Goal: Task Accomplishment & Management: Use online tool/utility

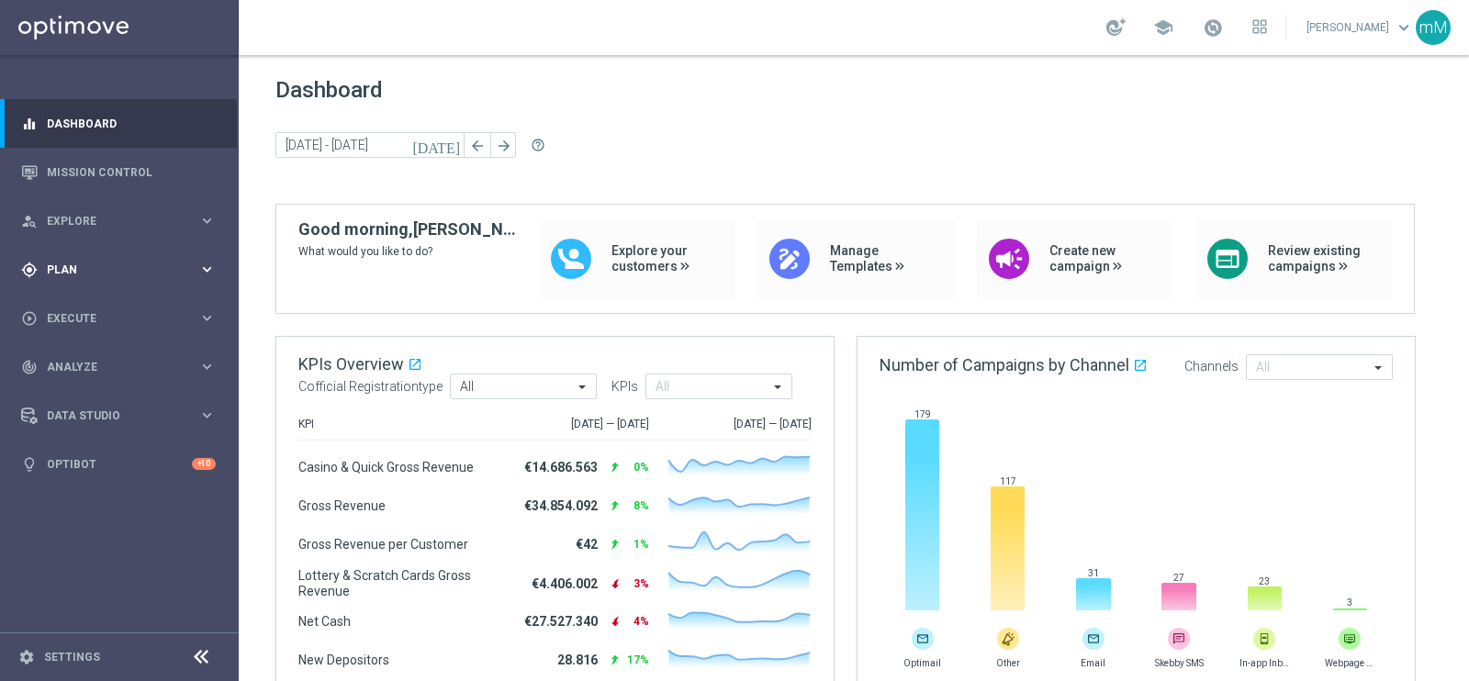
click at [84, 276] on div "gps_fixed Plan" at bounding box center [109, 270] width 177 height 17
drag, startPoint x: 99, startPoint y: 354, endPoint x: 106, endPoint y: 366, distance: 12.8
click at [100, 355] on button "Templates keyboard_arrow_right" at bounding box center [132, 362] width 169 height 15
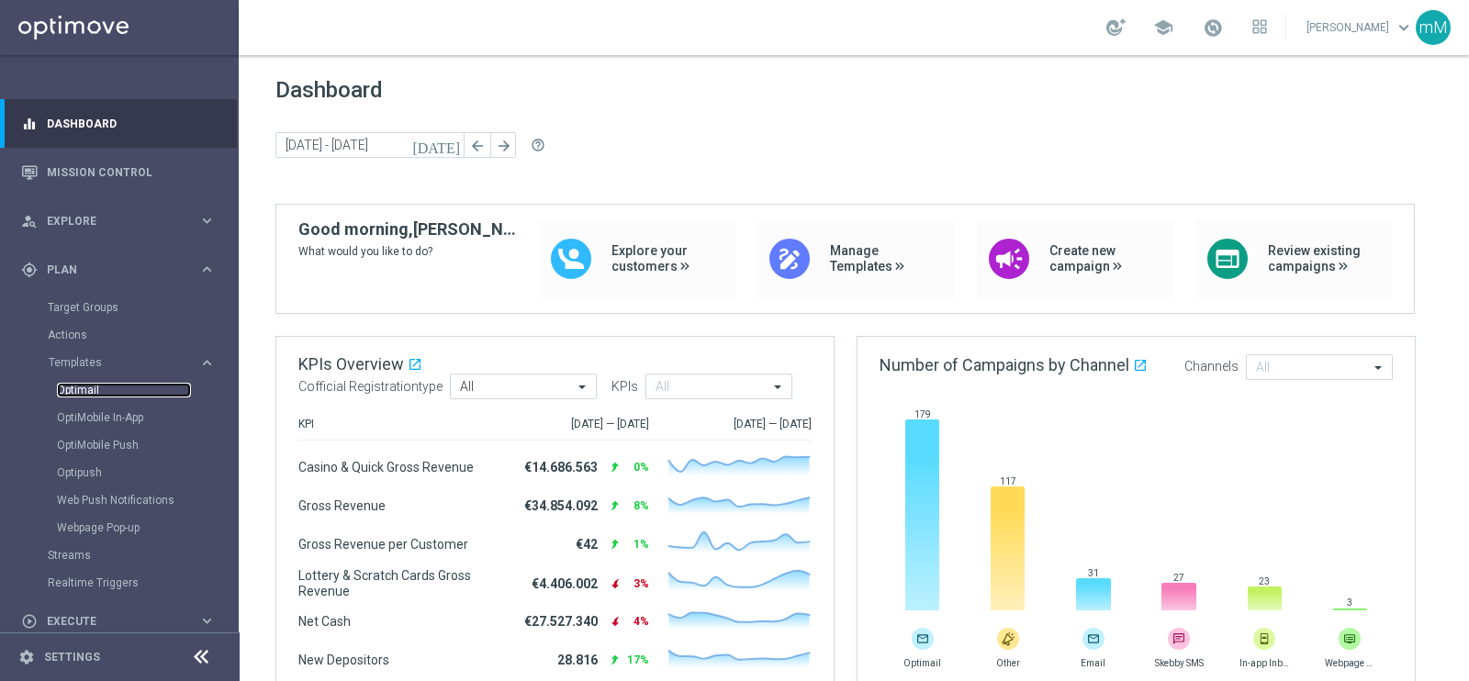
click at [85, 392] on link "Optimail" at bounding box center [124, 390] width 134 height 15
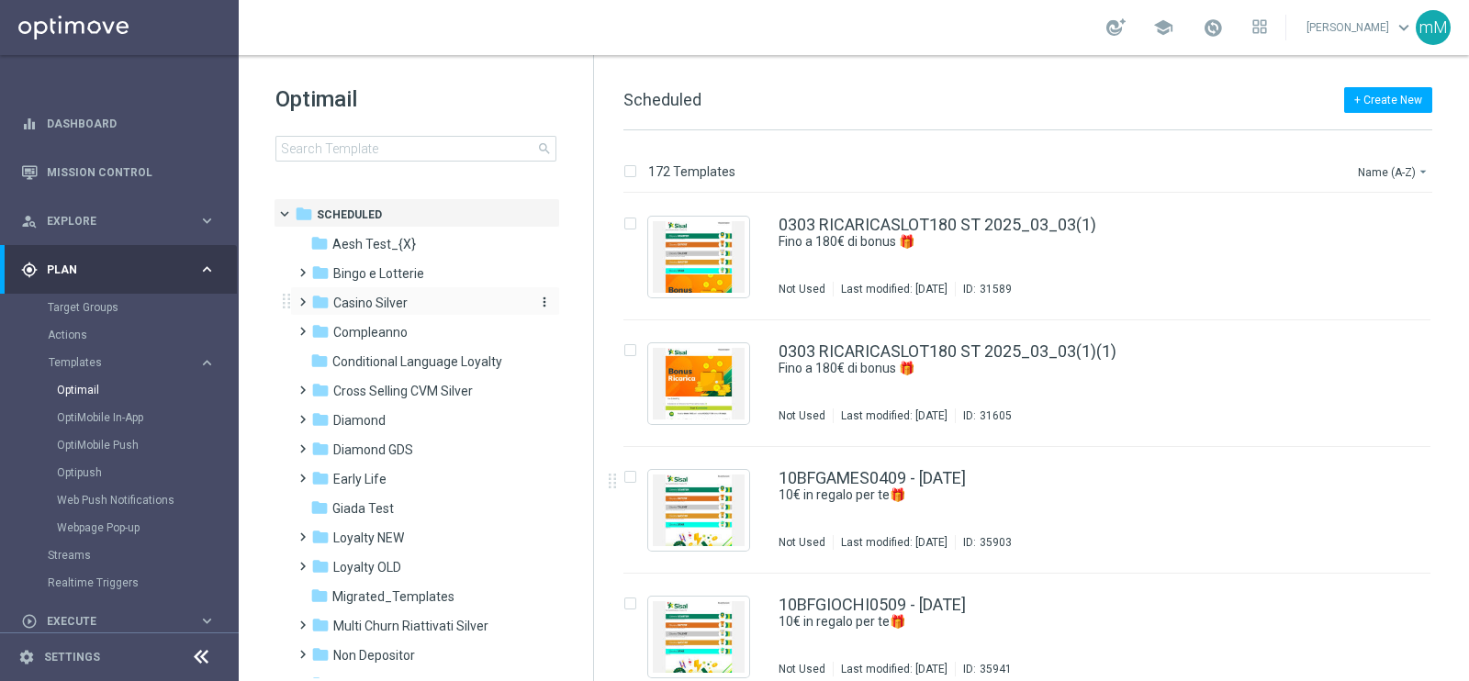
click at [387, 299] on span "Casino Silver" at bounding box center [370, 303] width 74 height 17
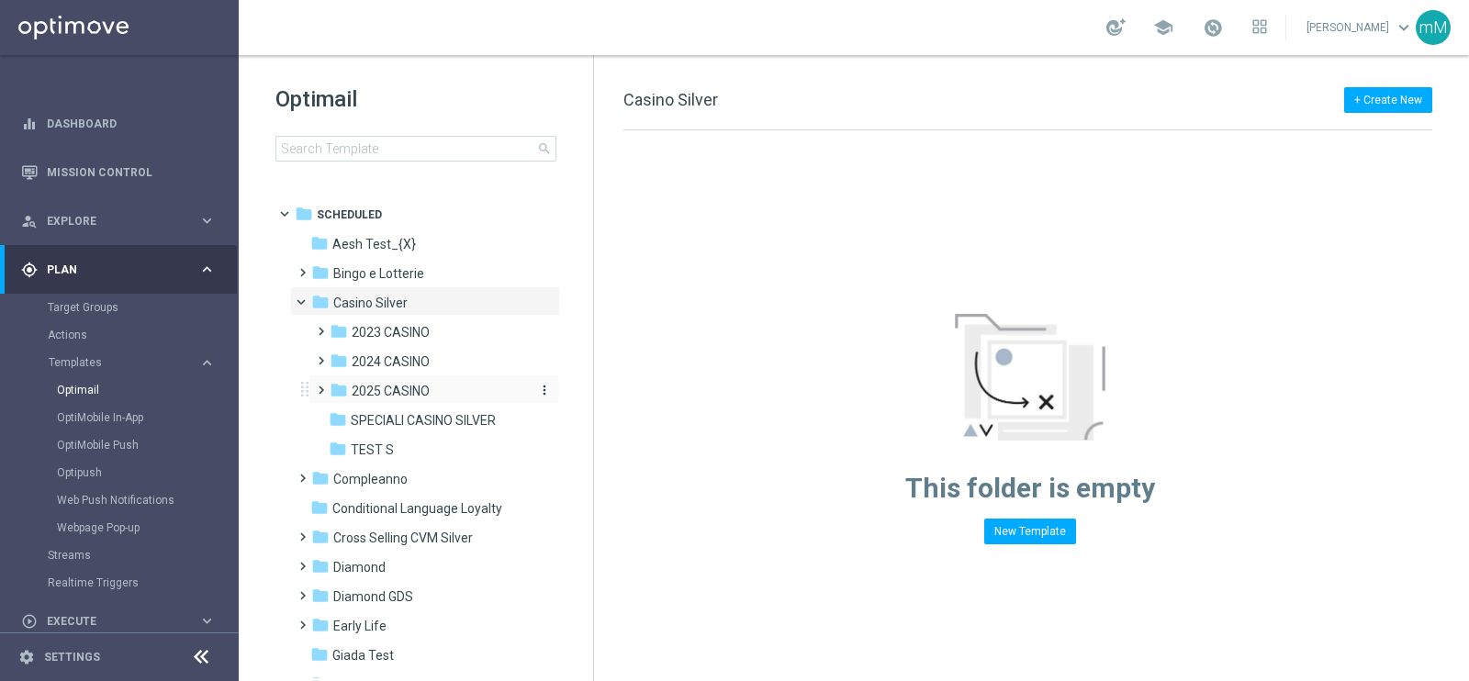
click at [390, 387] on span "2025 CASINO" at bounding box center [391, 391] width 78 height 17
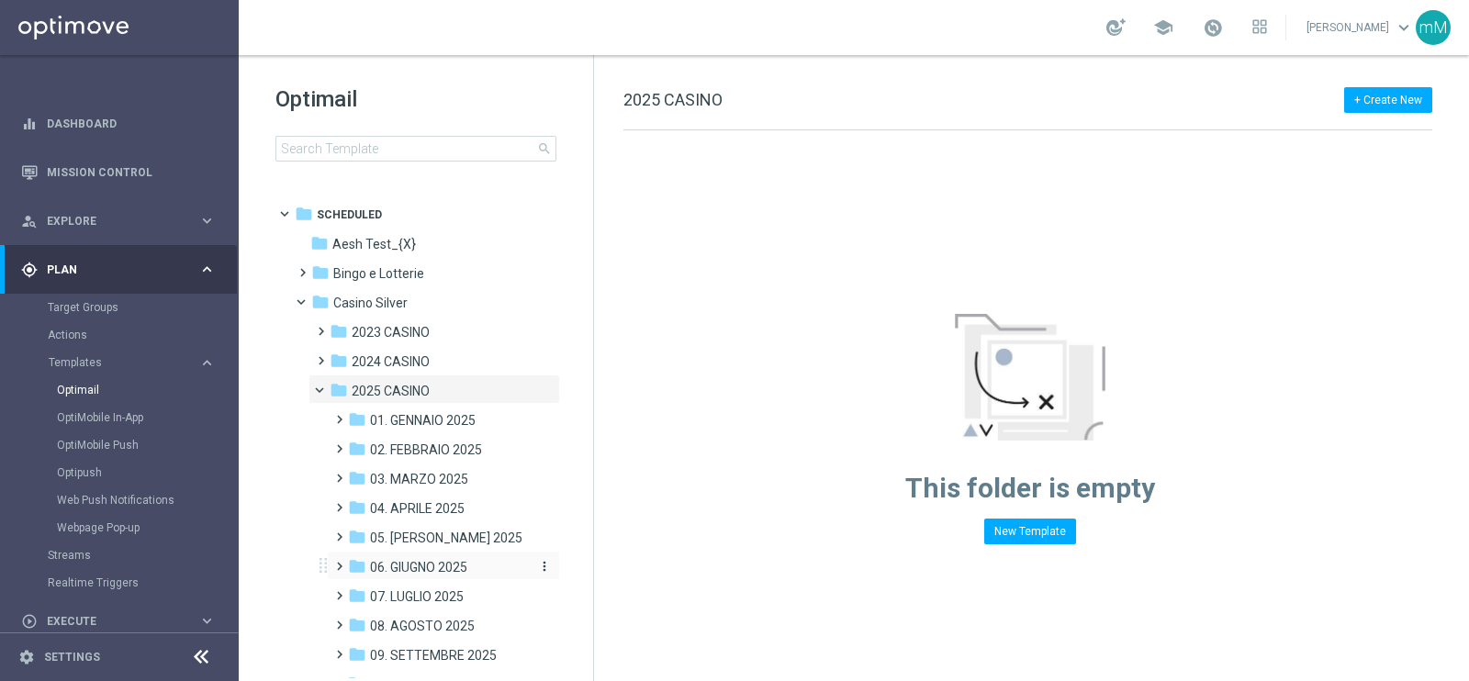
click at [436, 568] on span "06. GIUGNO 2025" at bounding box center [418, 567] width 97 height 17
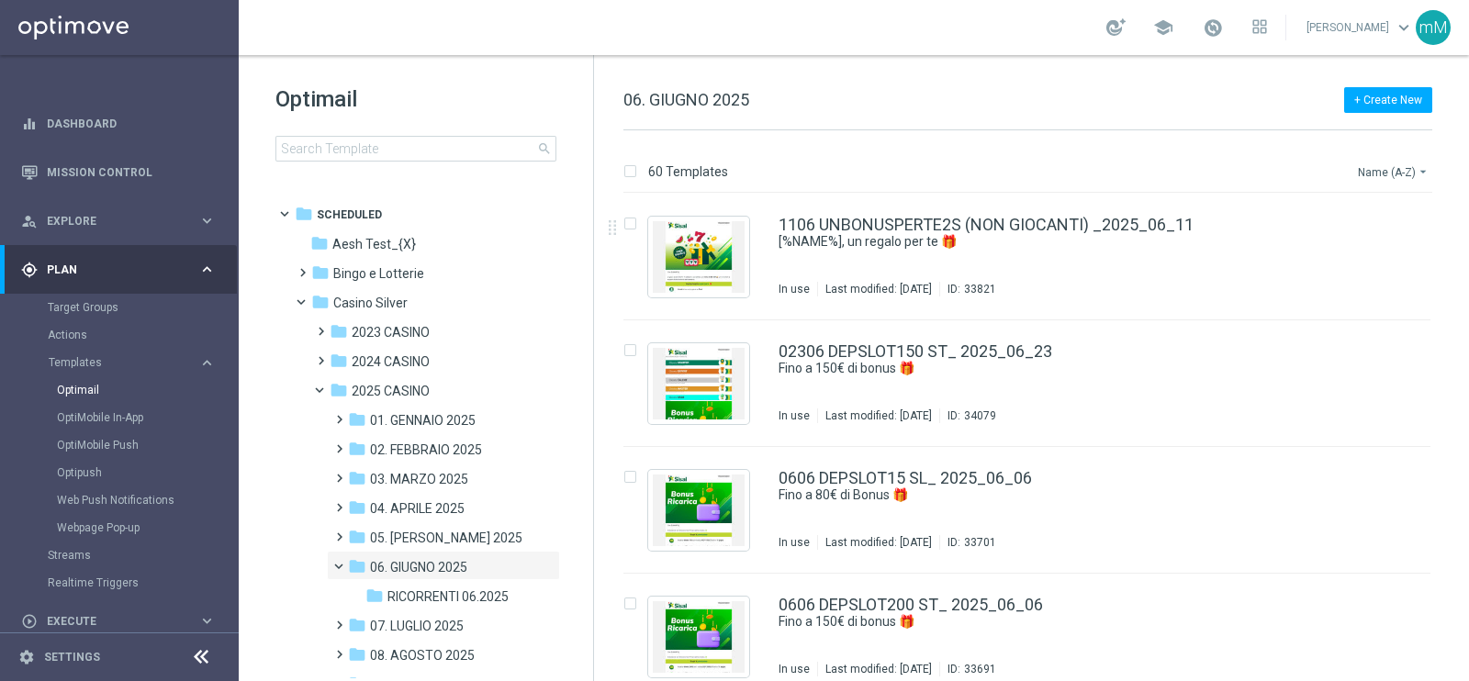
click at [1392, 167] on button "Name (A-Z) arrow_drop_down" at bounding box center [1394, 172] width 76 height 22
click at [1384, 247] on span "Date Modified (Newest)" at bounding box center [1361, 253] width 123 height 13
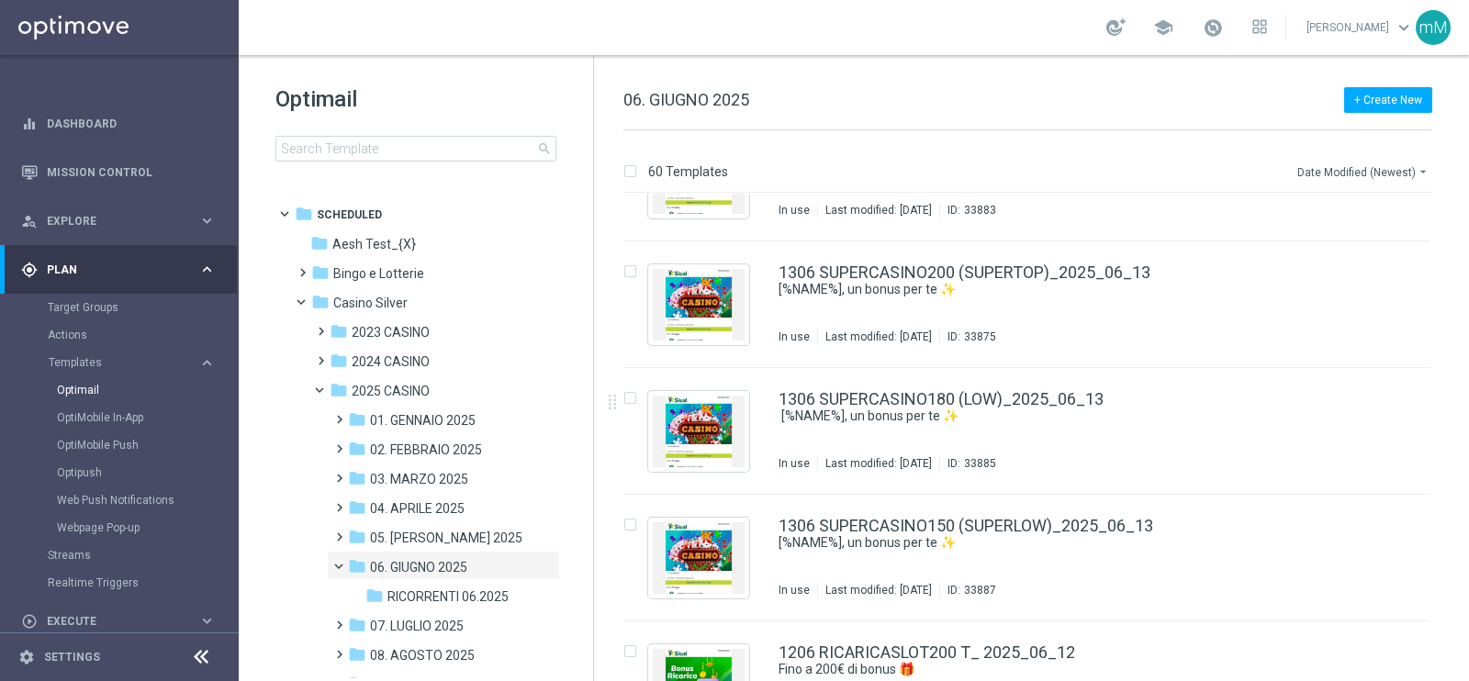
scroll to position [4249, 0]
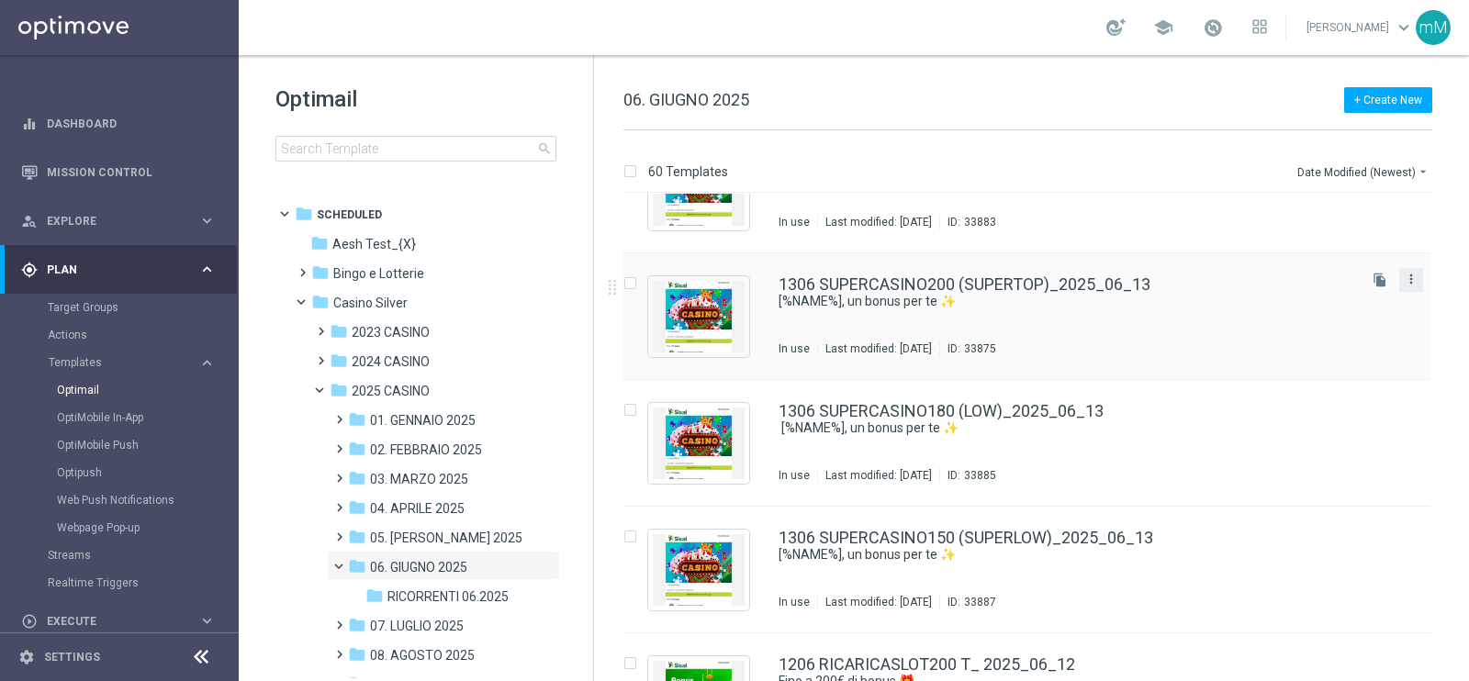
drag, startPoint x: 1410, startPoint y: 280, endPoint x: 1400, endPoint y: 277, distance: 9.6
click at [1404, 280] on icon "more_vert" at bounding box center [1411, 279] width 15 height 15
click at [1305, 331] on div "drive_file_move Copy To" at bounding box center [1326, 324] width 147 height 26
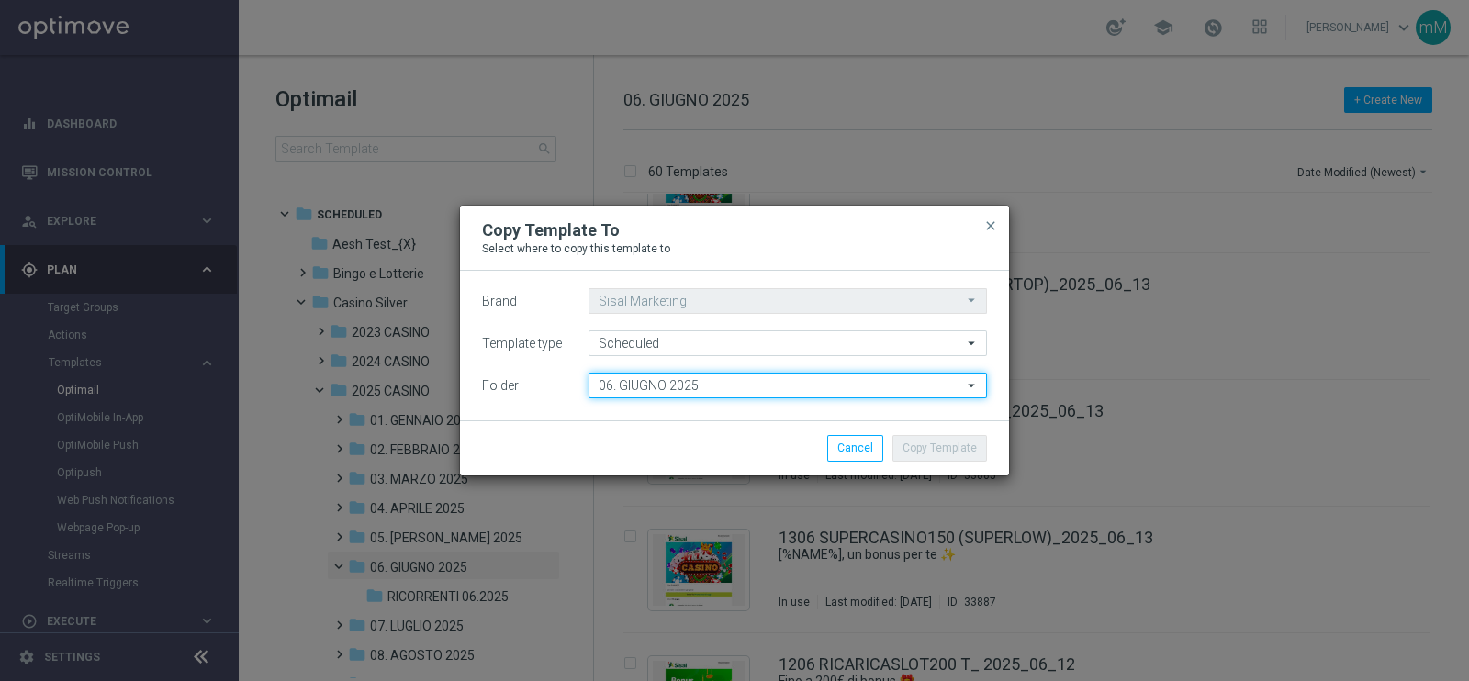
click at [753, 386] on input "06. GIUGNO 2025" at bounding box center [788, 386] width 399 height 26
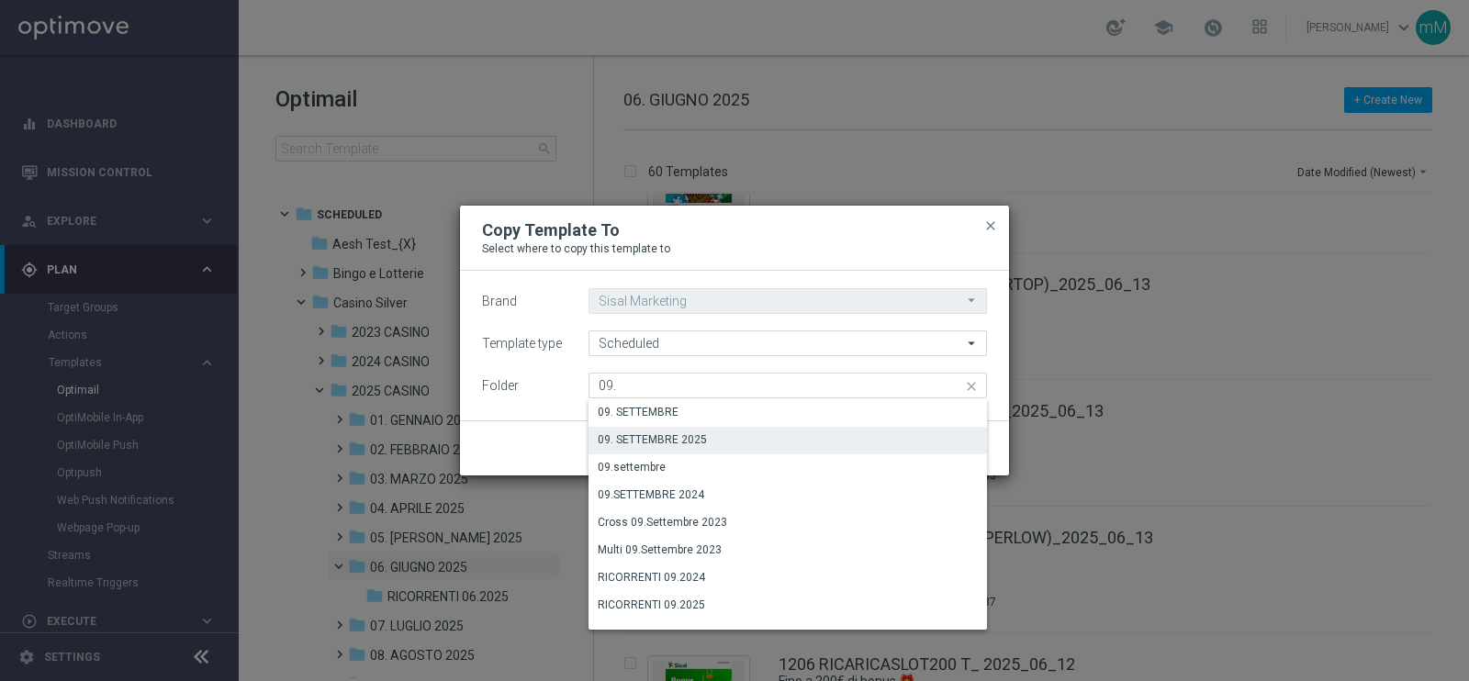
click at [748, 439] on div "09. SETTEMBRE 2025" at bounding box center [788, 440] width 399 height 26
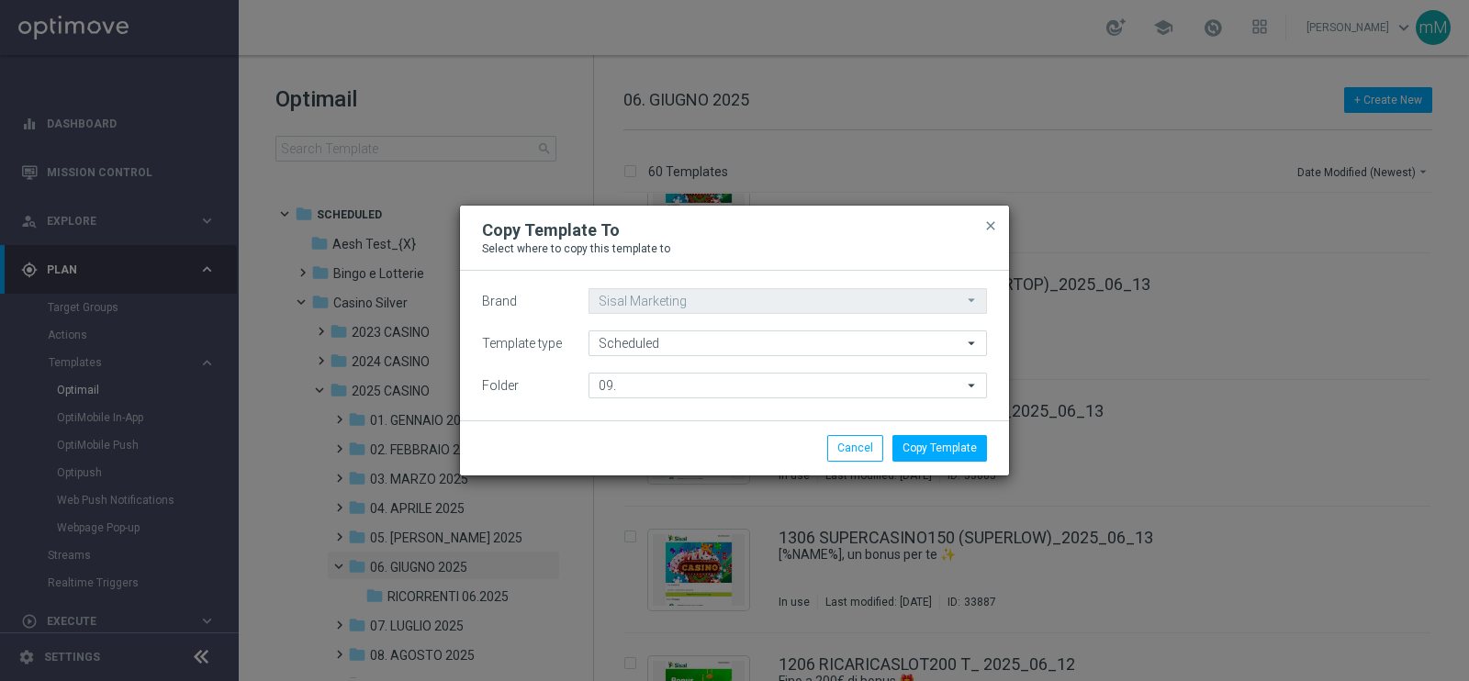
type input "09. SETTEMBRE 2025"
click at [928, 450] on button "Copy Template" at bounding box center [940, 448] width 95 height 26
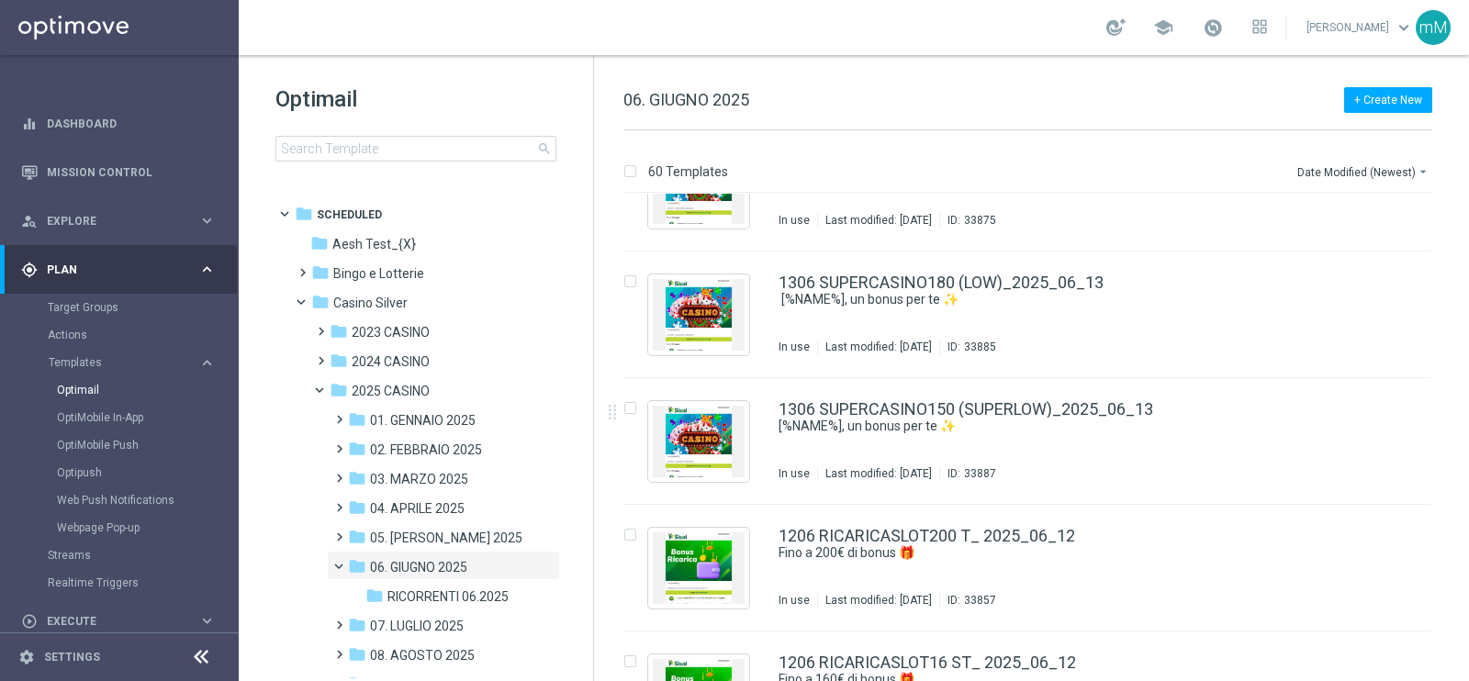
scroll to position [4385, 0]
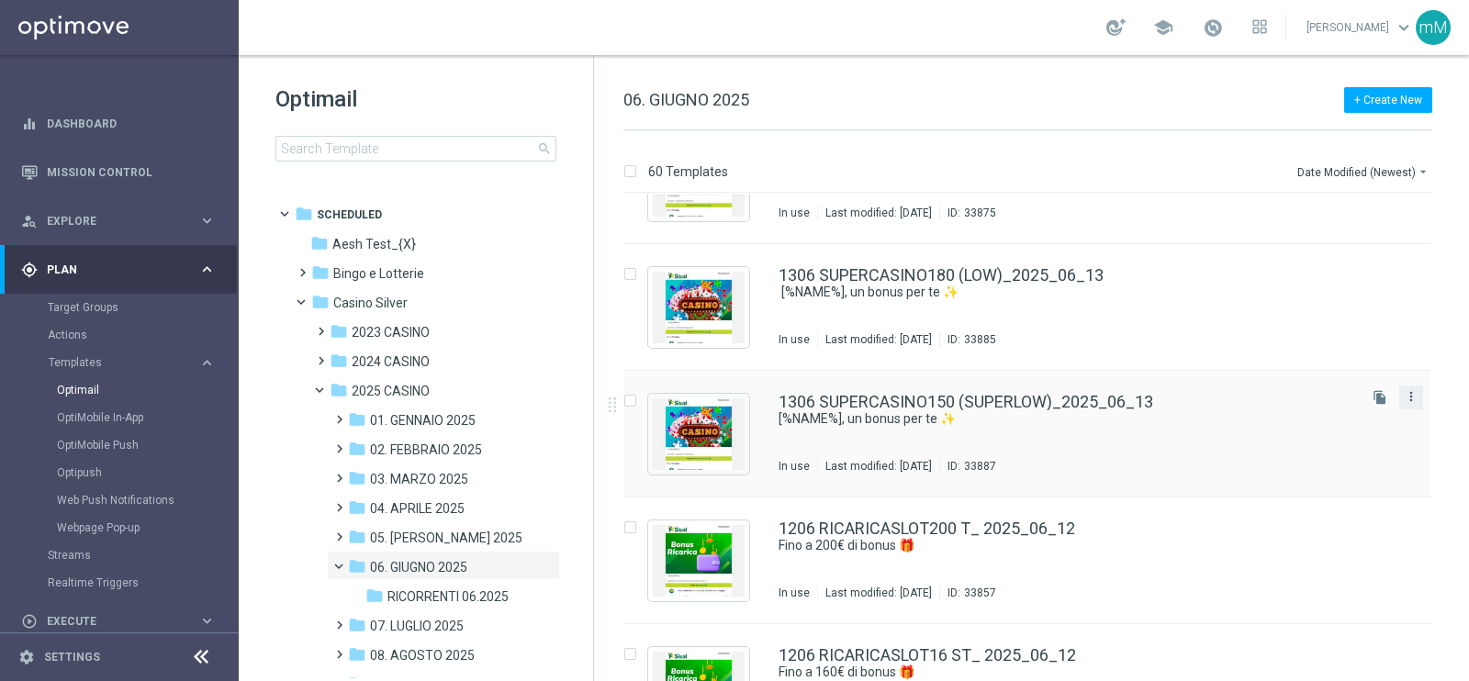
click at [1410, 399] on icon "more_vert" at bounding box center [1411, 396] width 15 height 15
click at [1332, 443] on div "Copy To" at bounding box center [1335, 441] width 111 height 13
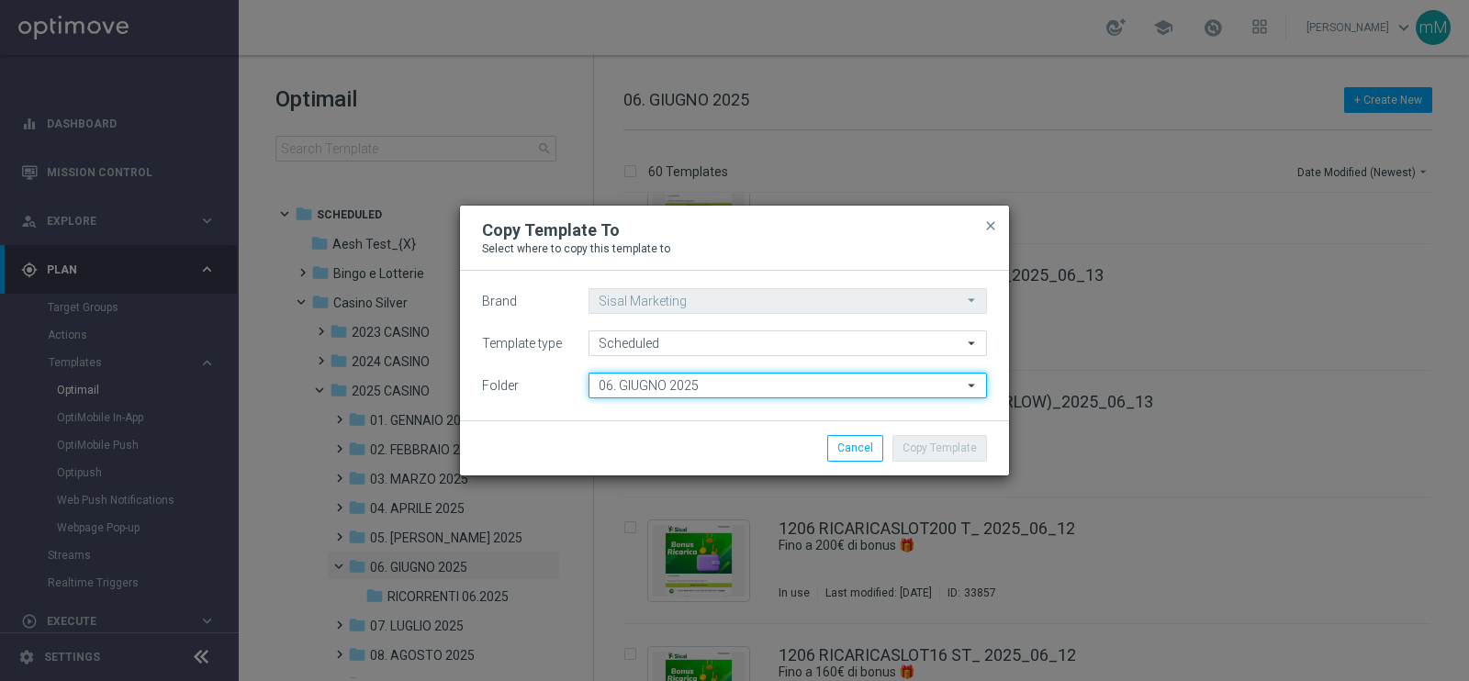
click at [760, 396] on input "06. GIUGNO 2025" at bounding box center [788, 386] width 399 height 26
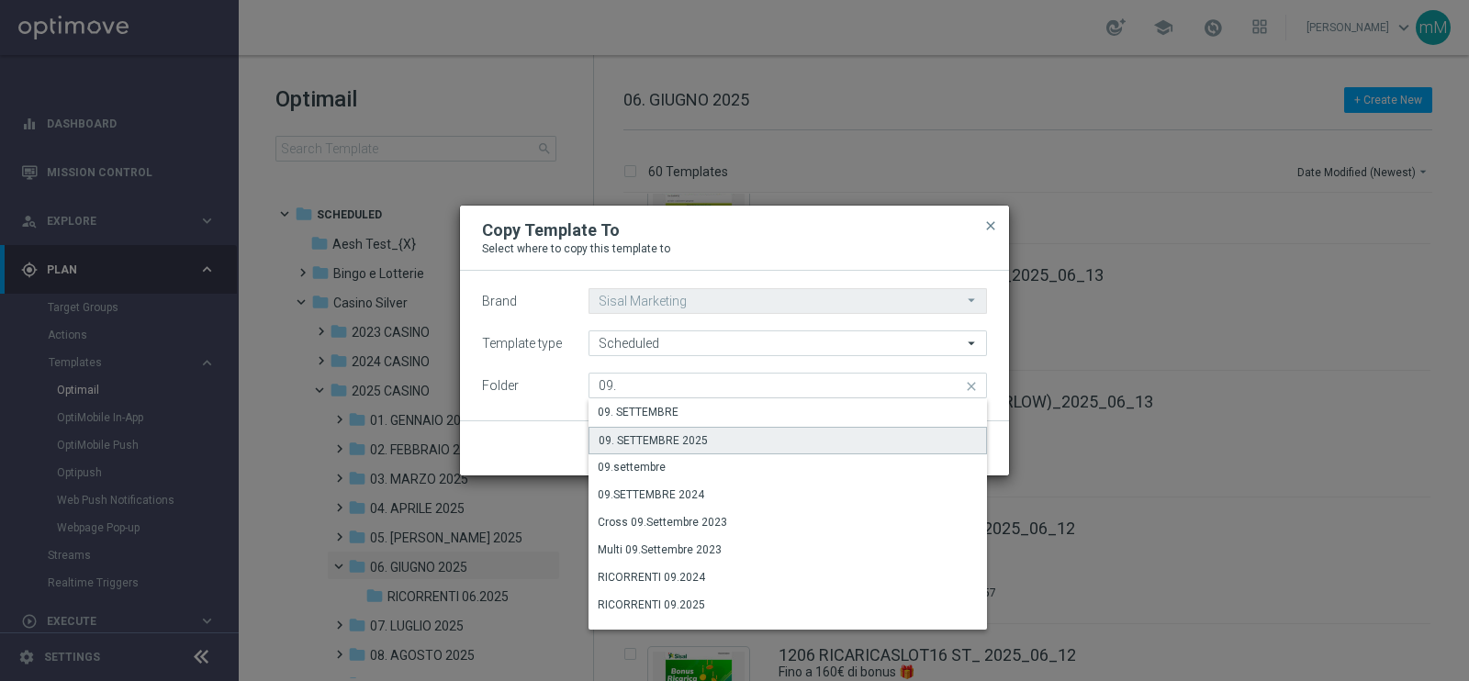
click at [731, 452] on div "09. SETTEMBRE 2025" at bounding box center [788, 441] width 399 height 28
type input "09. SETTEMBRE 2025"
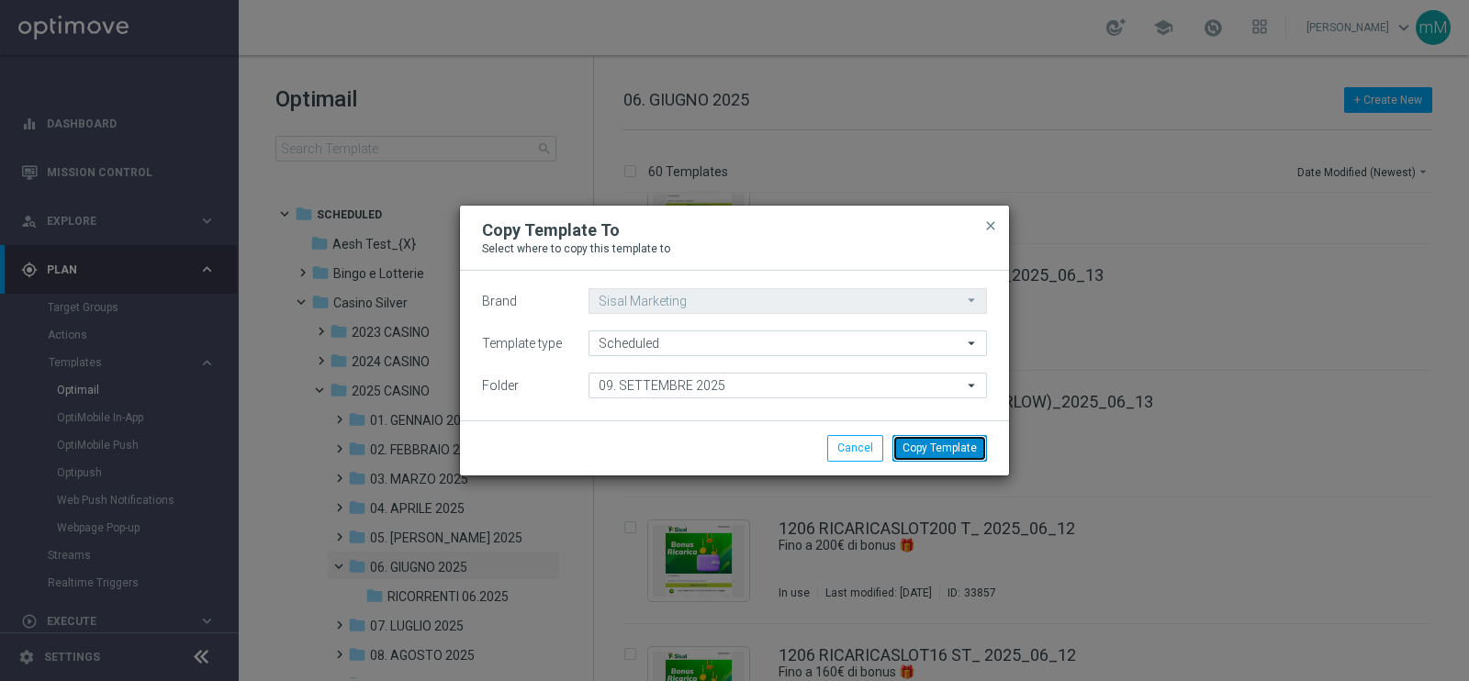
click at [909, 450] on button "Copy Template" at bounding box center [940, 448] width 95 height 26
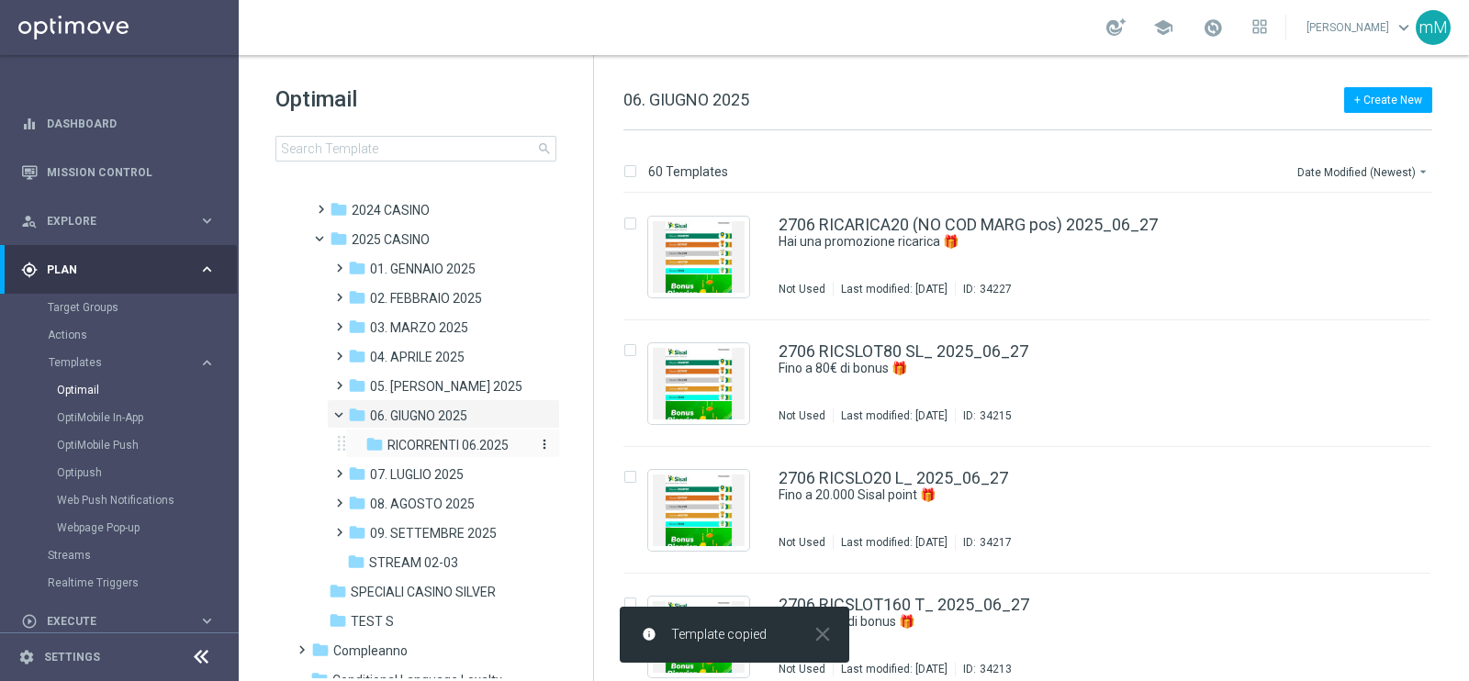
scroll to position [156, 0]
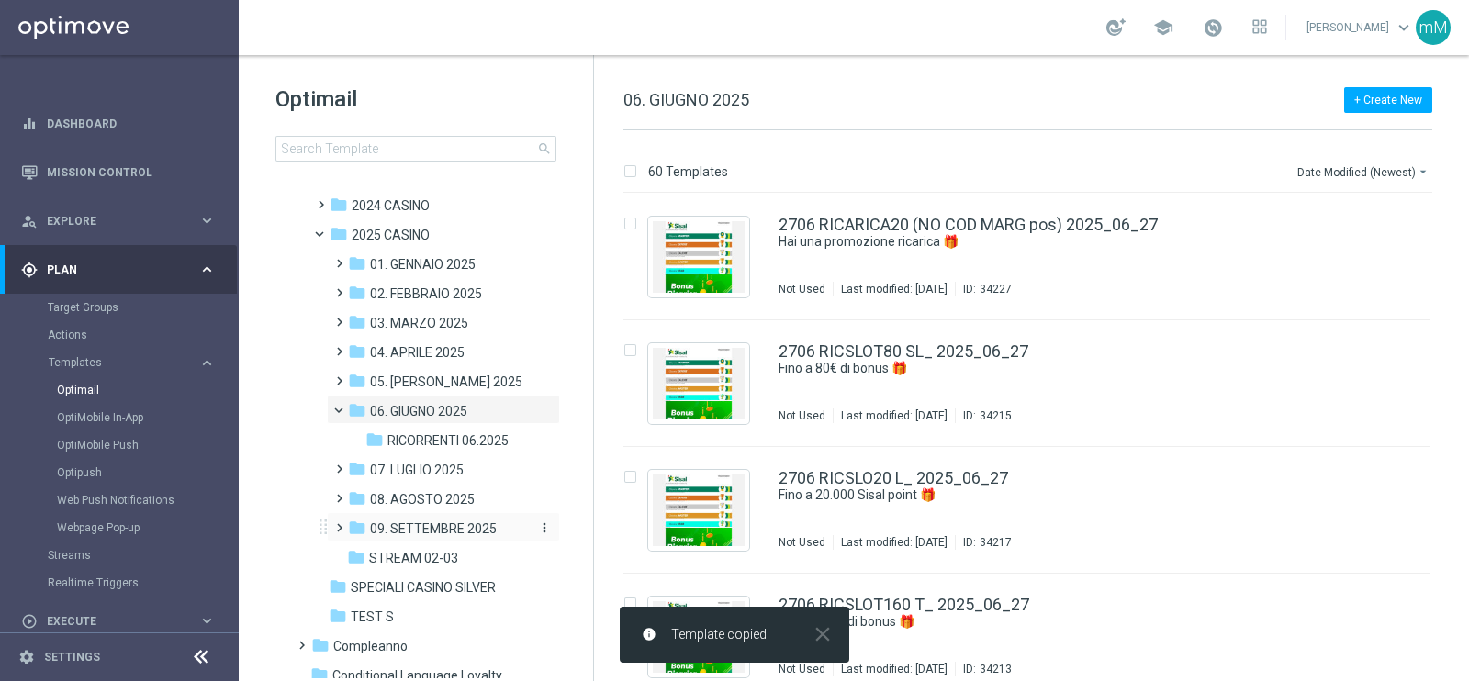
click at [457, 519] on div "folder 09. SETTEMBRE 2025" at bounding box center [438, 529] width 180 height 21
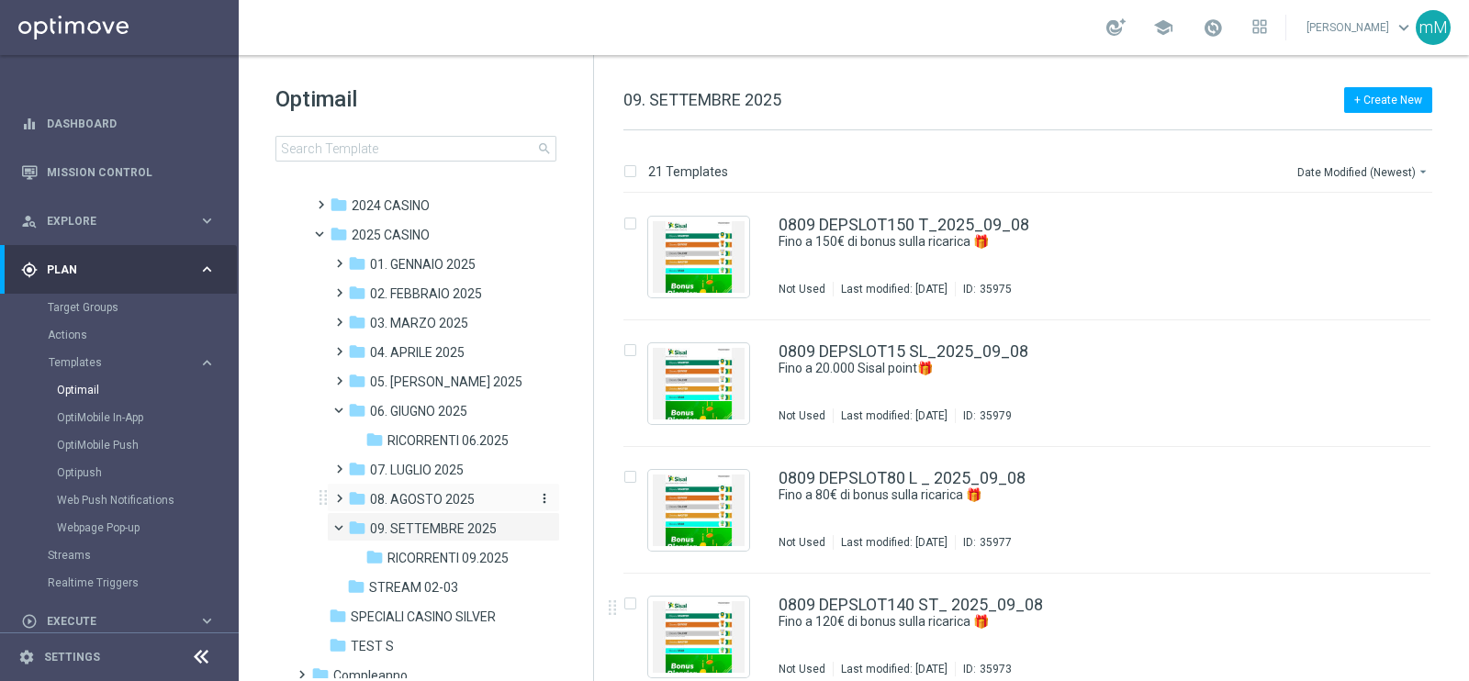
click at [426, 494] on span "08. AGOSTO 2025" at bounding box center [422, 499] width 105 height 17
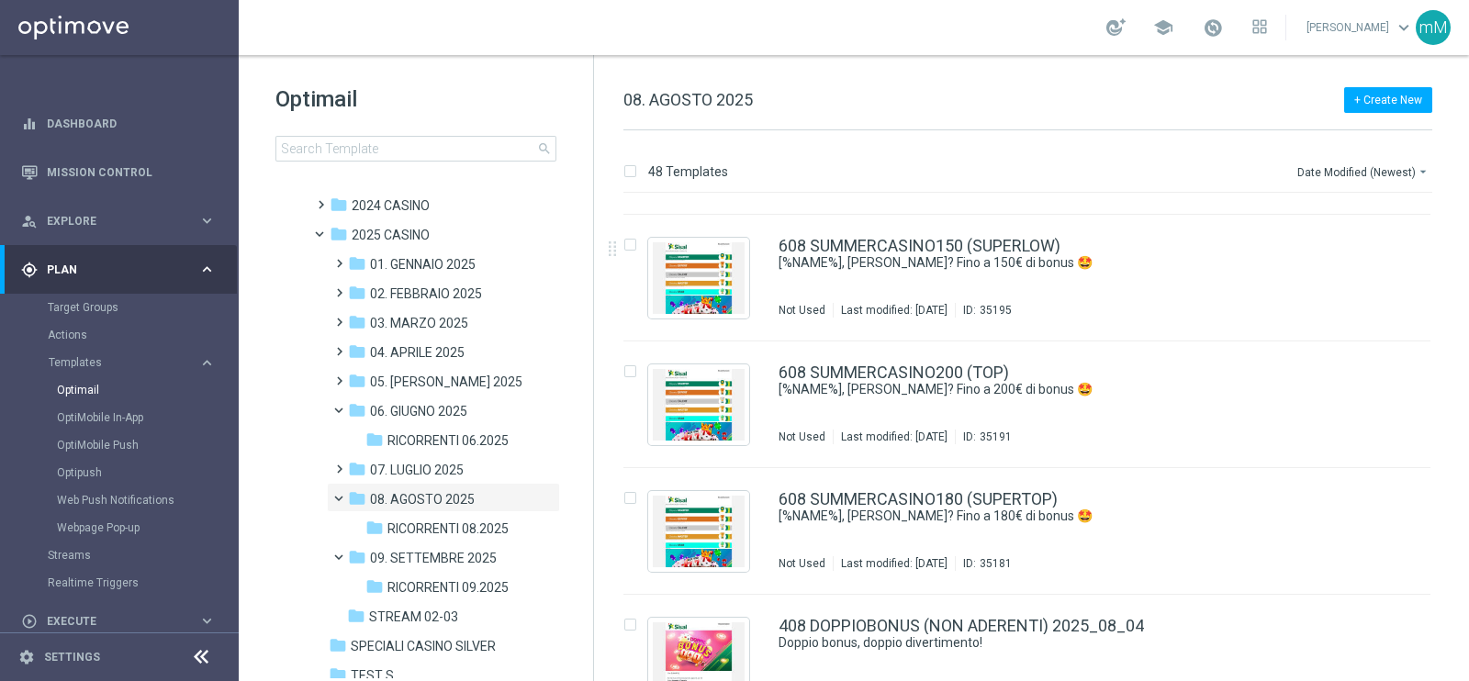
scroll to position [4673, 0]
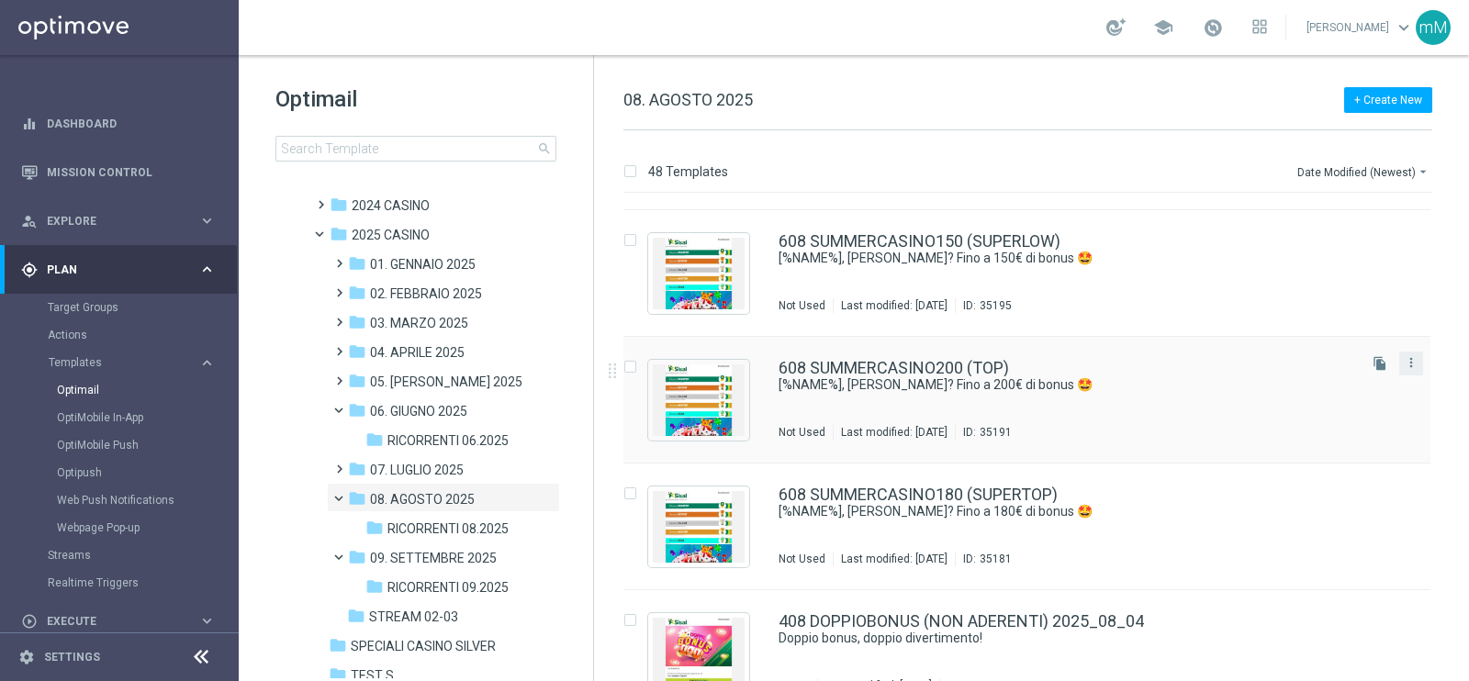
click at [1416, 361] on button "more_vert" at bounding box center [1411, 363] width 18 height 22
click at [1350, 401] on div "Copy To" at bounding box center [1335, 407] width 111 height 13
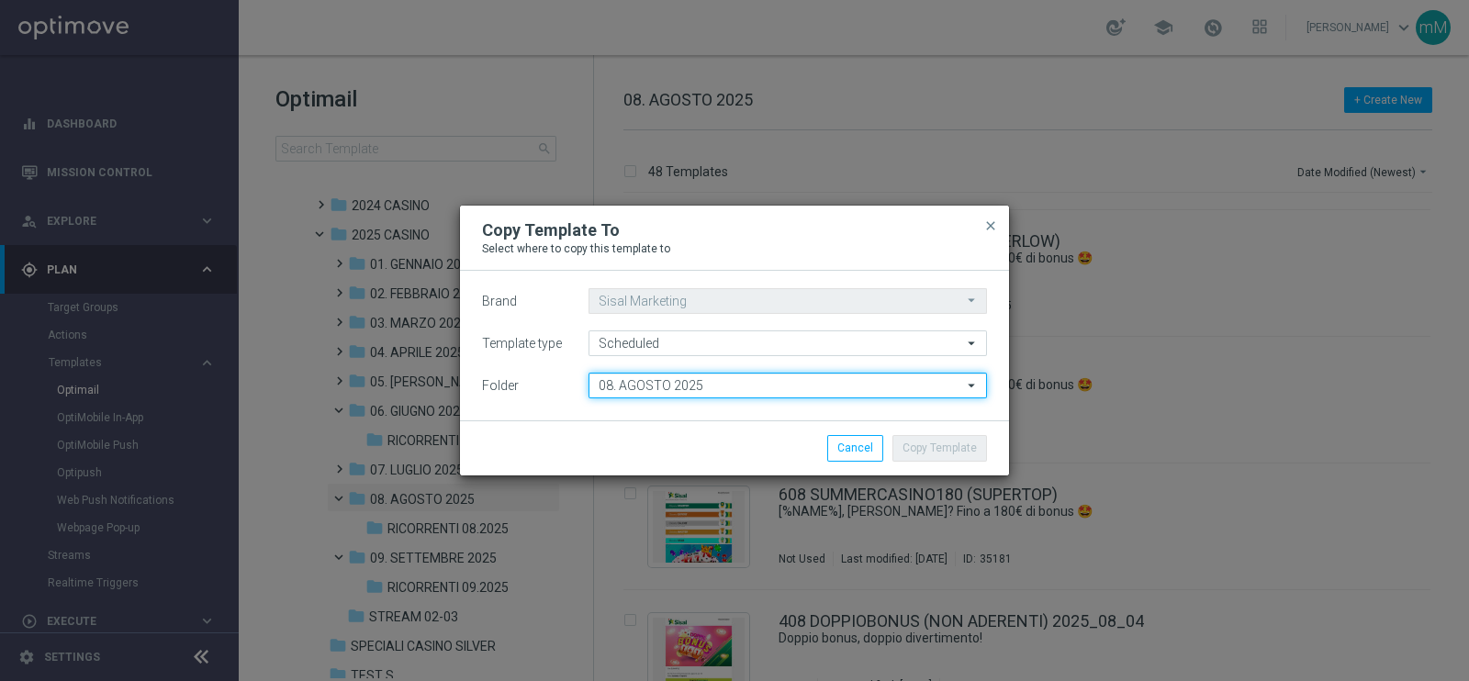
click at [858, 383] on input "08. AGOSTO 2025" at bounding box center [788, 386] width 399 height 26
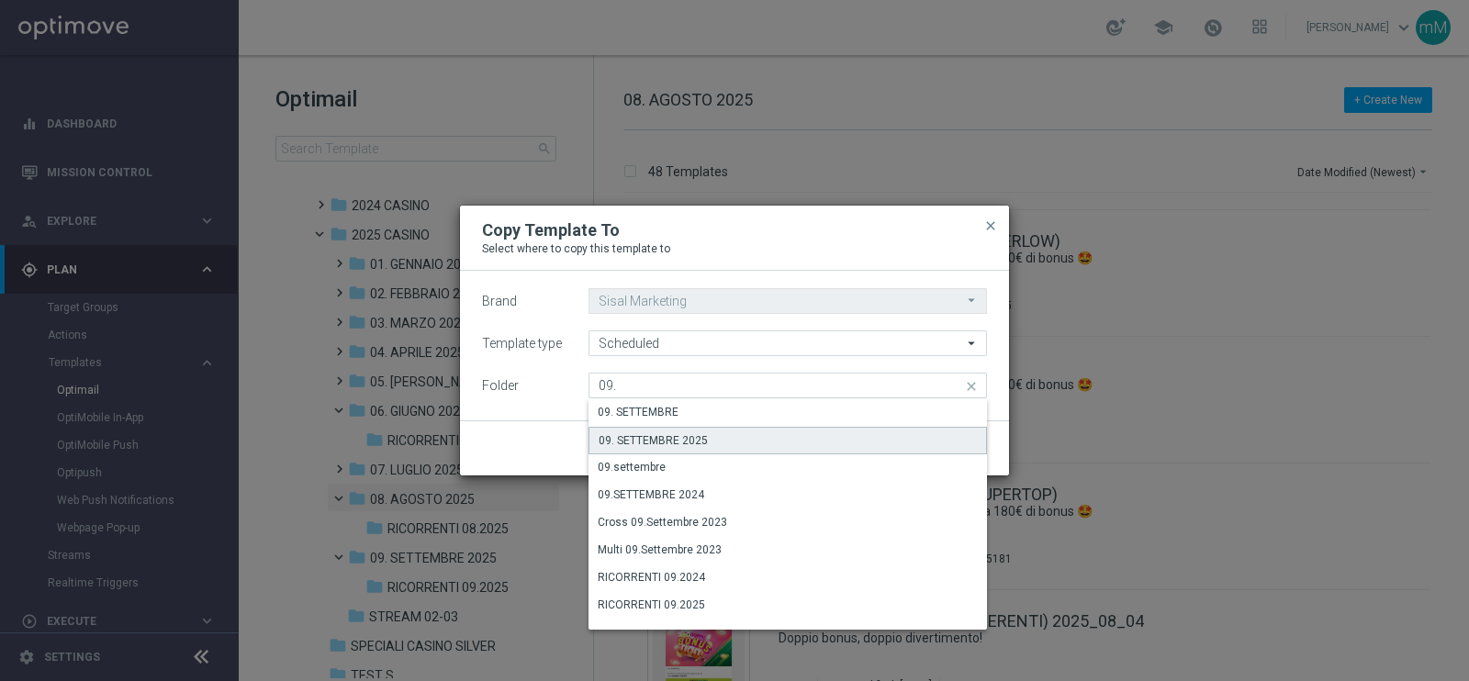
click at [797, 435] on div "09. SETTEMBRE 2025" at bounding box center [788, 441] width 399 height 28
type input "09. SETTEMBRE 2025"
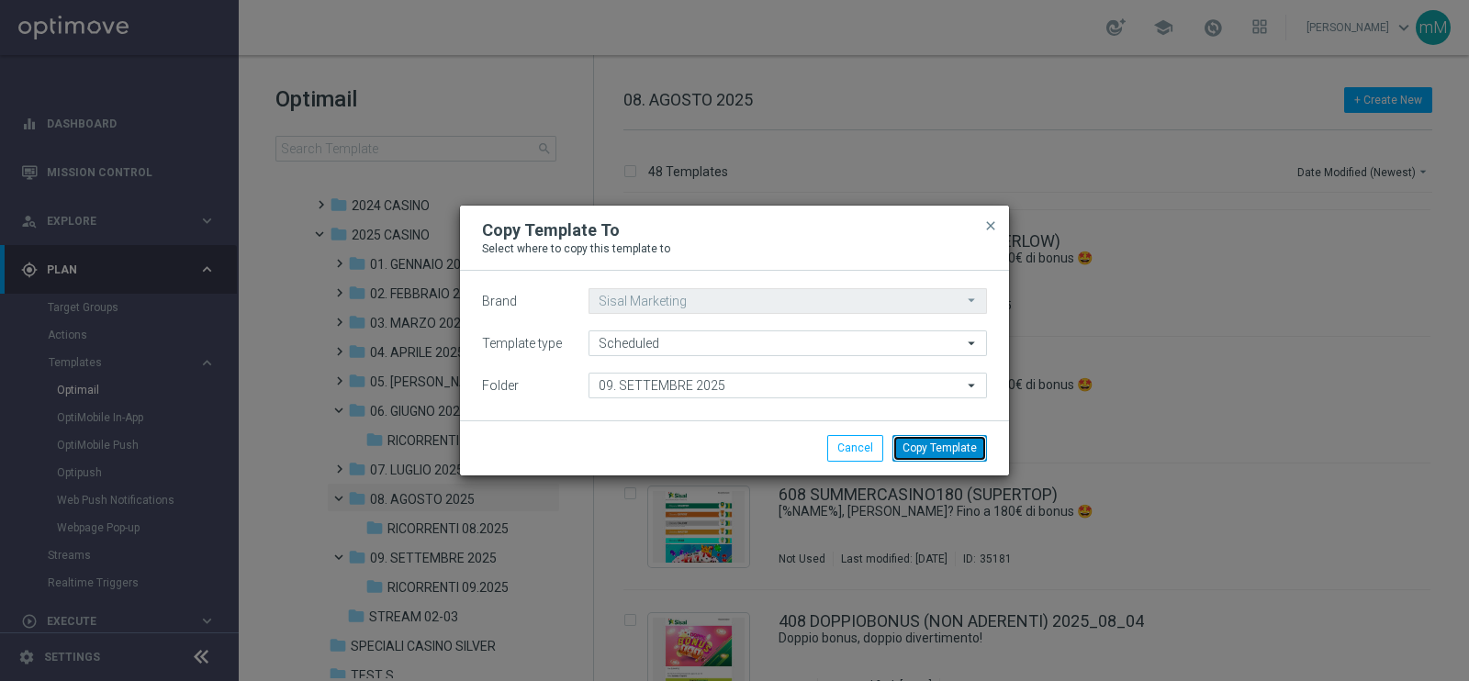
click at [916, 439] on button "Copy Template" at bounding box center [940, 448] width 95 height 26
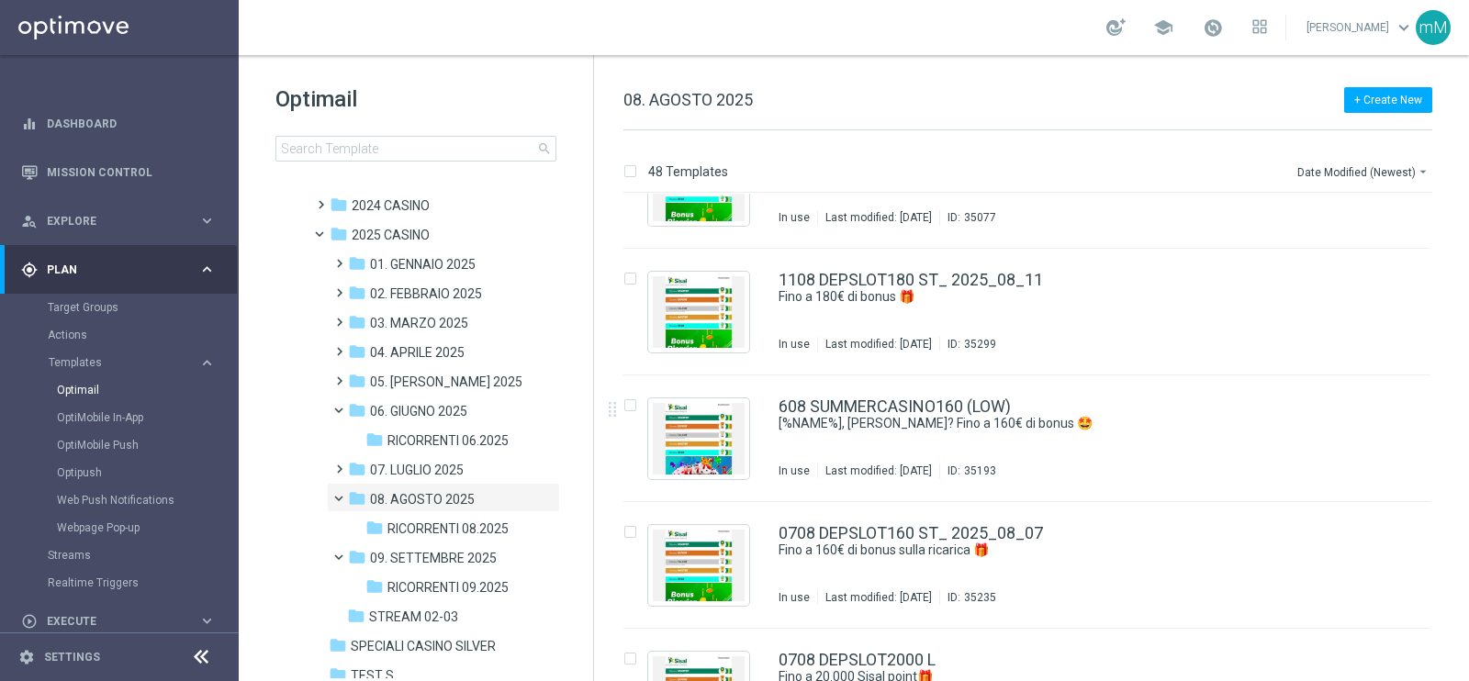
scroll to position [3873, 0]
click at [1406, 404] on icon "more_vert" at bounding box center [1411, 402] width 15 height 15
click at [1336, 447] on div "Copy To" at bounding box center [1335, 447] width 111 height 13
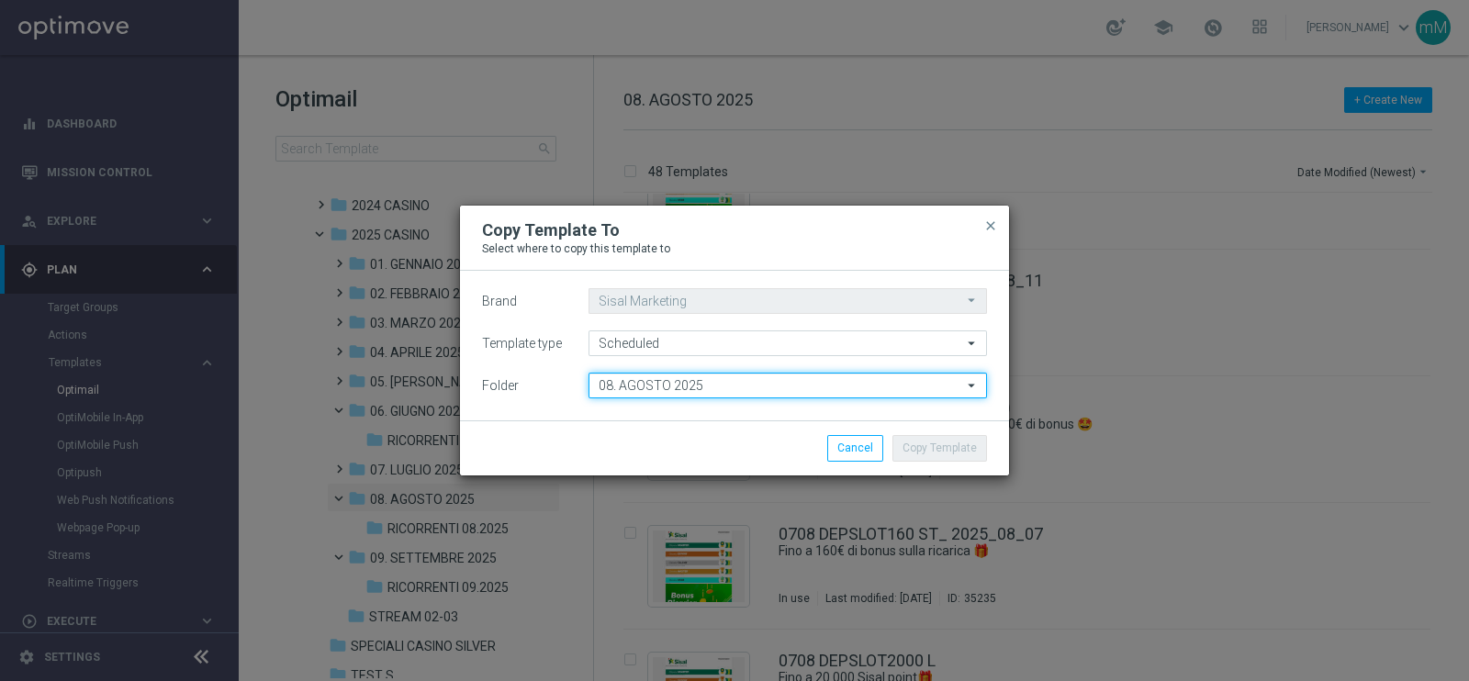
click at [824, 378] on input "08. AGOSTO 2025" at bounding box center [788, 386] width 399 height 26
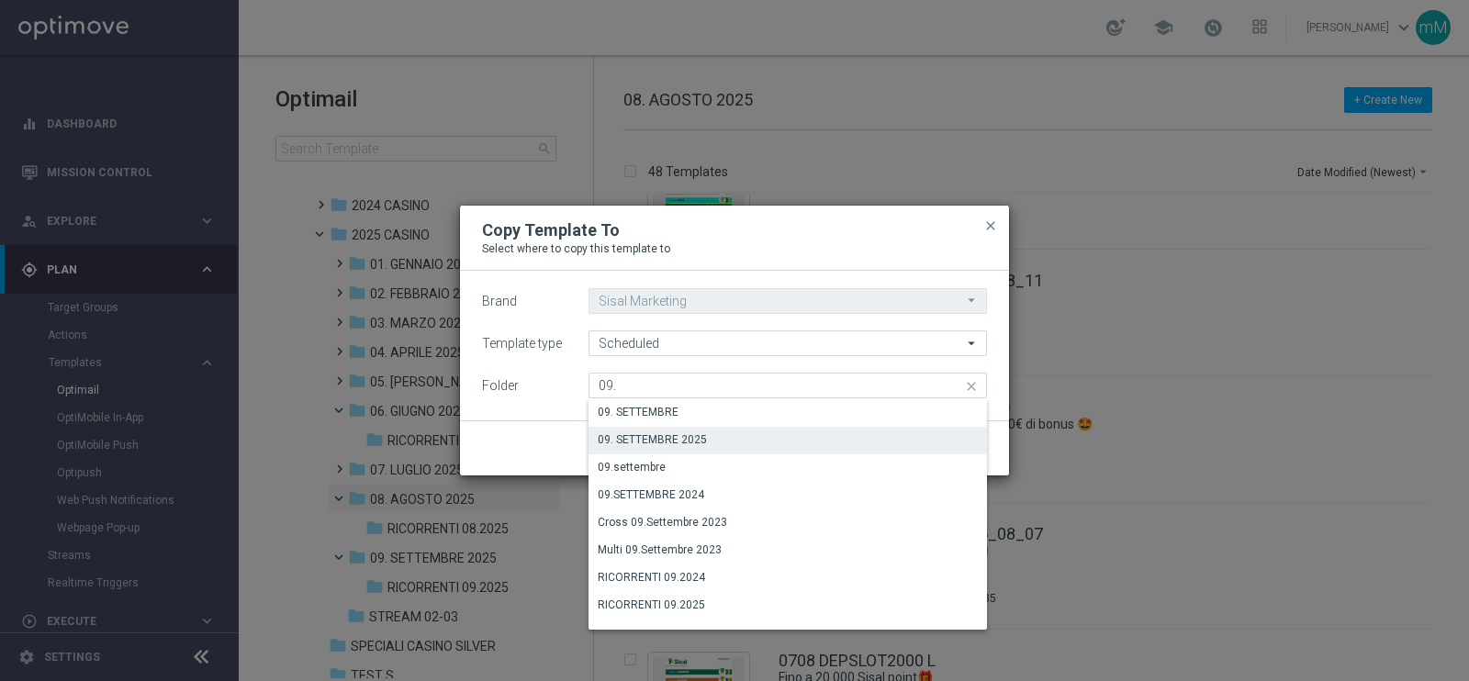
click at [788, 438] on div "09. SETTEMBRE 2025" at bounding box center [788, 440] width 399 height 26
type input "09. SETTEMBRE 2025"
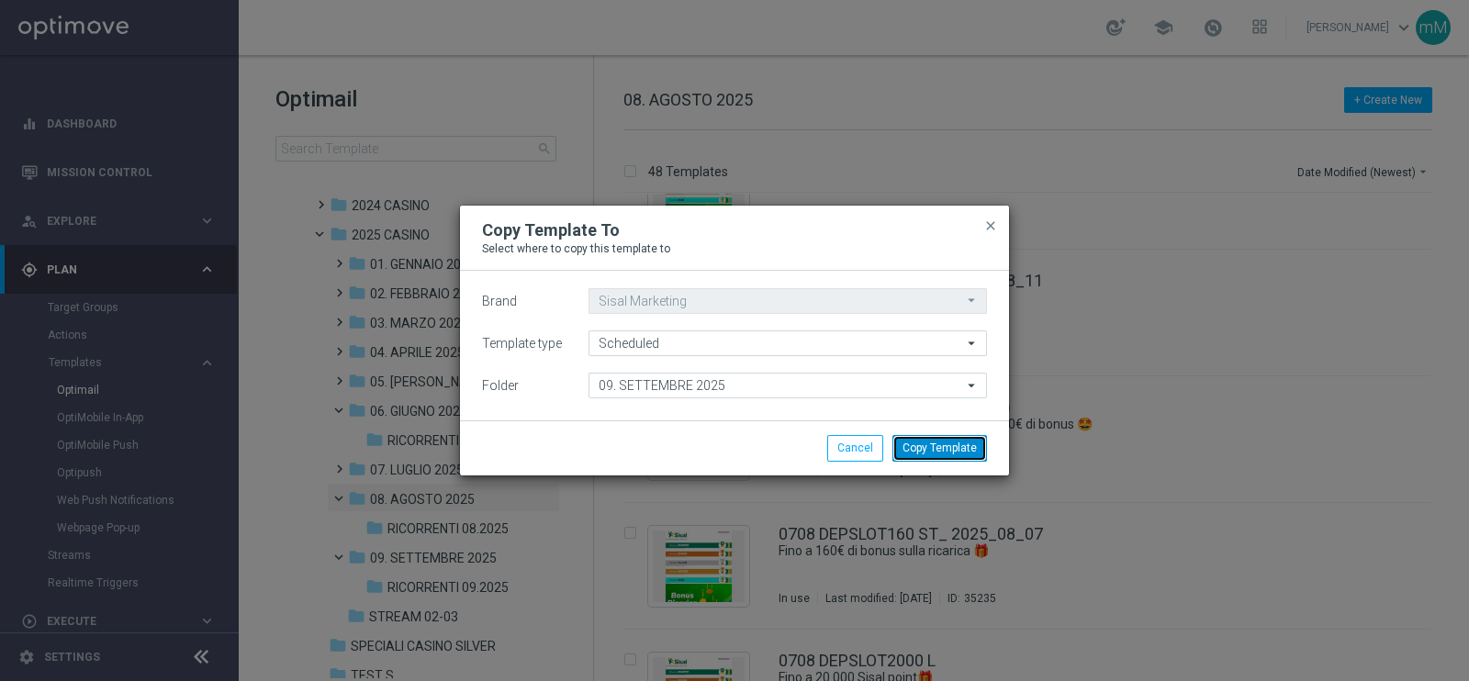
click at [938, 444] on button "Copy Template" at bounding box center [940, 448] width 95 height 26
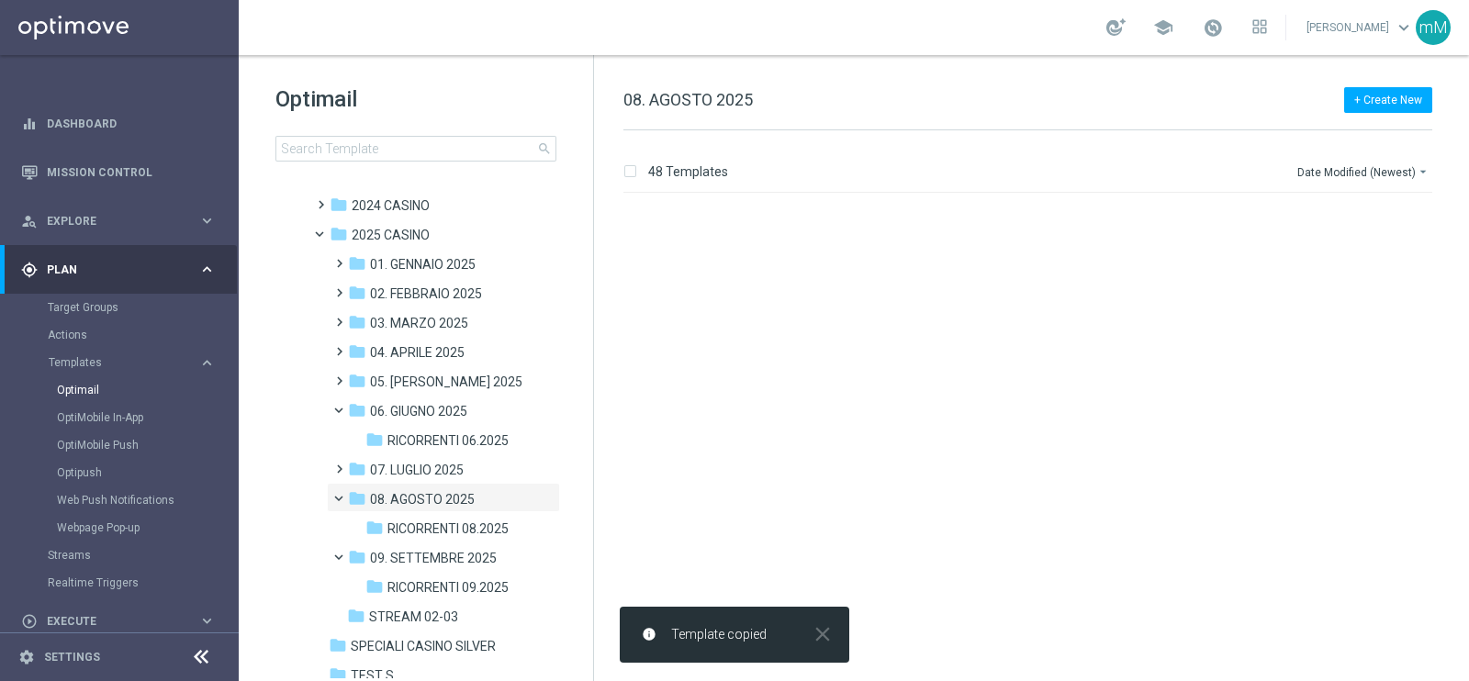
scroll to position [0, 0]
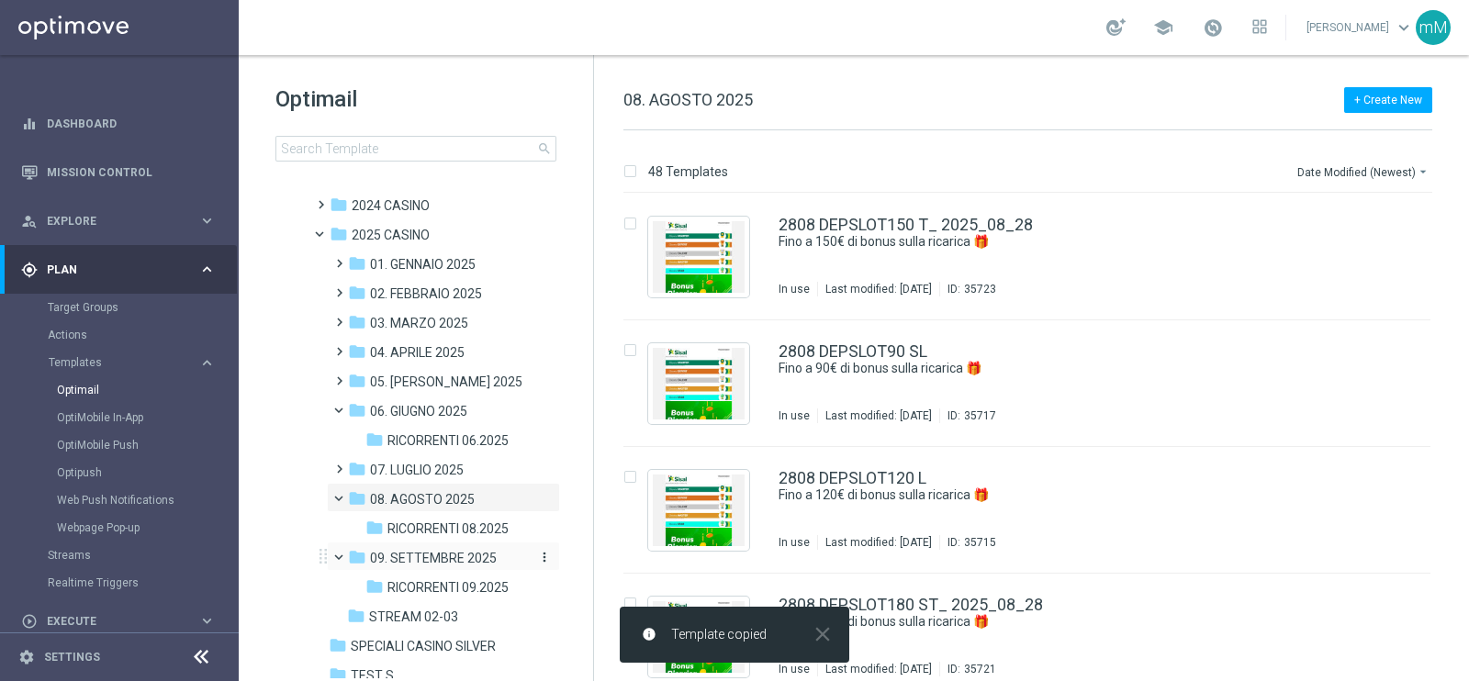
click at [418, 554] on span "09. SETTEMBRE 2025" at bounding box center [433, 558] width 127 height 17
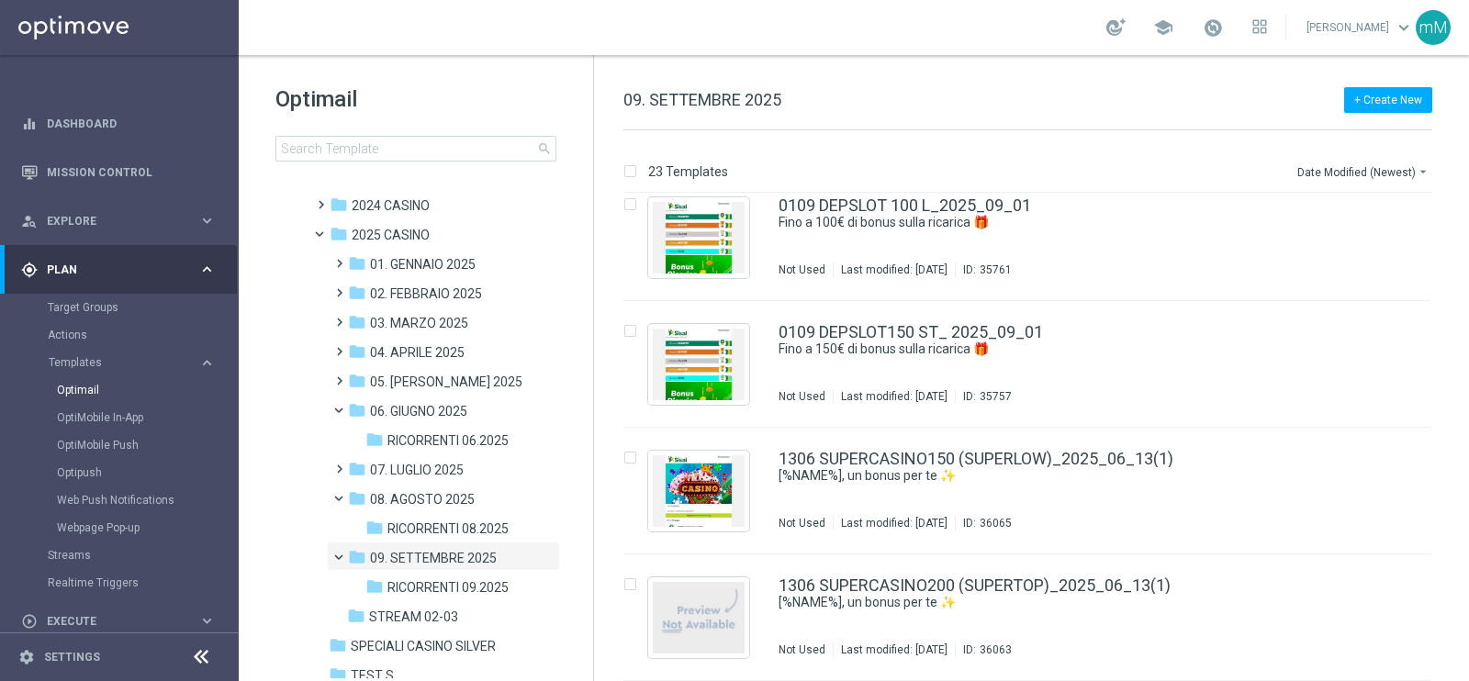
scroll to position [2427, 0]
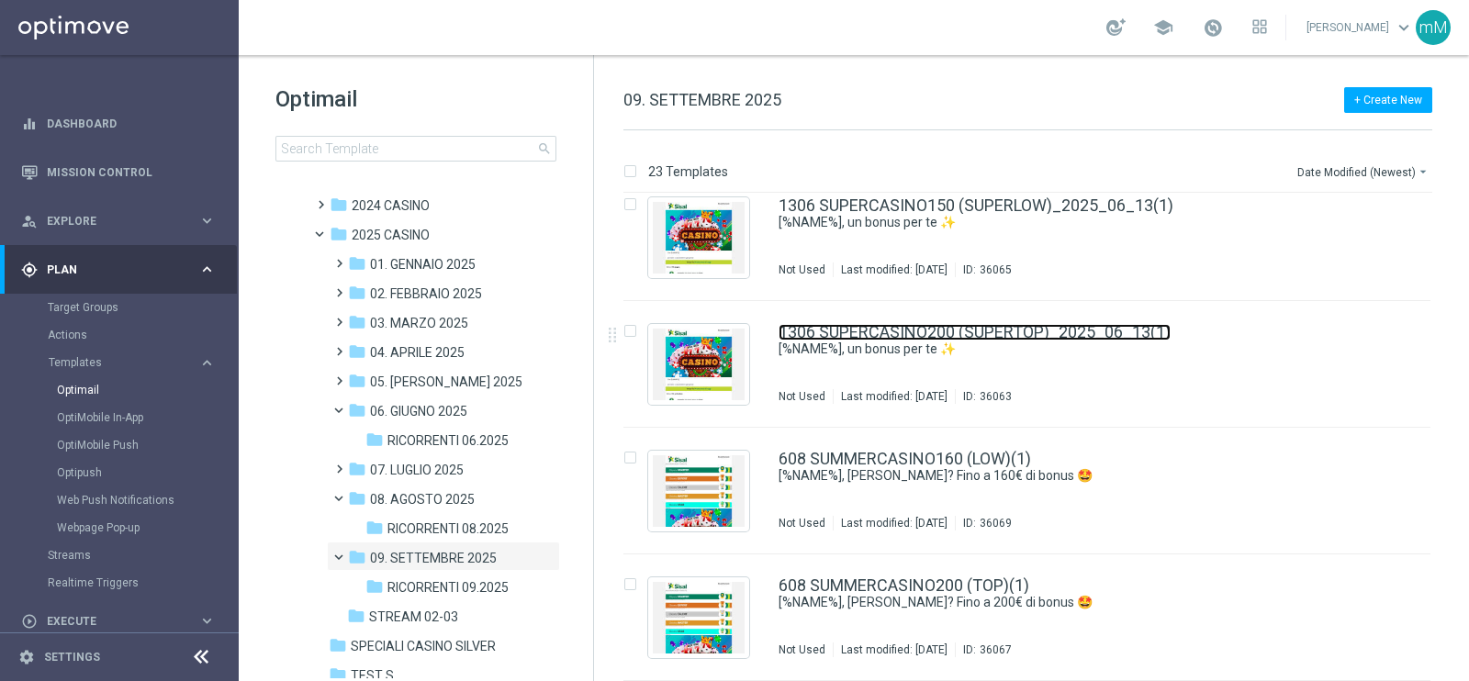
click at [1010, 335] on link "1306 SUPERCASINO200 (SUPERTOP)_2025_06_13(1)" at bounding box center [975, 332] width 392 height 17
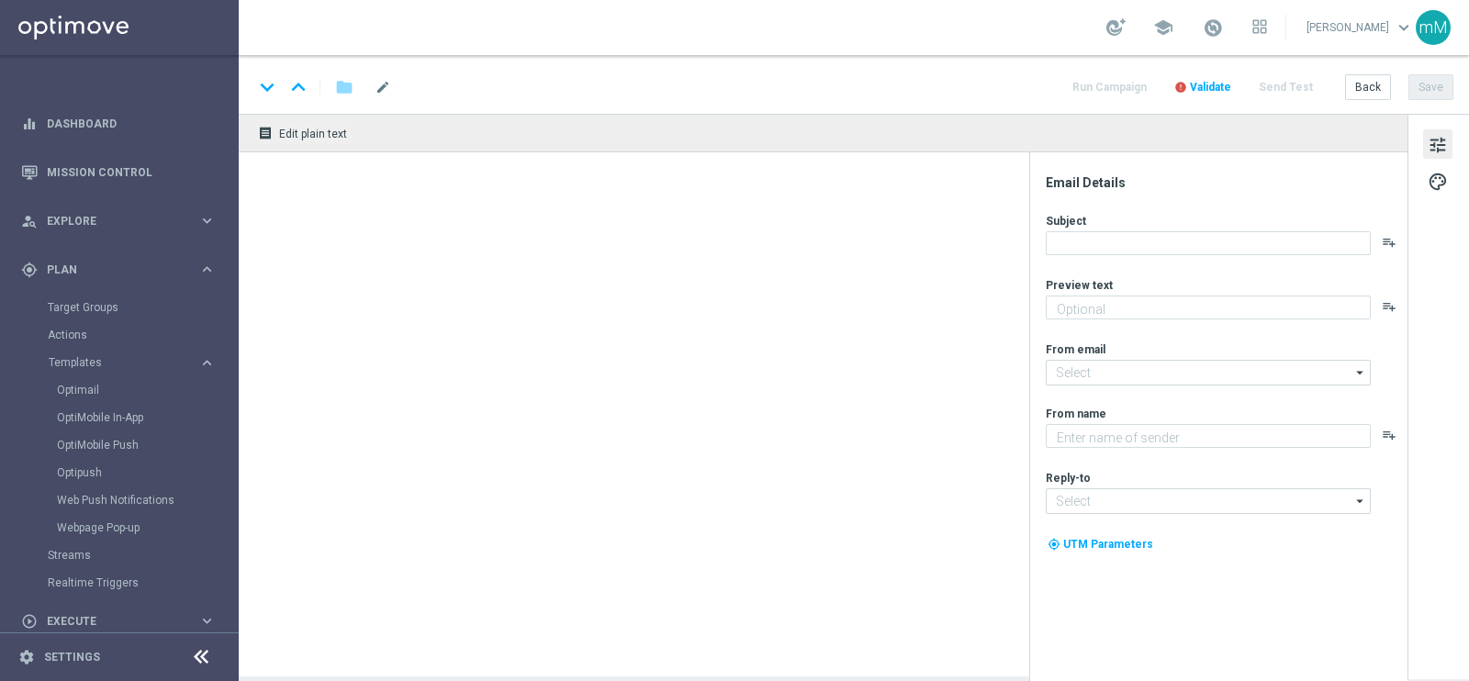
type textarea "Fino a 200€ di bonus"
type input "[EMAIL_ADDRESS][DOMAIN_NAME]"
type textarea "Sisal"
type input "[EMAIL_ADDRESS][DOMAIN_NAME]"
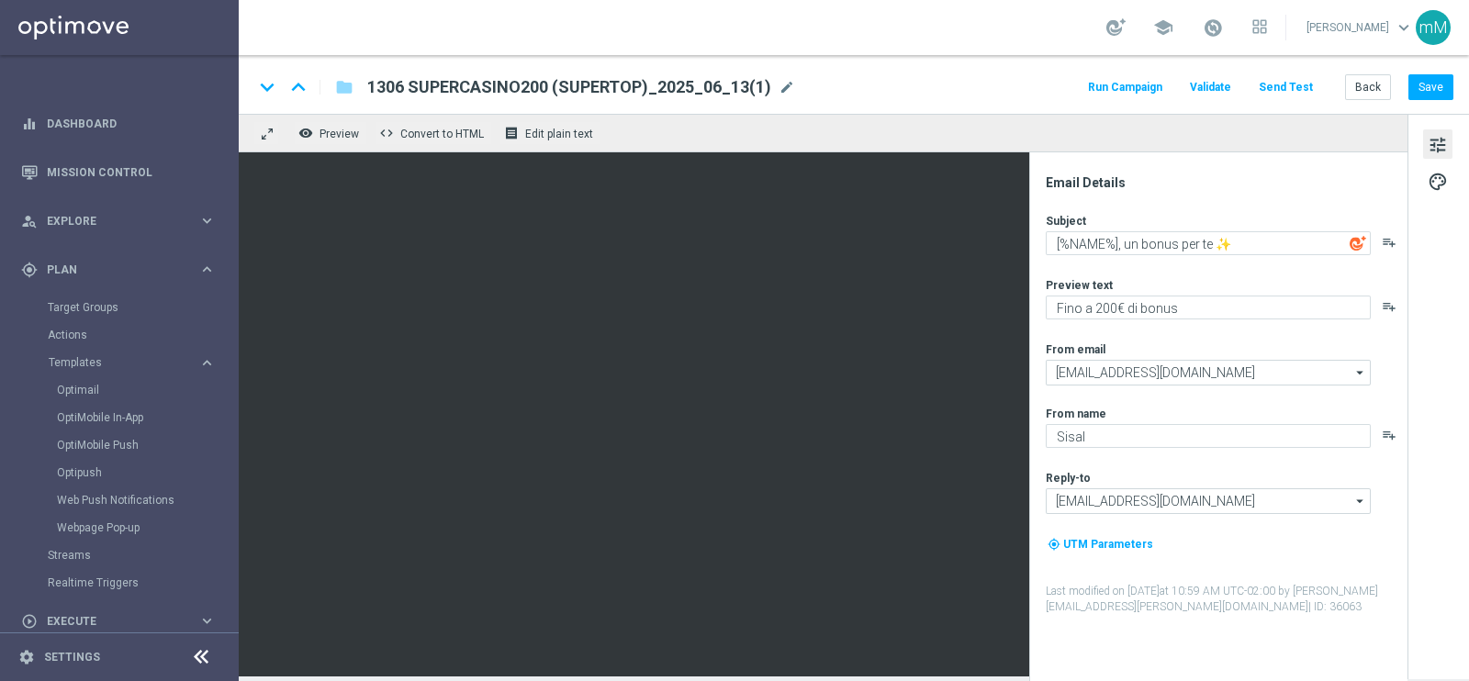
click at [636, 75] on div "1306 SUPERCASINO200 (SUPERTOP)_2025_06_13(1) mode_edit" at bounding box center [581, 87] width 428 height 24
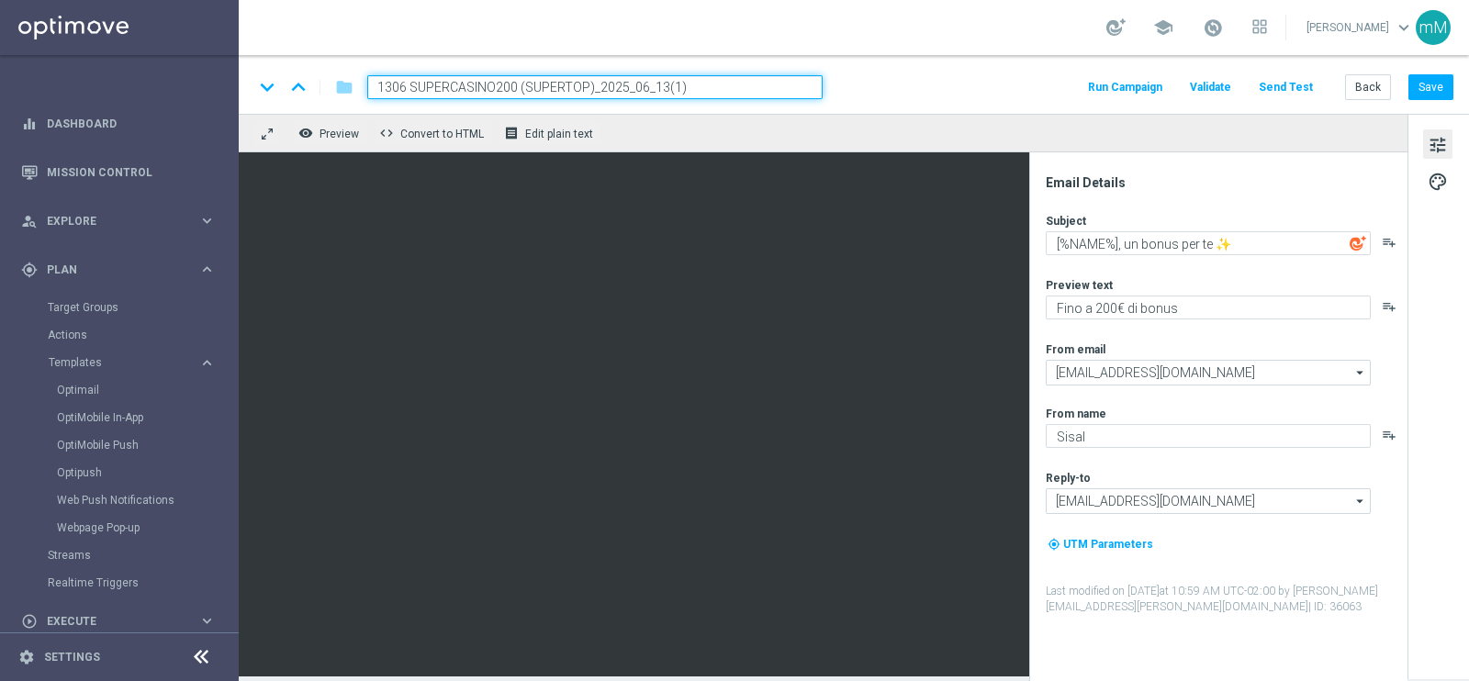
drag, startPoint x: 517, startPoint y: 86, endPoint x: 364, endPoint y: 96, distance: 153.7
click at [364, 96] on div "1306 SUPERCASINO200 (SUPERTOP)_2025_06_13(1)" at bounding box center [588, 87] width 470 height 24
paste input "009"
click at [641, 89] on input "1009 SUPERCASINO200 (SUPERTOP)_2025_06_13(1)" at bounding box center [595, 87] width 456 height 24
type input "1009 SUPERCASINO200 (SUPERTOP)_2025_09_10"
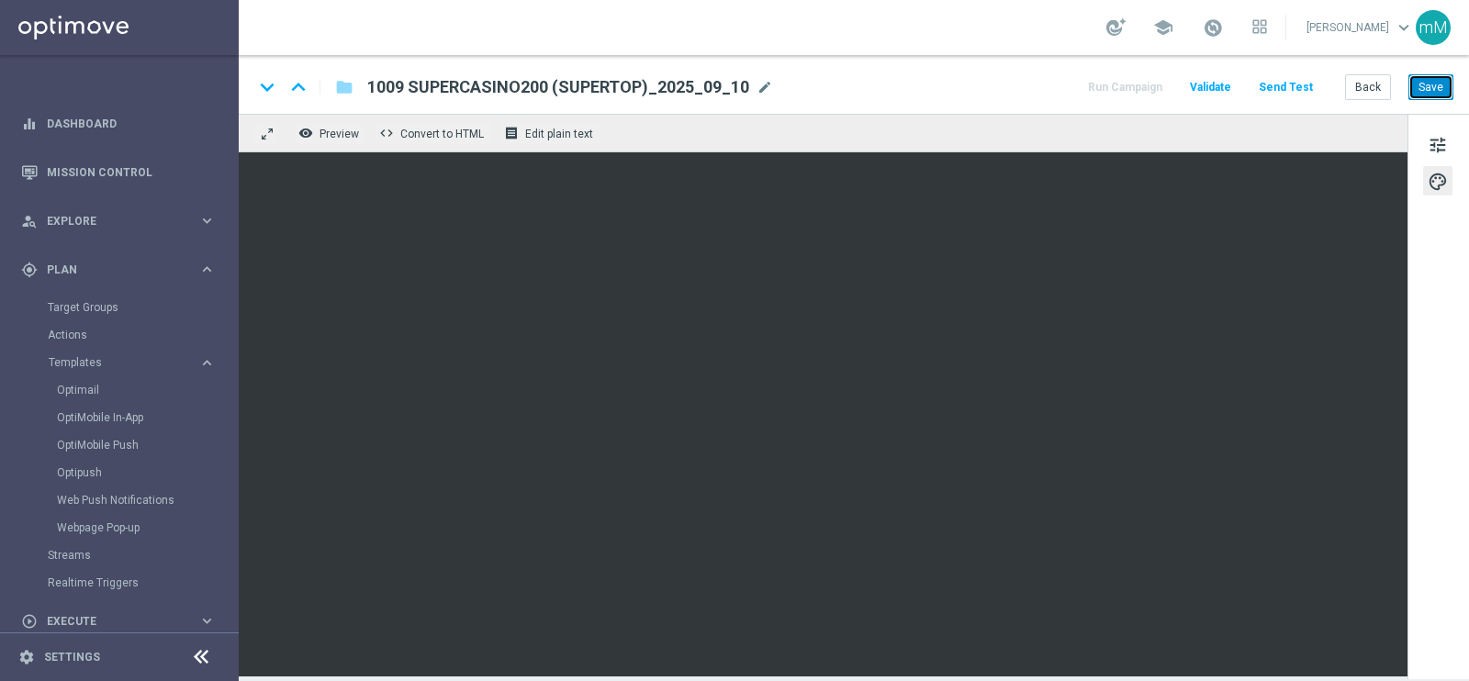
click at [1432, 91] on button "Save" at bounding box center [1431, 87] width 45 height 26
click at [1360, 84] on button "Back" at bounding box center [1368, 87] width 46 height 26
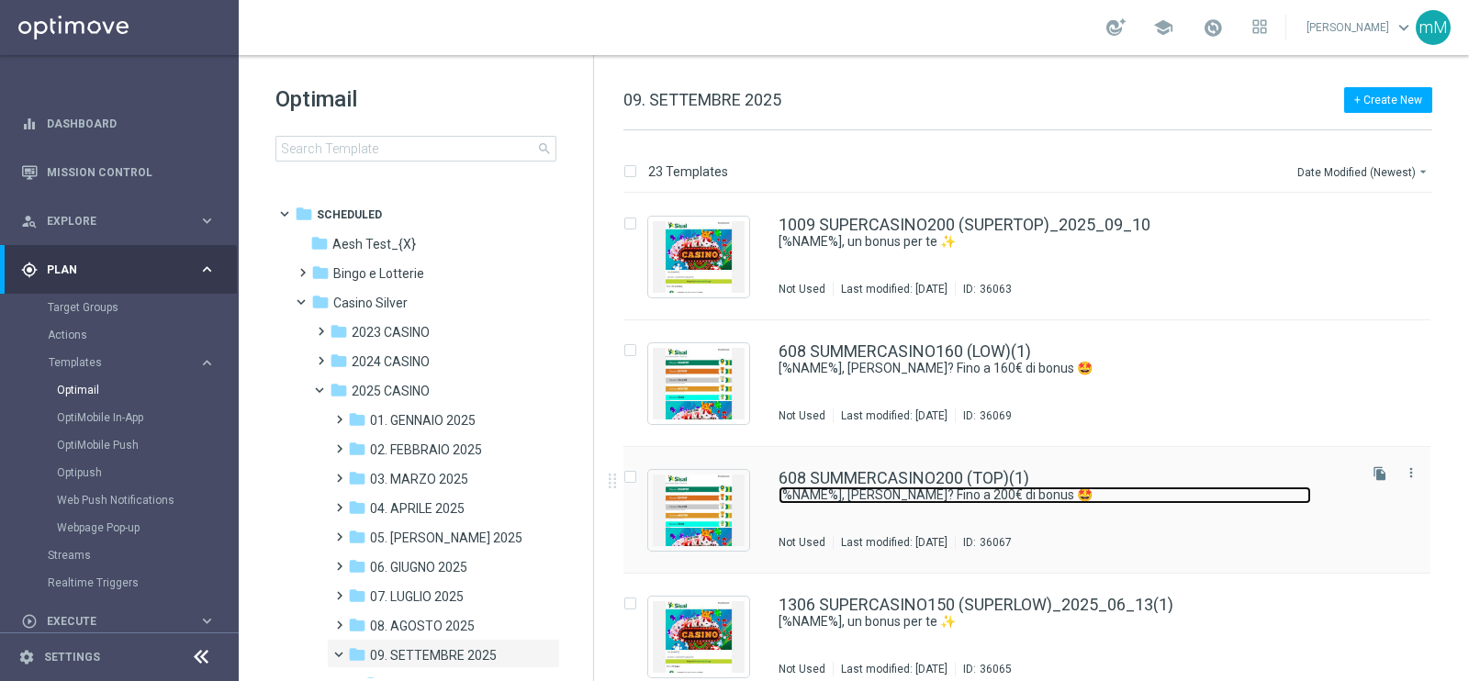
click at [900, 494] on link "[%NAME%], [PERSON_NAME]? Fino a 200€ di bonus 🤩" at bounding box center [1045, 495] width 533 height 17
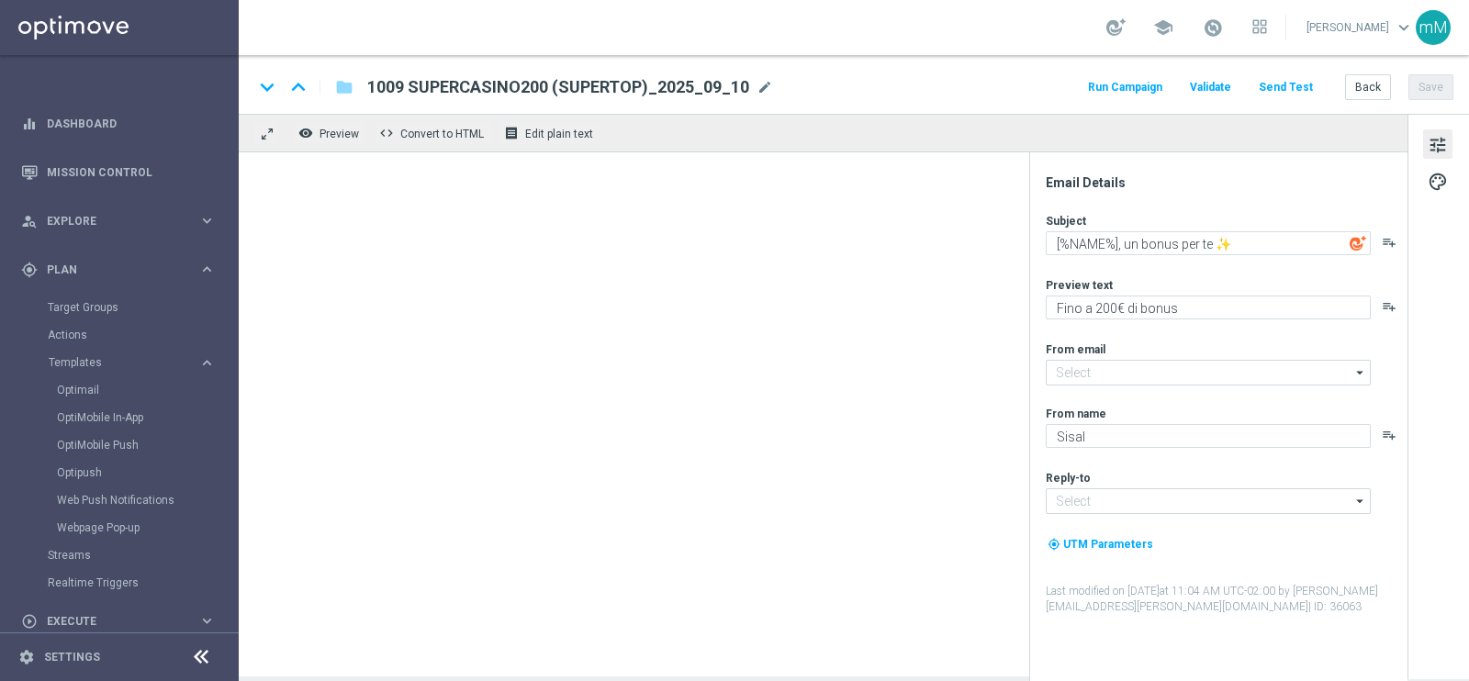
type textarea "[%NAME%], [PERSON_NAME]? Fino a 200€ di bonus 🤩"
type textarea "per divertirti con i tuoi giochi preferiti!"
type input "[EMAIL_ADDRESS][DOMAIN_NAME]"
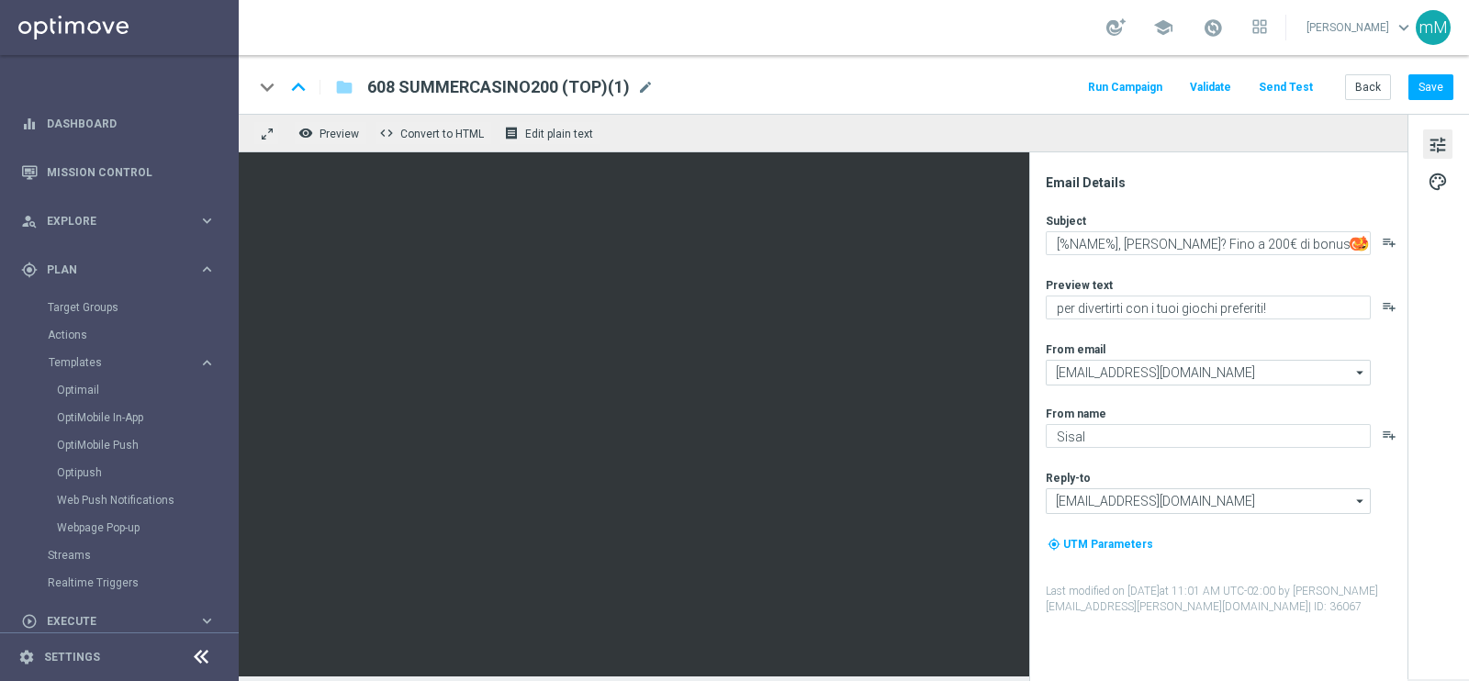
click at [560, 90] on span "608 SUMMERCASINO200 (TOP)(1)" at bounding box center [498, 87] width 263 height 22
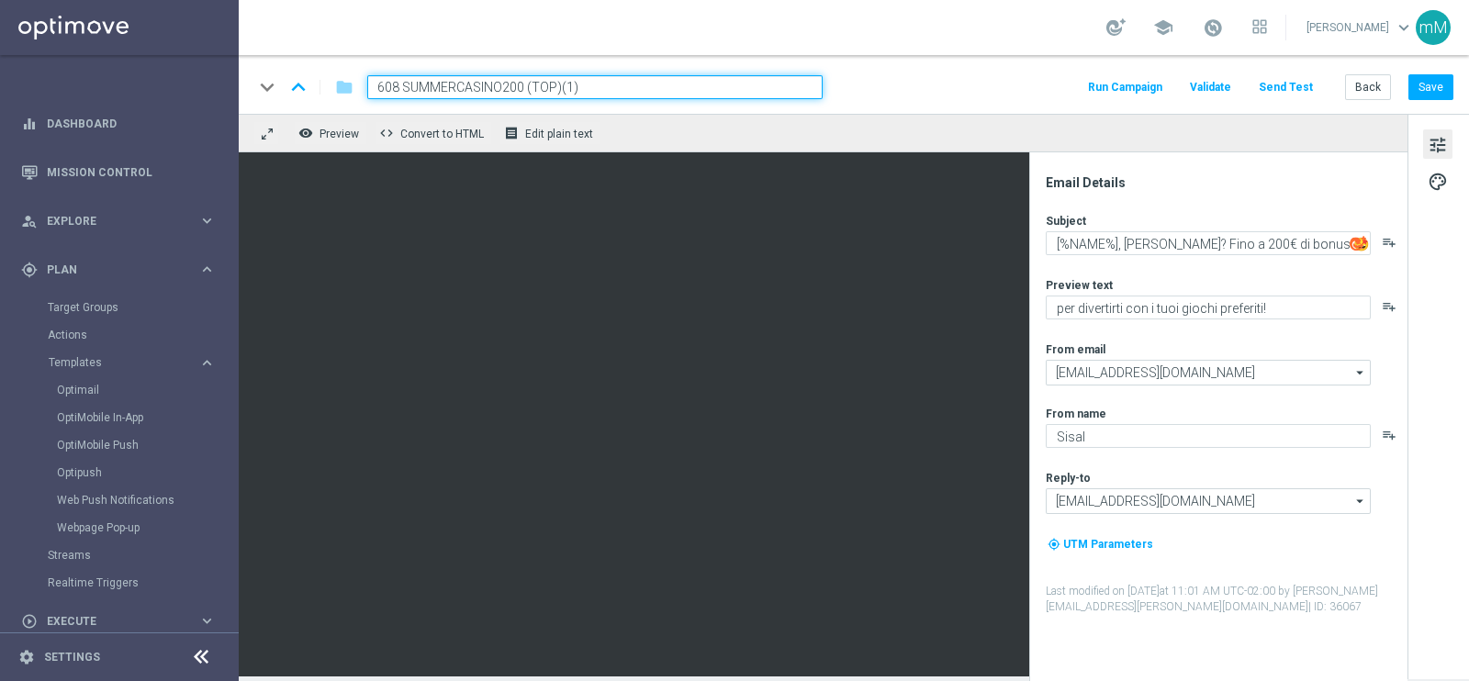
drag, startPoint x: 523, startPoint y: 84, endPoint x: 358, endPoint y: 98, distance: 165.9
click at [358, 98] on div "608 SUMMERCASINO200 (TOP)(1)" at bounding box center [588, 87] width 470 height 24
paste input "1009 SUPERCASINO18"
click at [559, 91] on input "1009 SUPERCASINO180 (TOP)" at bounding box center [595, 87] width 456 height 24
paste input "_2025_09_10"
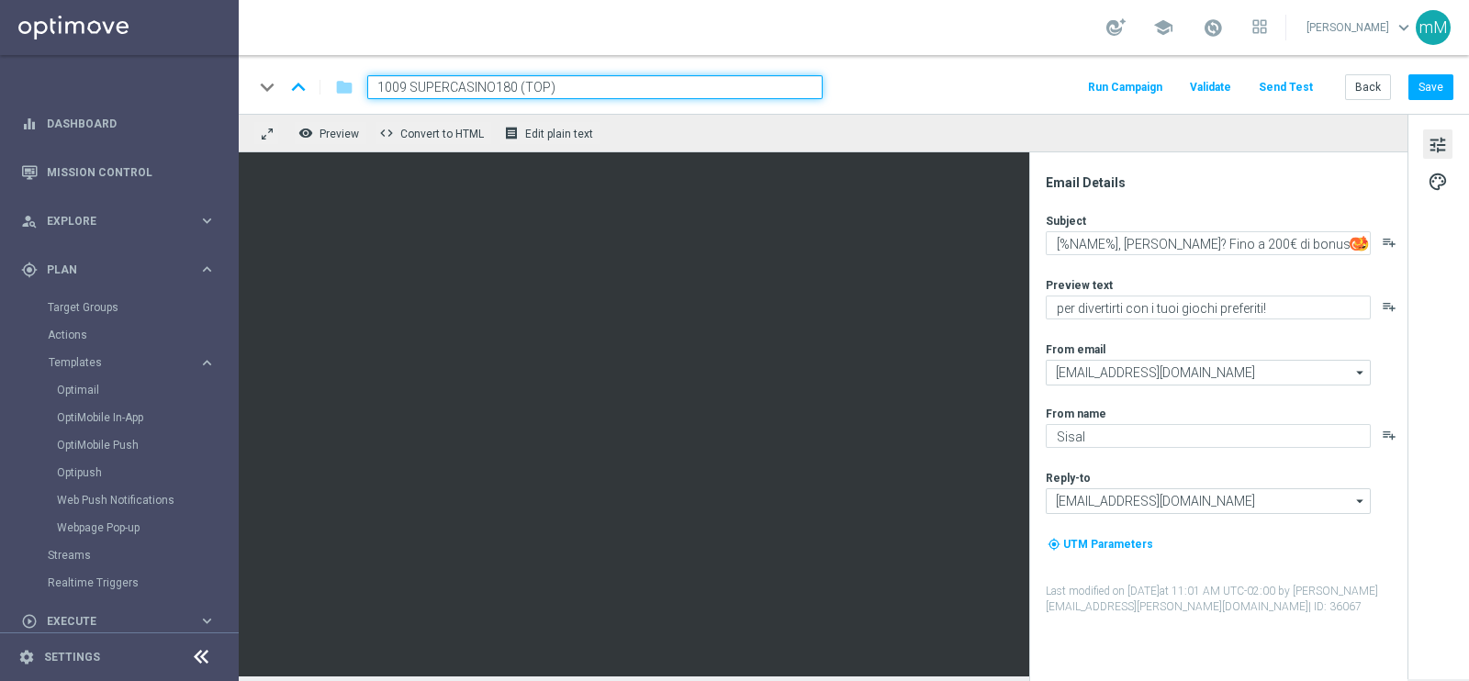
type input "1009 SUPERCASINO180 (TOP)_2025_09_10"
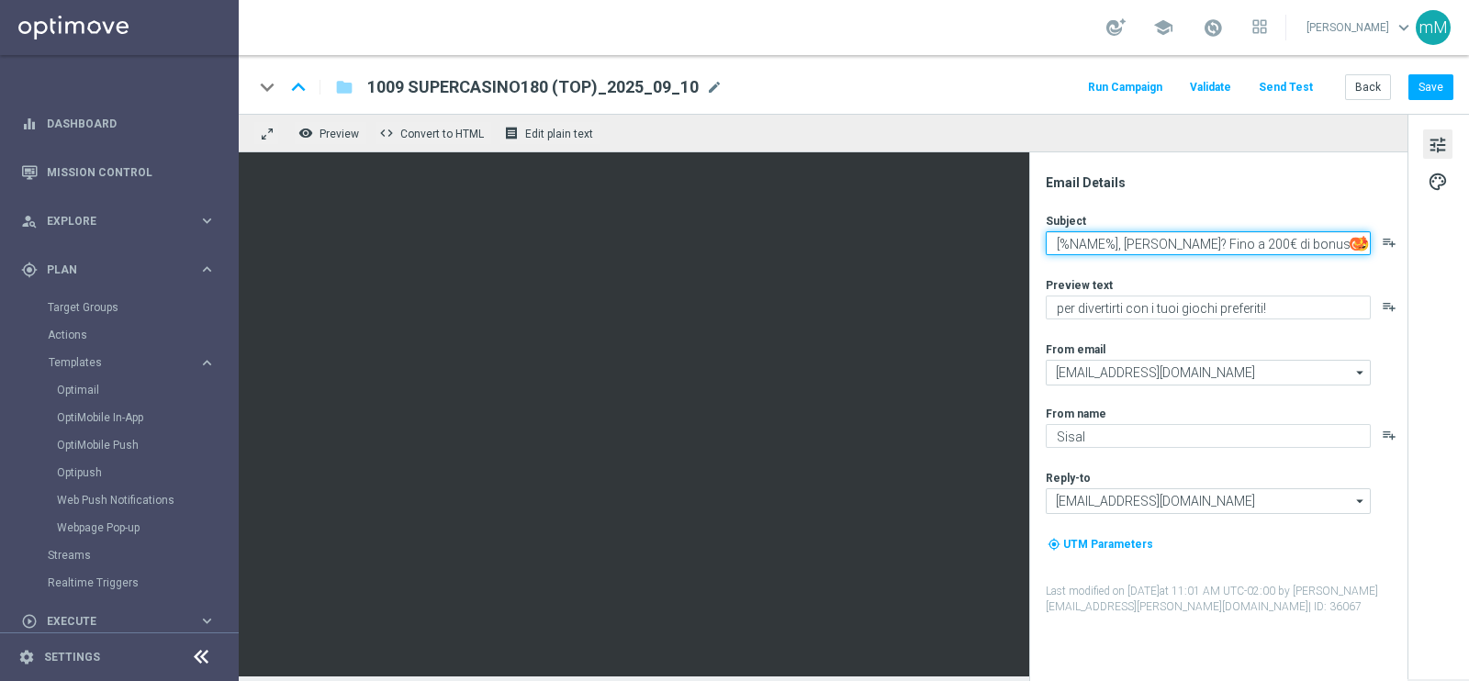
click at [1129, 236] on textarea "[%NAME%], [PERSON_NAME]? Fino a 200€ di bonus 🤩" at bounding box center [1208, 243] width 325 height 24
paste textarea "un bonus per te ✨"
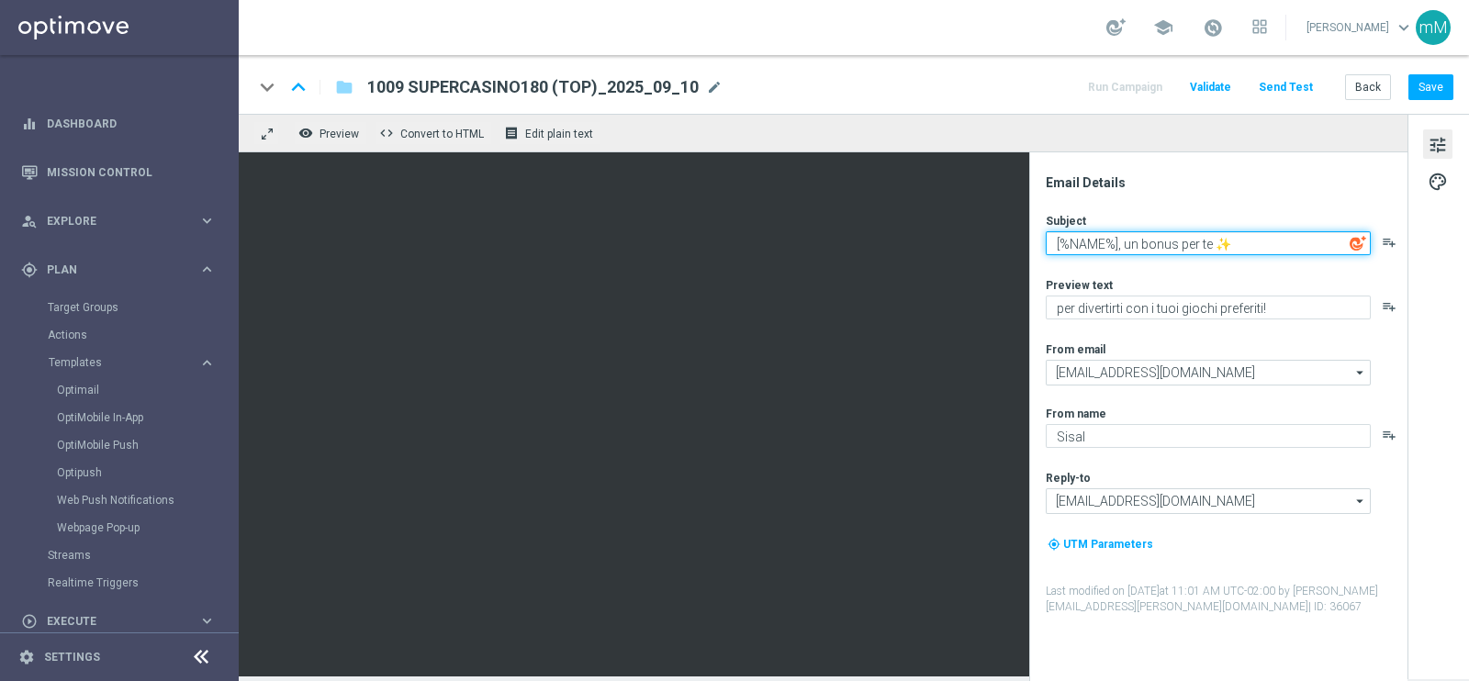
type textarea "[%NAME%], un bonus per te ✨"
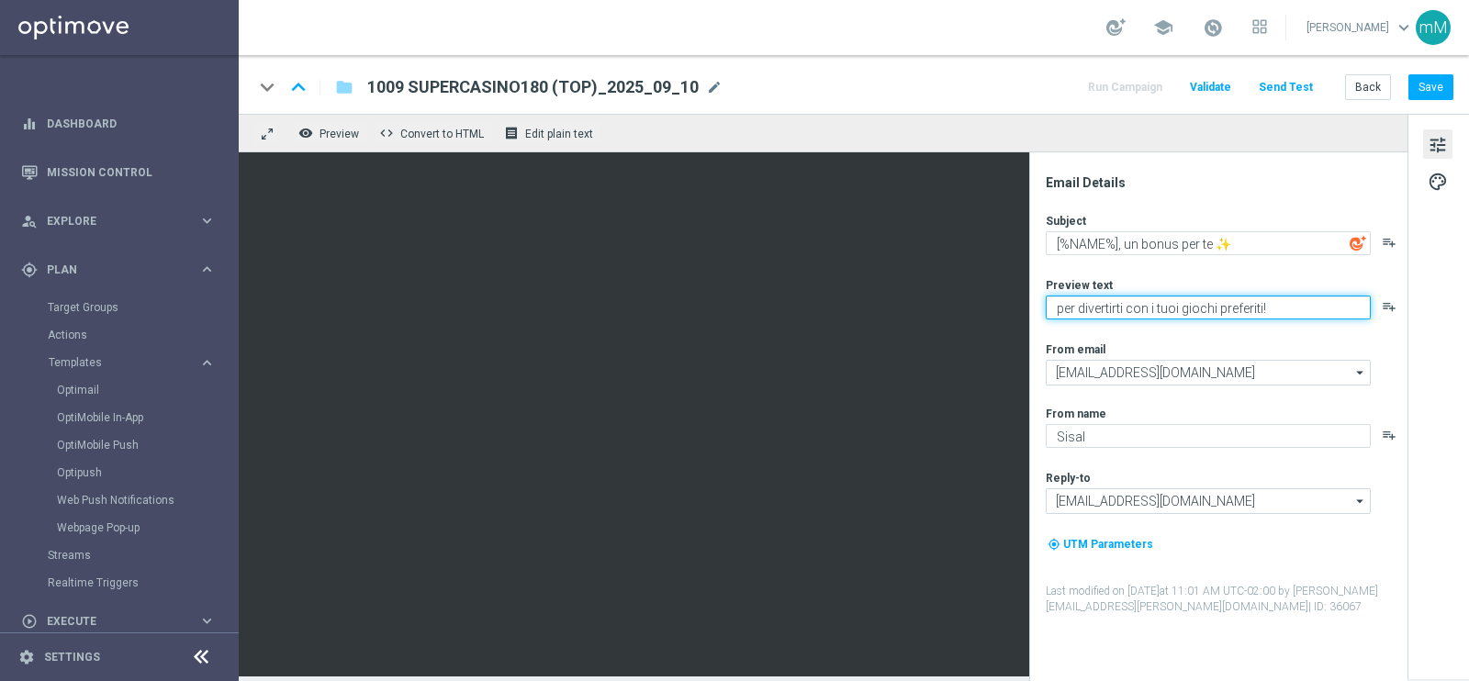
click at [1133, 302] on textarea "per divertirti con i tuoi giochi preferiti!" at bounding box center [1208, 308] width 325 height 24
paste textarea "Fino a 200€ di bonus"
click at [1109, 313] on textarea "Fino a 200€ di bonus" at bounding box center [1208, 308] width 325 height 24
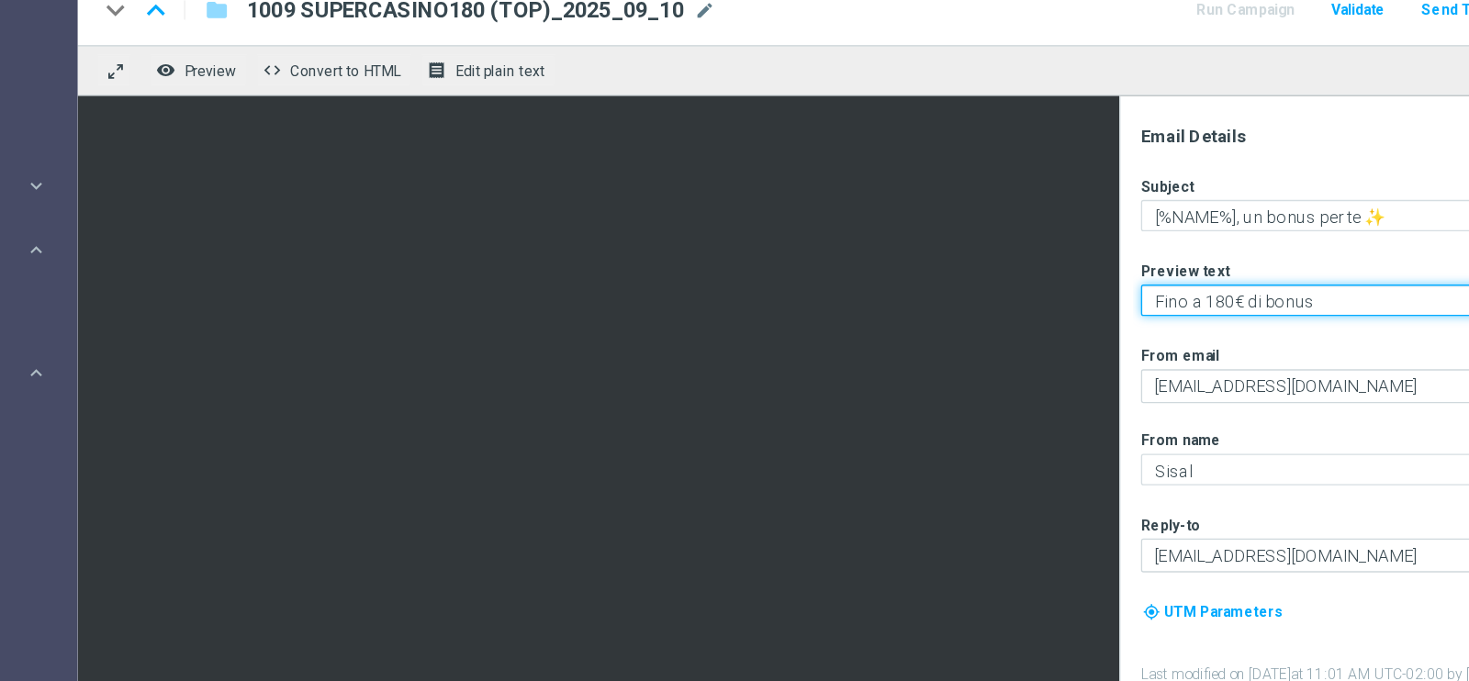
type textarea "Fino a 180€ di bonus"
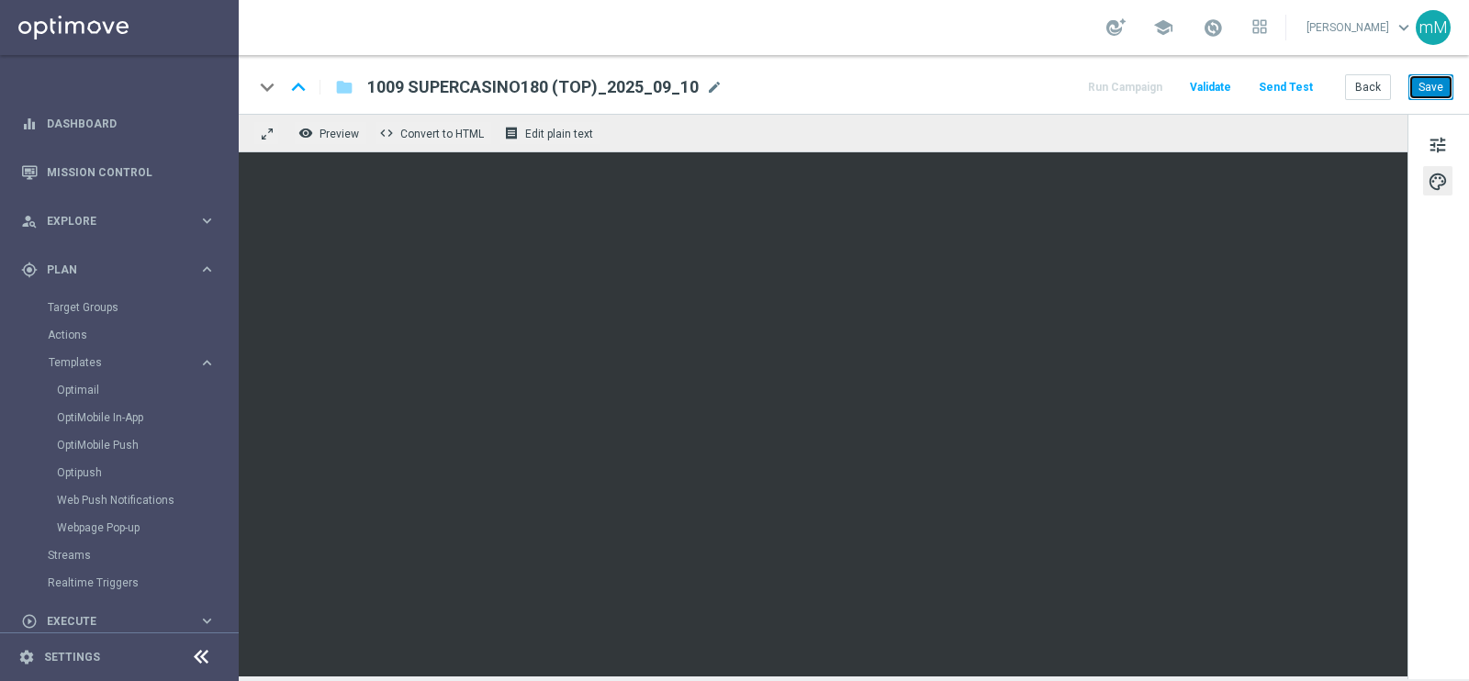
click at [1440, 82] on button "Save" at bounding box center [1431, 87] width 45 height 26
click at [1367, 87] on button "Back" at bounding box center [1368, 87] width 46 height 26
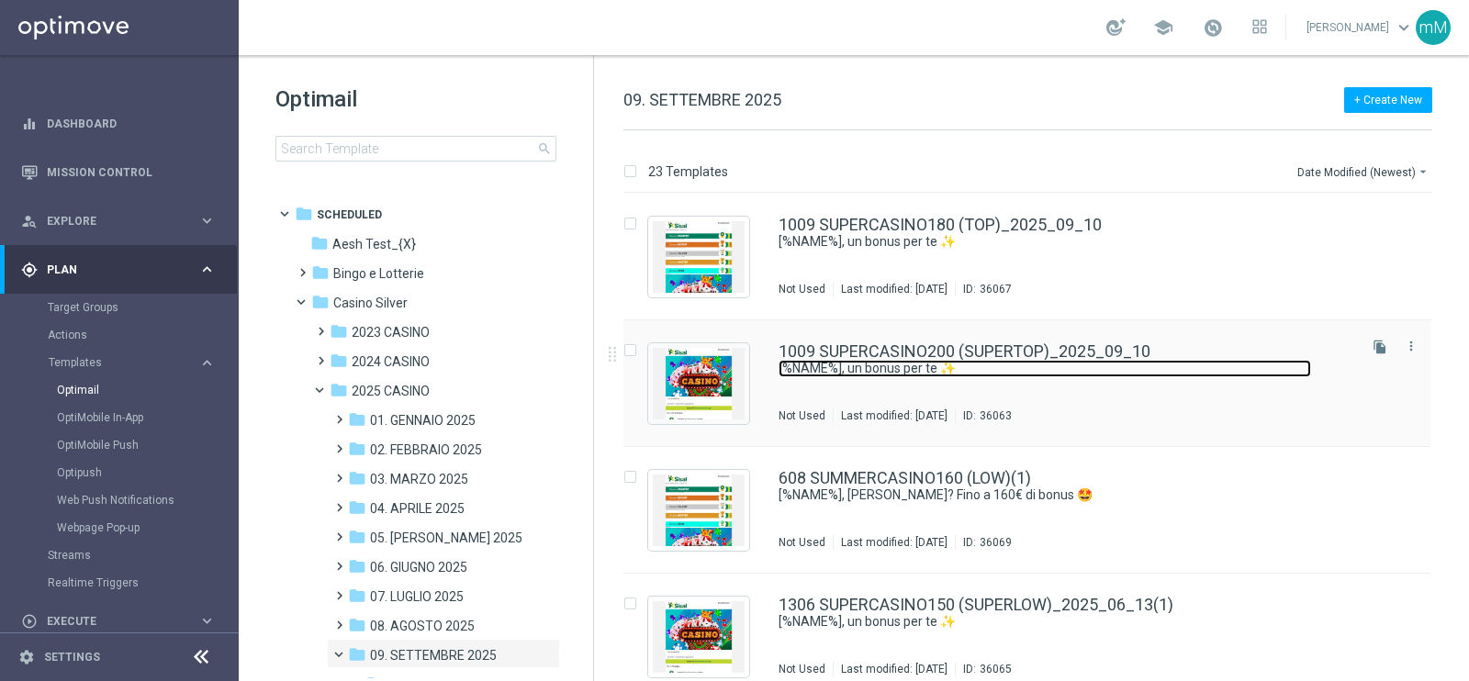
click at [953, 369] on link "[%NAME%], un bonus per te ✨" at bounding box center [1045, 368] width 533 height 17
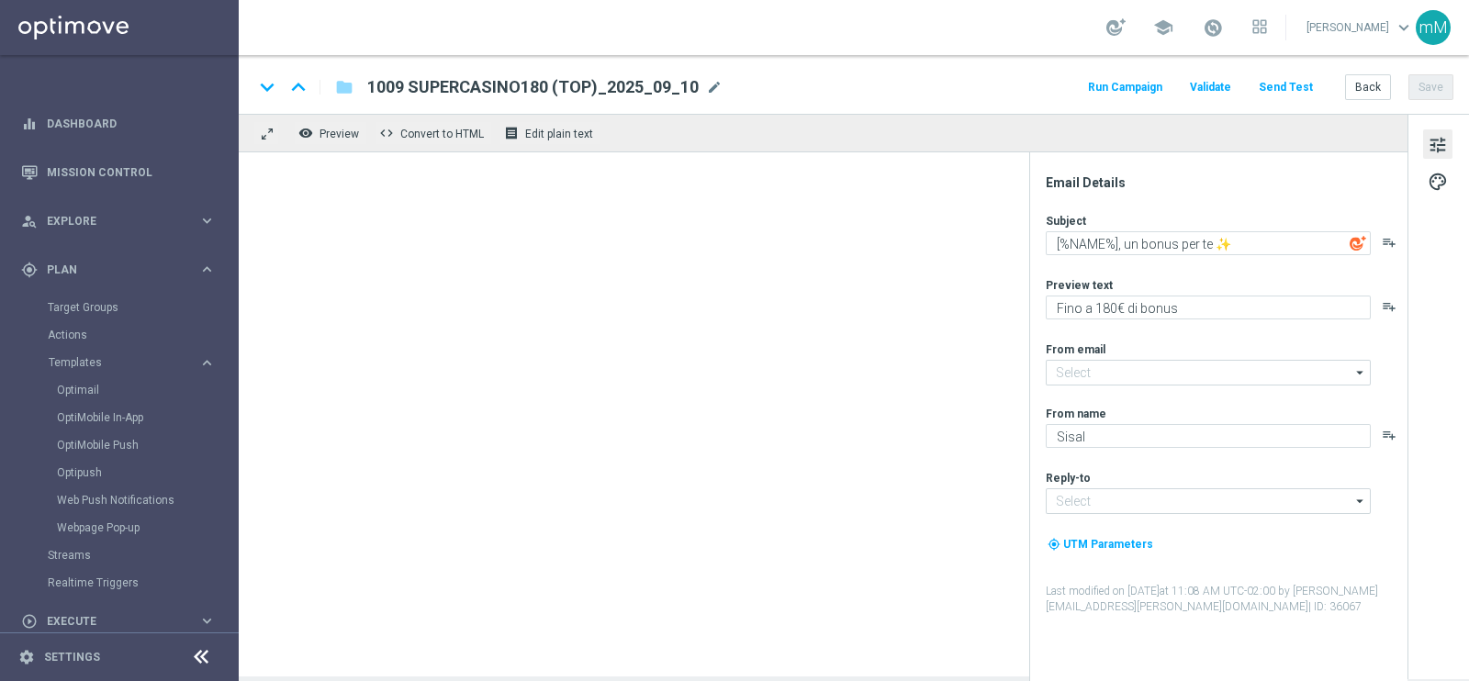
type input "[EMAIL_ADDRESS][DOMAIN_NAME]"
type textarea "Fino a 200€ di bonus"
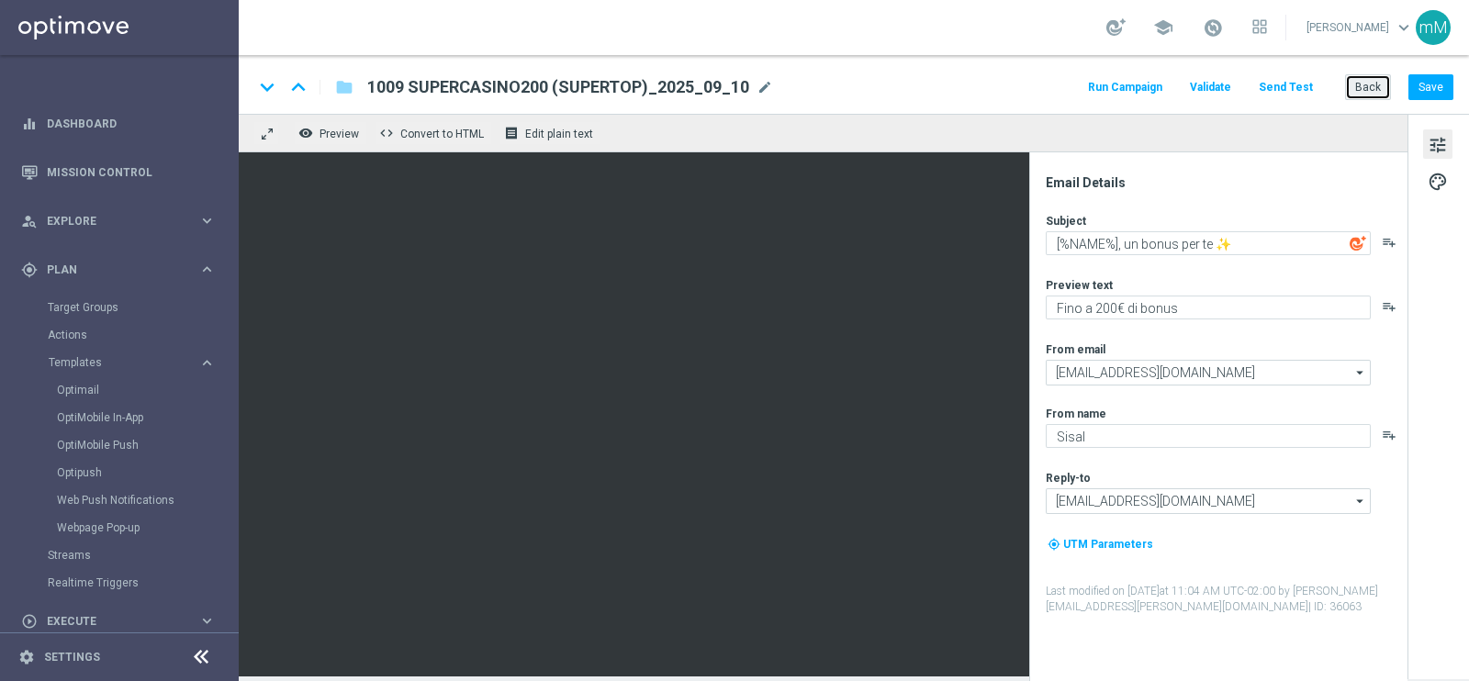
click at [1382, 89] on button "Back" at bounding box center [1368, 87] width 46 height 26
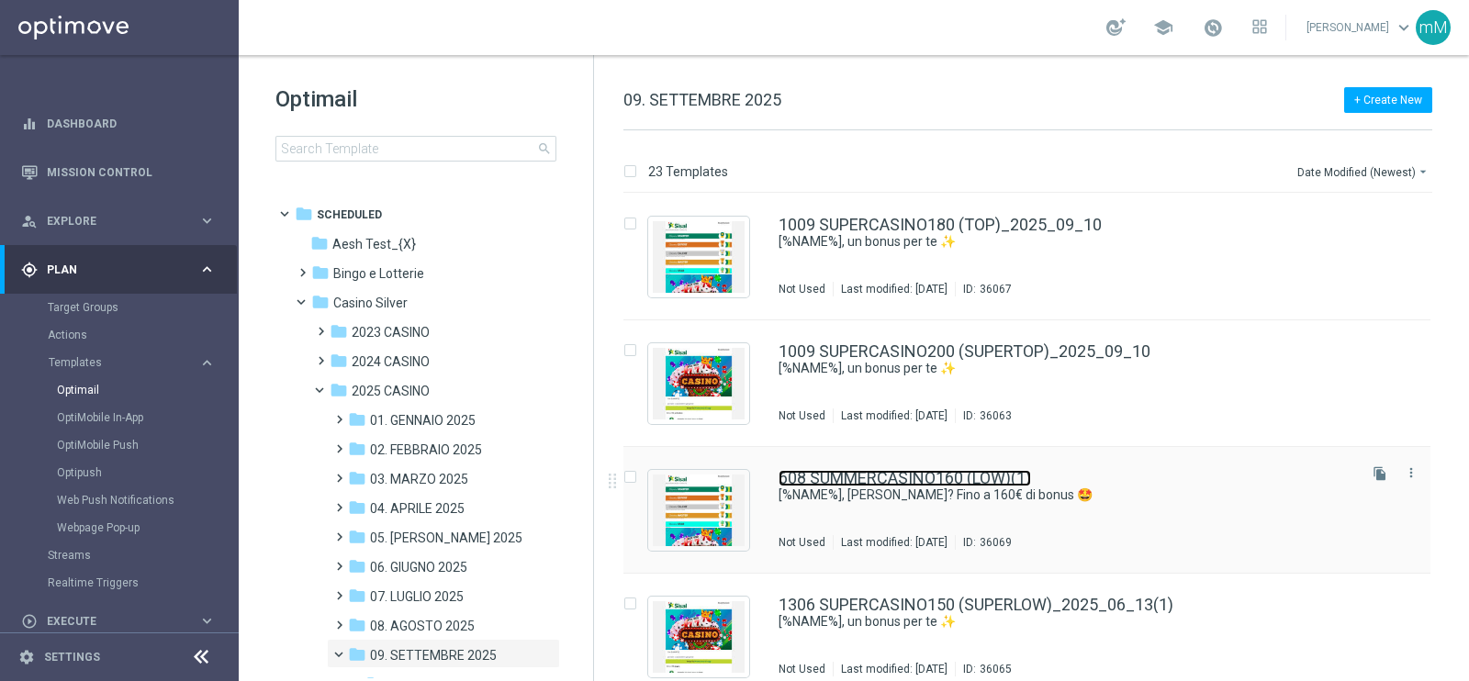
click at [866, 485] on link "608 SUMMERCASINO160 (LOW)(1)" at bounding box center [905, 478] width 253 height 17
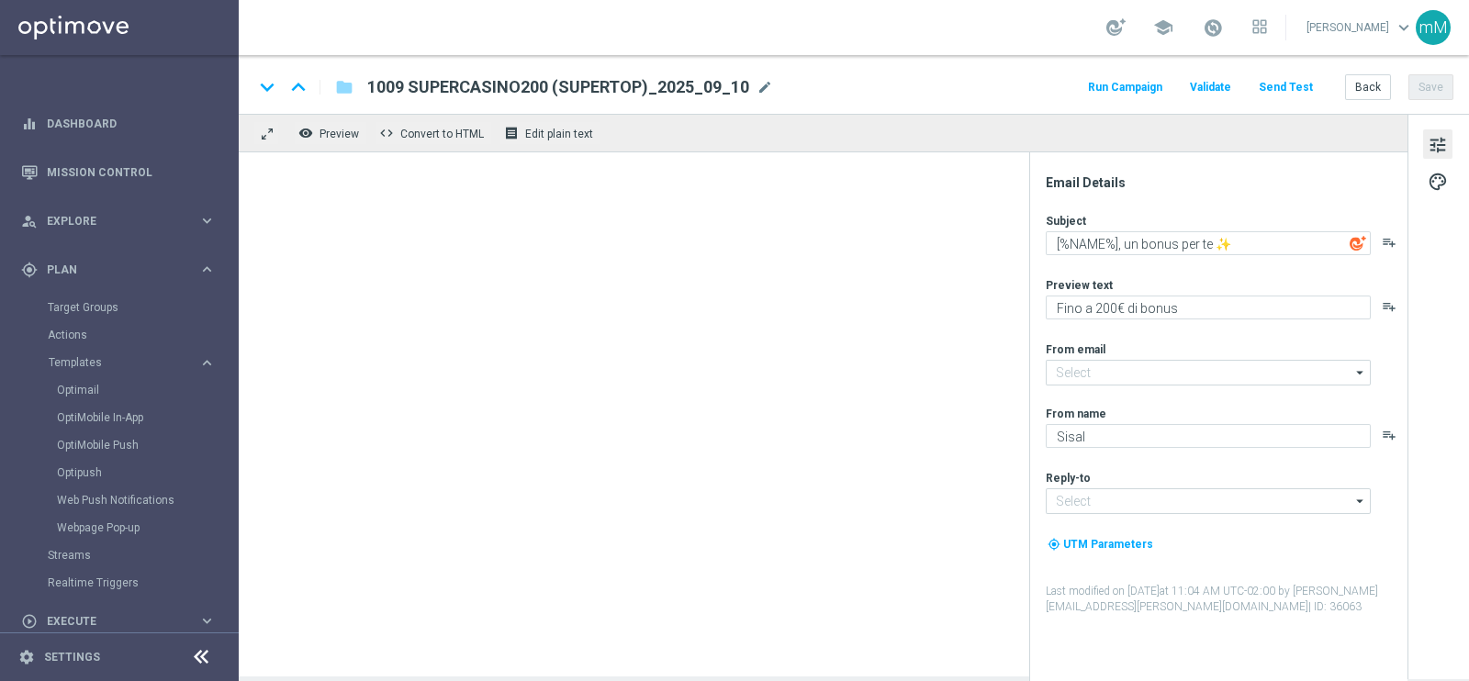
type textarea "[%NAME%], [PERSON_NAME]? Fino a 160€ di bonus 🤩"
type textarea "per divertirti con i tuoi giochi preferiti!"
type input "[EMAIL_ADDRESS][DOMAIN_NAME]"
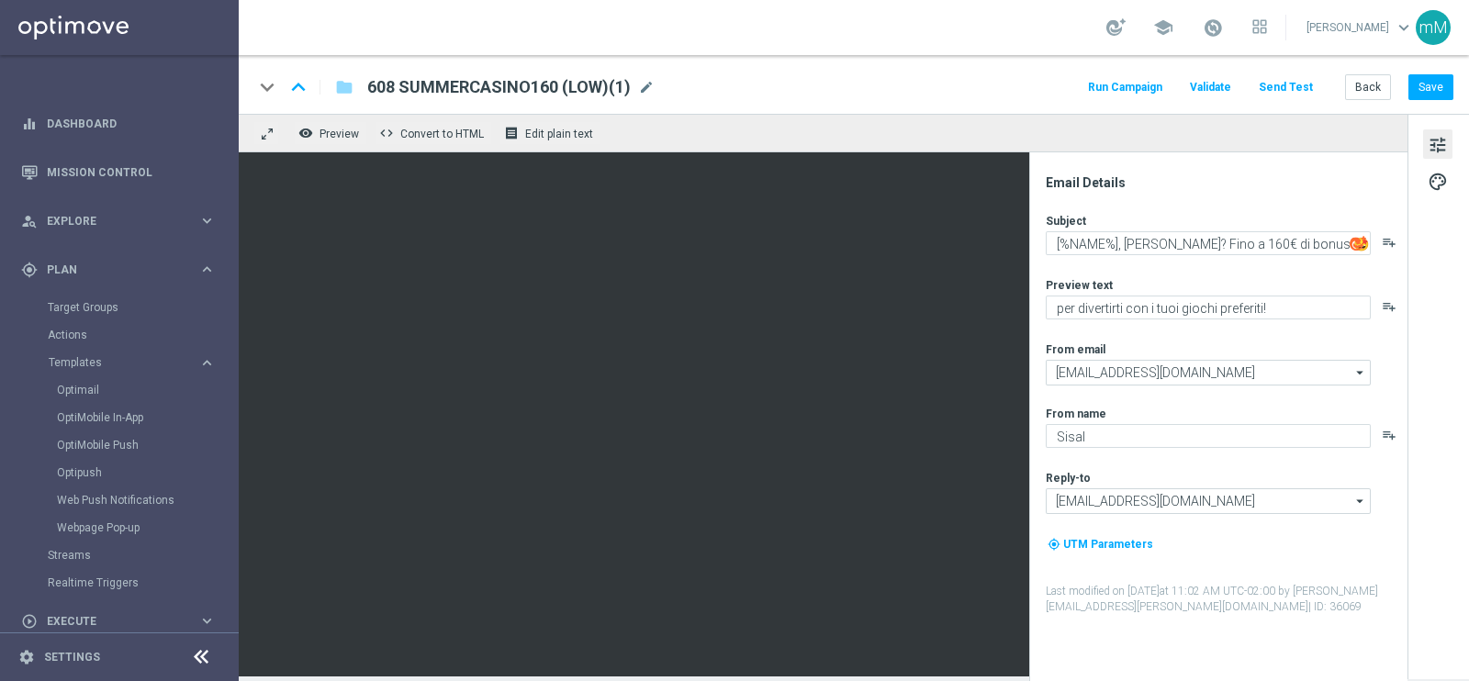
click at [489, 80] on span "608 SUMMERCASINO160 (LOW)(1)" at bounding box center [499, 87] width 264 height 22
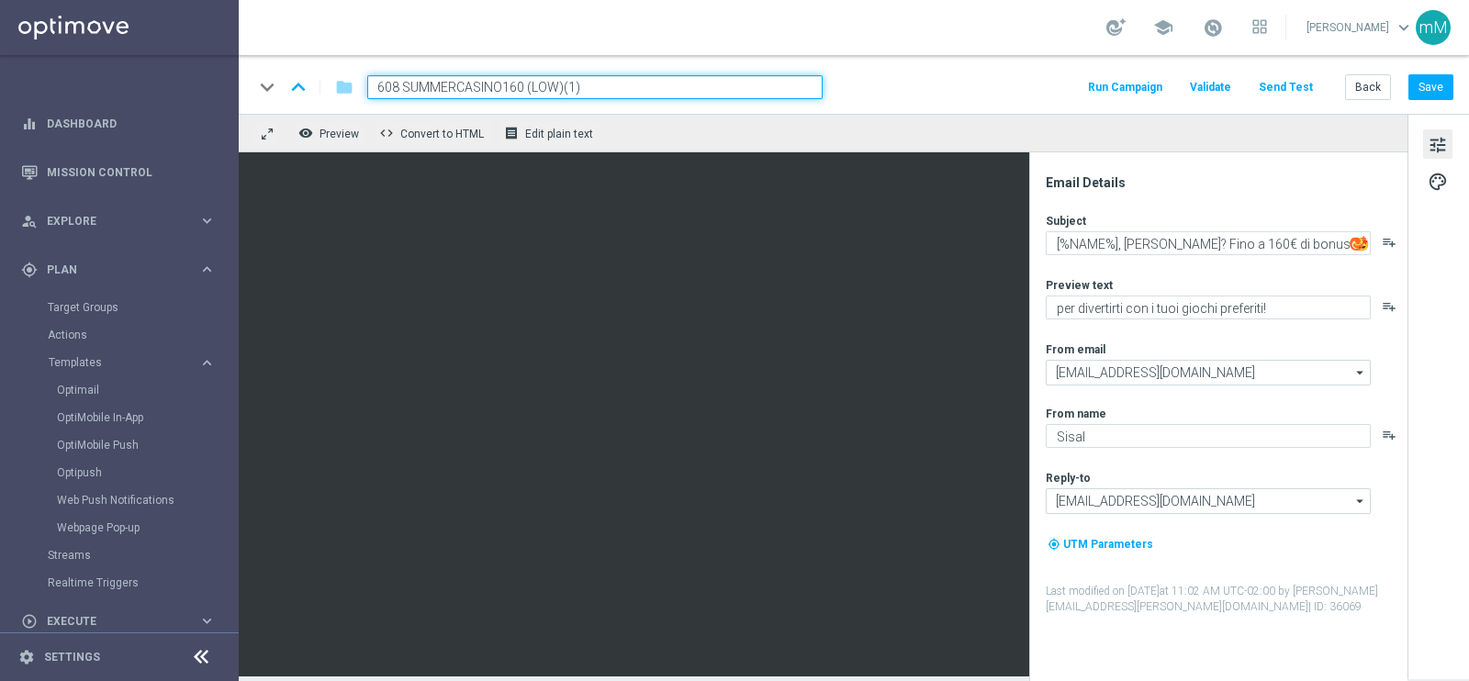
drag, startPoint x: 526, startPoint y: 84, endPoint x: 333, endPoint y: 108, distance: 194.3
click at [333, 108] on div "keyboard_arrow_down keyboard_arrow_up folder 608 SUMMERCASINO160 (LOW)(1) Run C…" at bounding box center [854, 84] width 1231 height 59
paste input "1009 SUPERCASINO160"
click at [590, 89] on input "1009 SUPERCASINO160 (LOW)(1)" at bounding box center [595, 87] width 456 height 24
paste input "_2025_09_10"
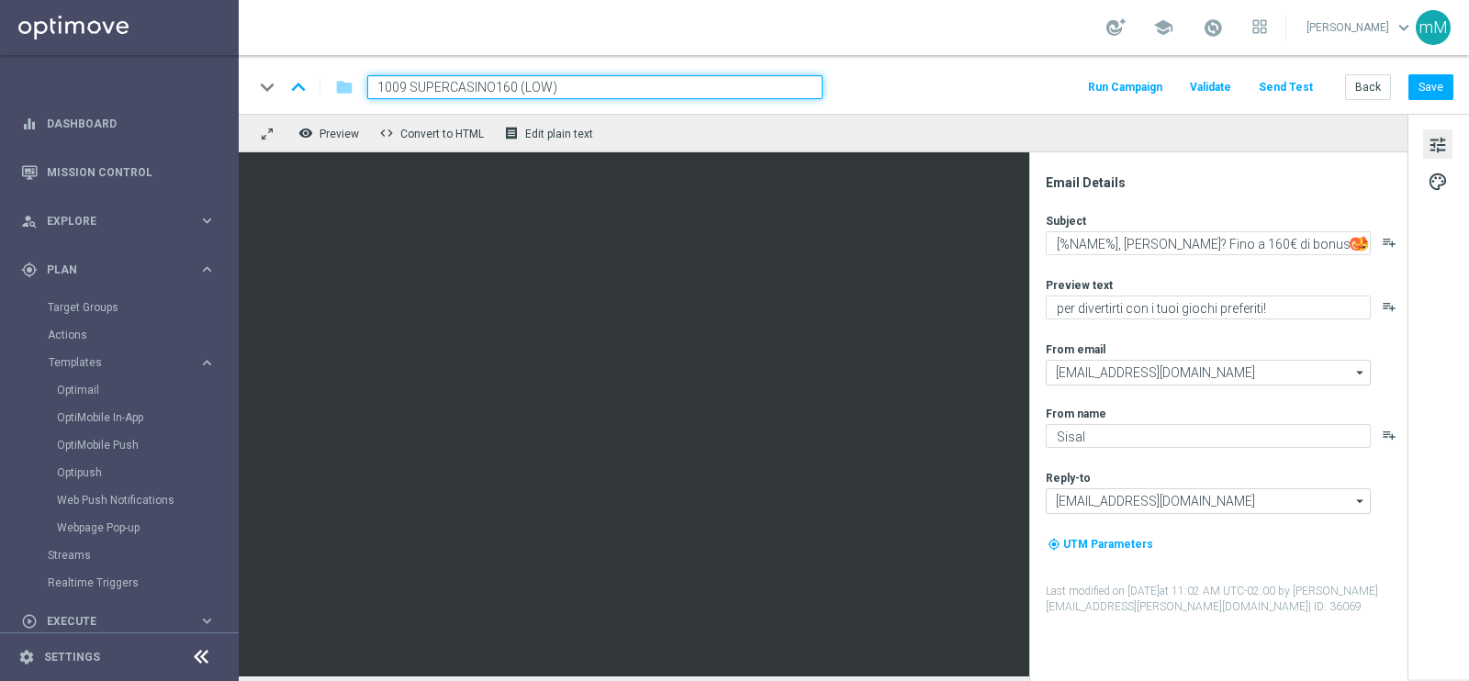
type input "1009 SUPERCASINO160 (LOW)_2025_09_10"
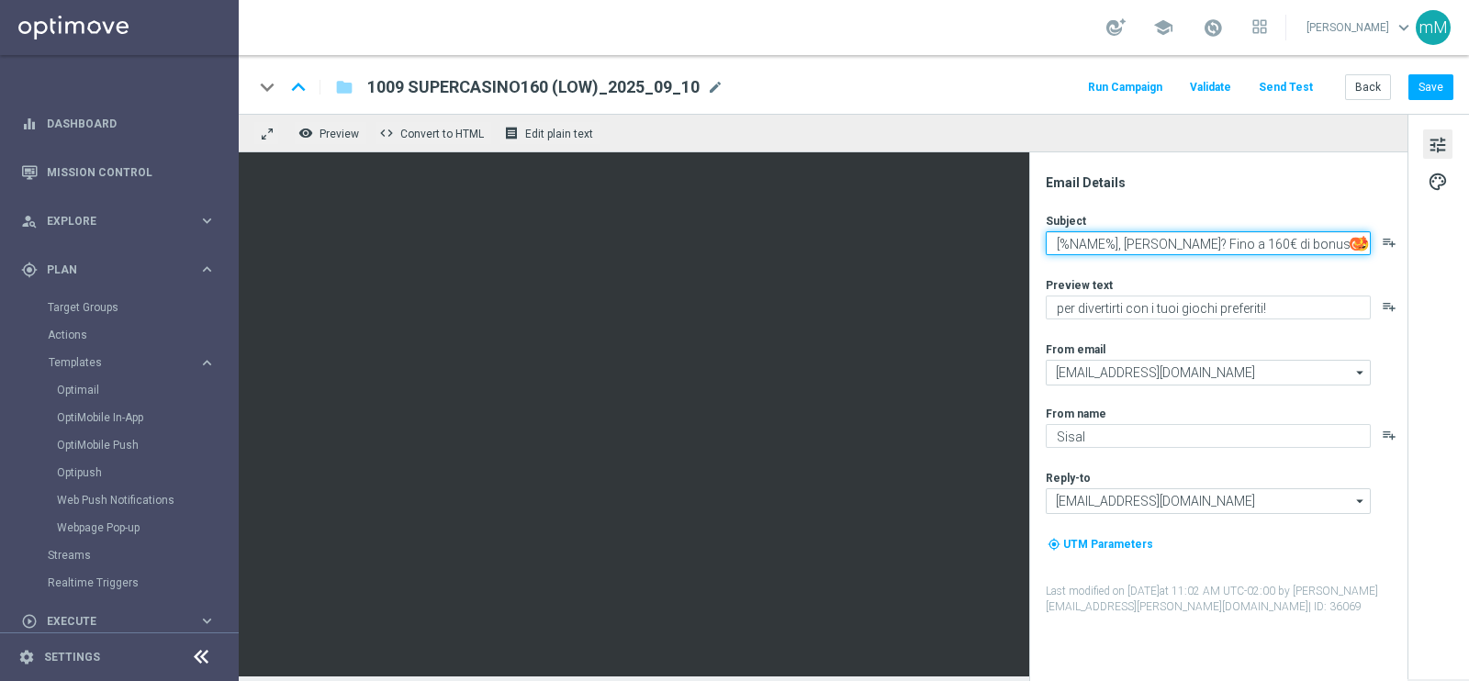
click at [1107, 245] on textarea "[%NAME%], [PERSON_NAME]? Fino a 160€ di bonus 🤩" at bounding box center [1208, 243] width 325 height 24
paste textarea "un bonus per te ✨"
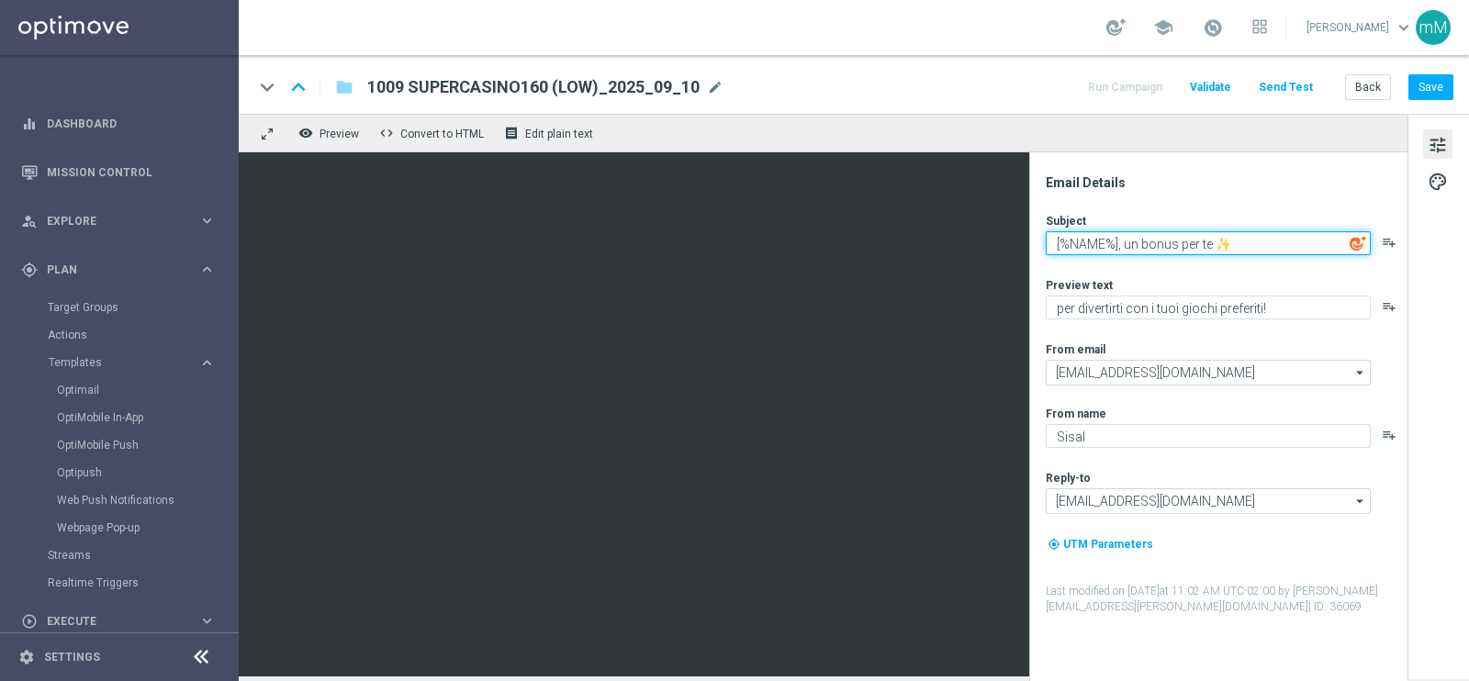
type textarea "[%NAME%], un bonus per te ✨"
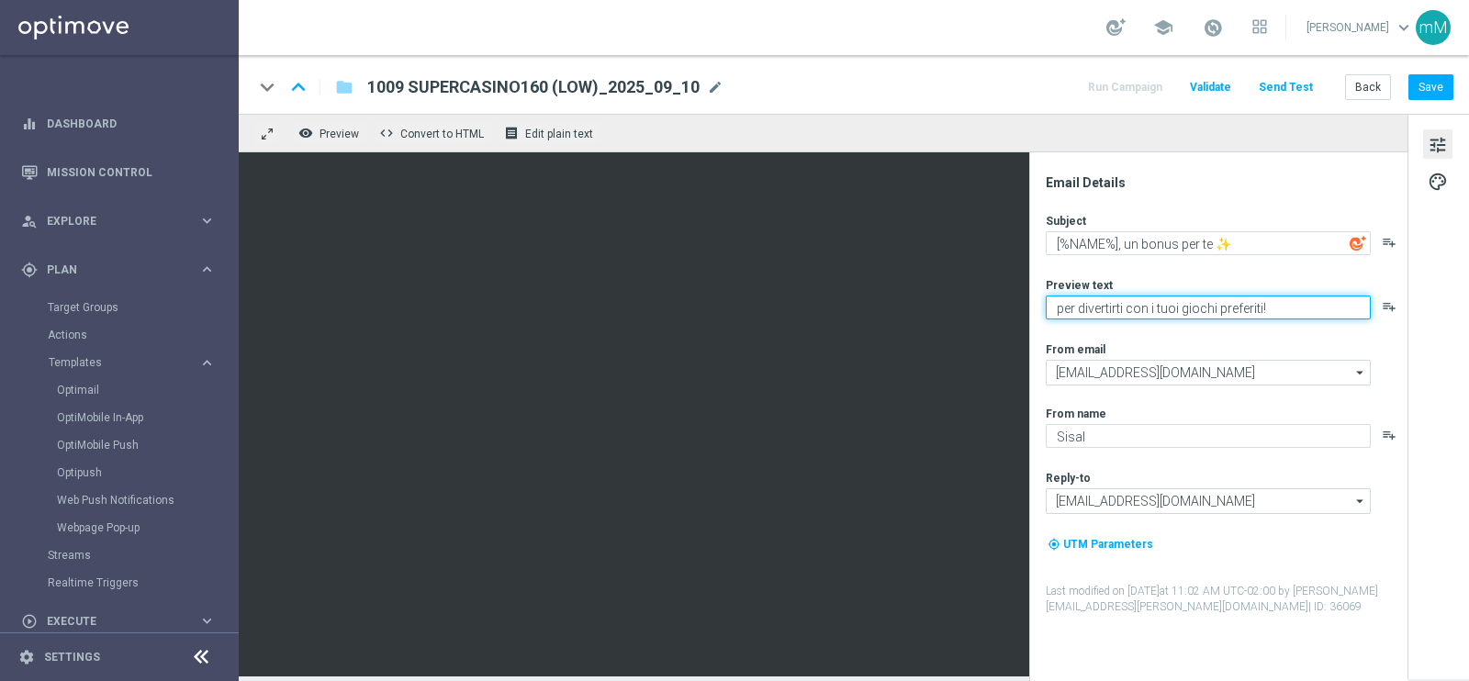
click at [1110, 307] on textarea "per divertirti con i tuoi giochi preferiti!" at bounding box center [1208, 308] width 325 height 24
paste textarea "Fino a 200€ di bonus"
type textarea "Fino a 160€ di bonus"
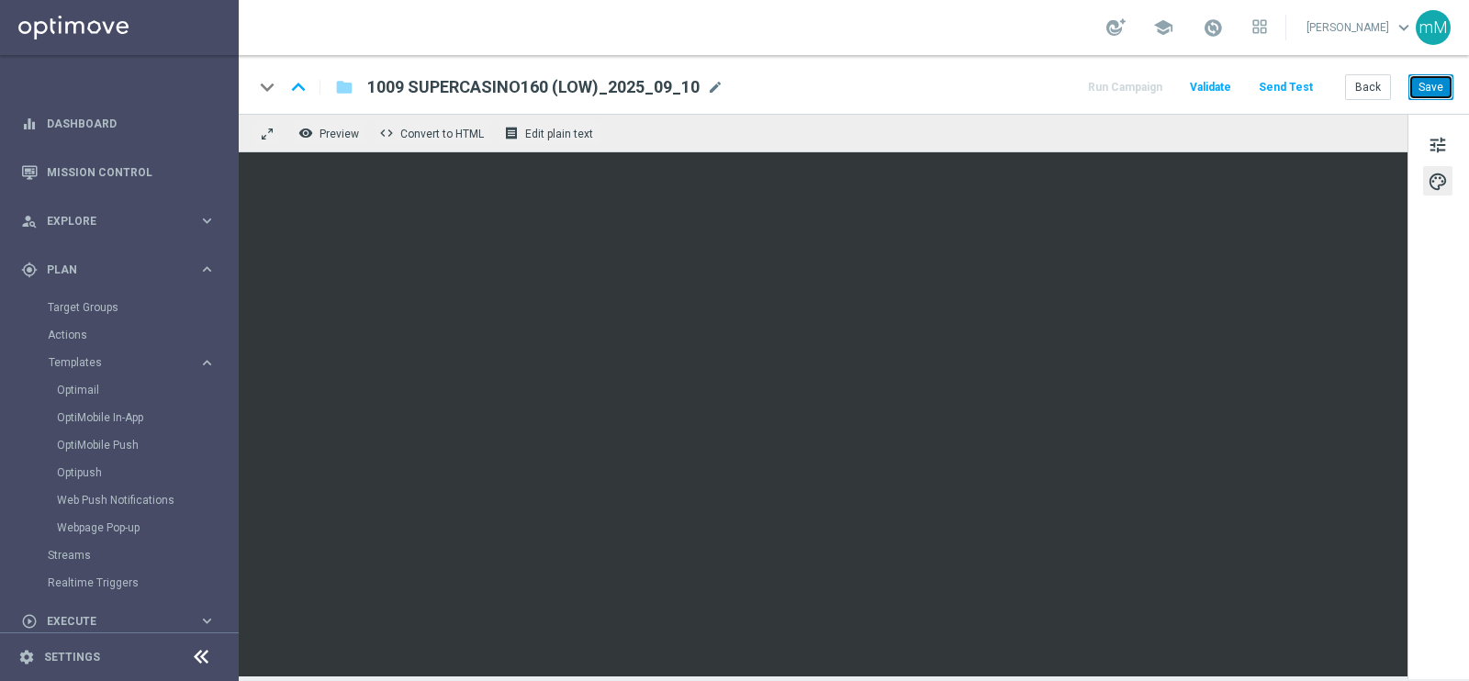
click at [1428, 80] on button "Save" at bounding box center [1431, 87] width 45 height 26
click at [1362, 87] on button "Back" at bounding box center [1368, 87] width 46 height 26
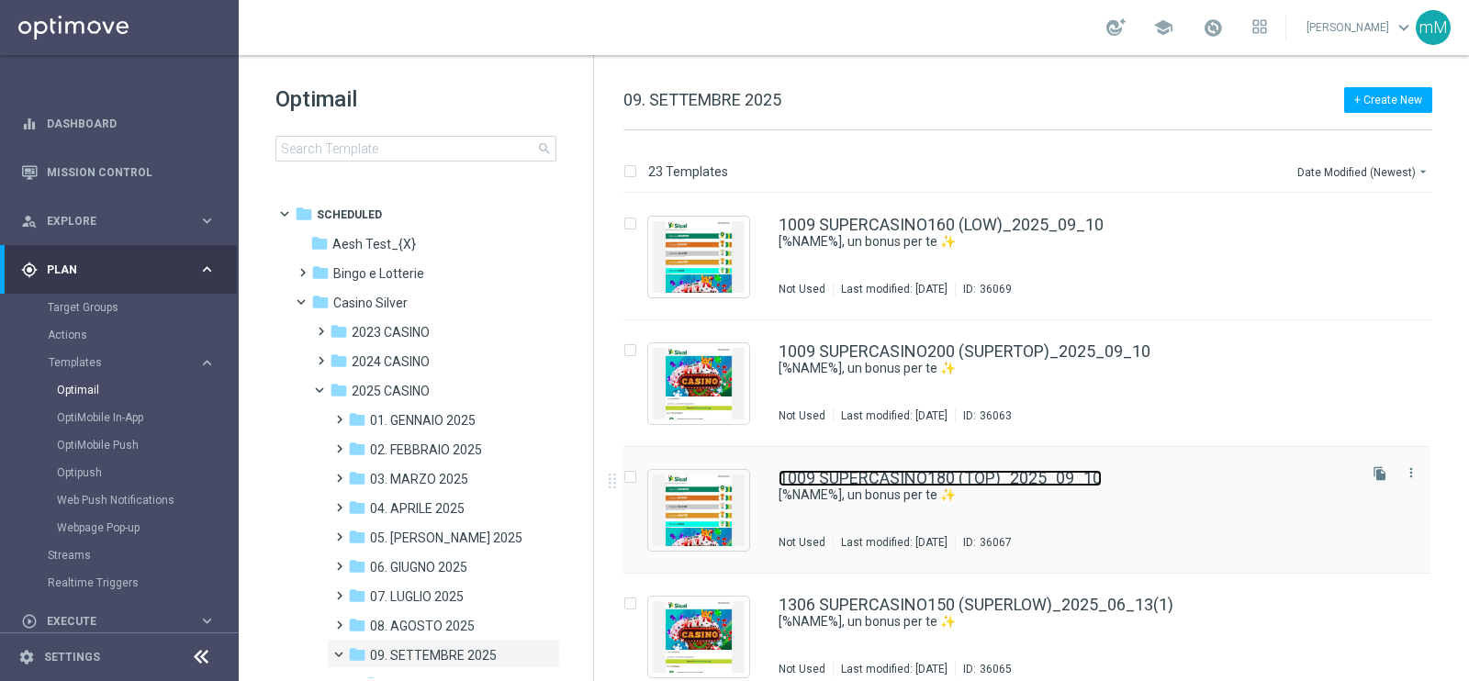
click at [864, 484] on link "1009 SUPERCASINO180 (TOP)_2025_09_10" at bounding box center [940, 478] width 323 height 17
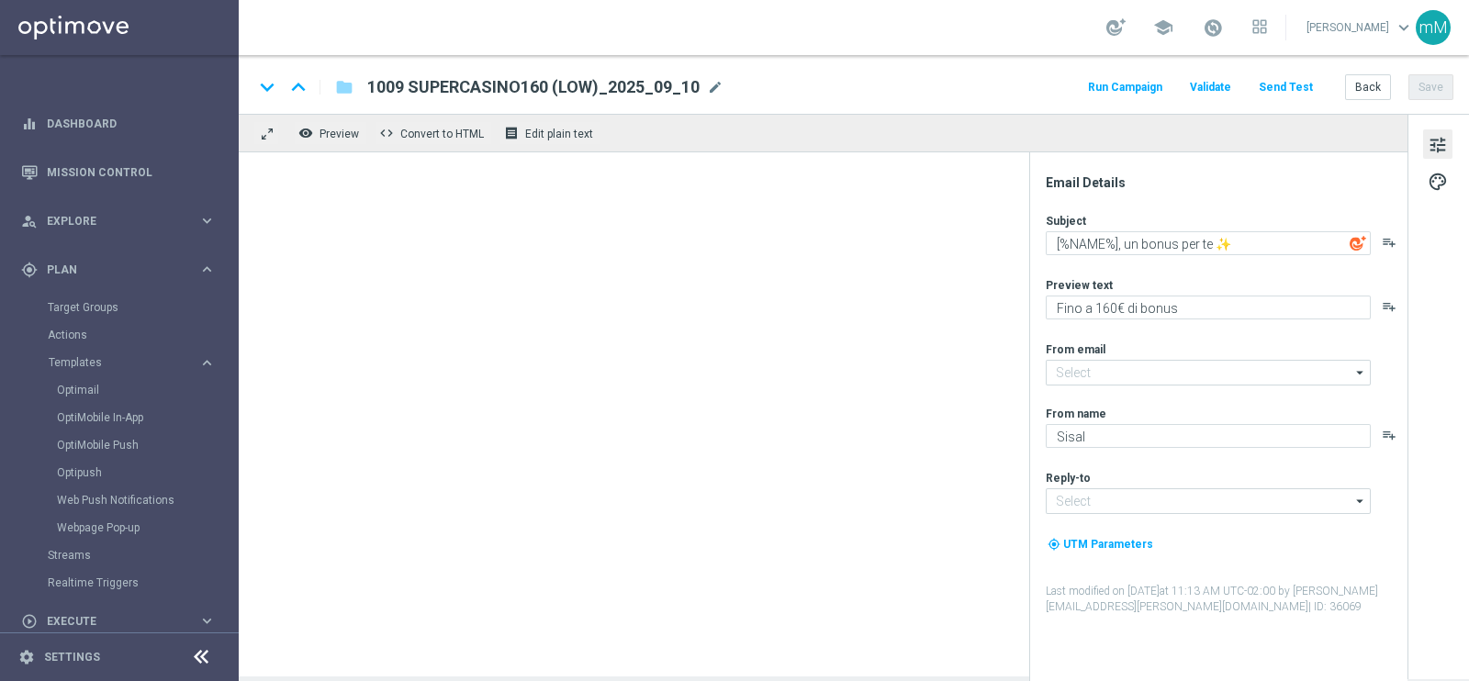
type input "[EMAIL_ADDRESS][DOMAIN_NAME]"
type textarea "Fino a 180€ di bonus"
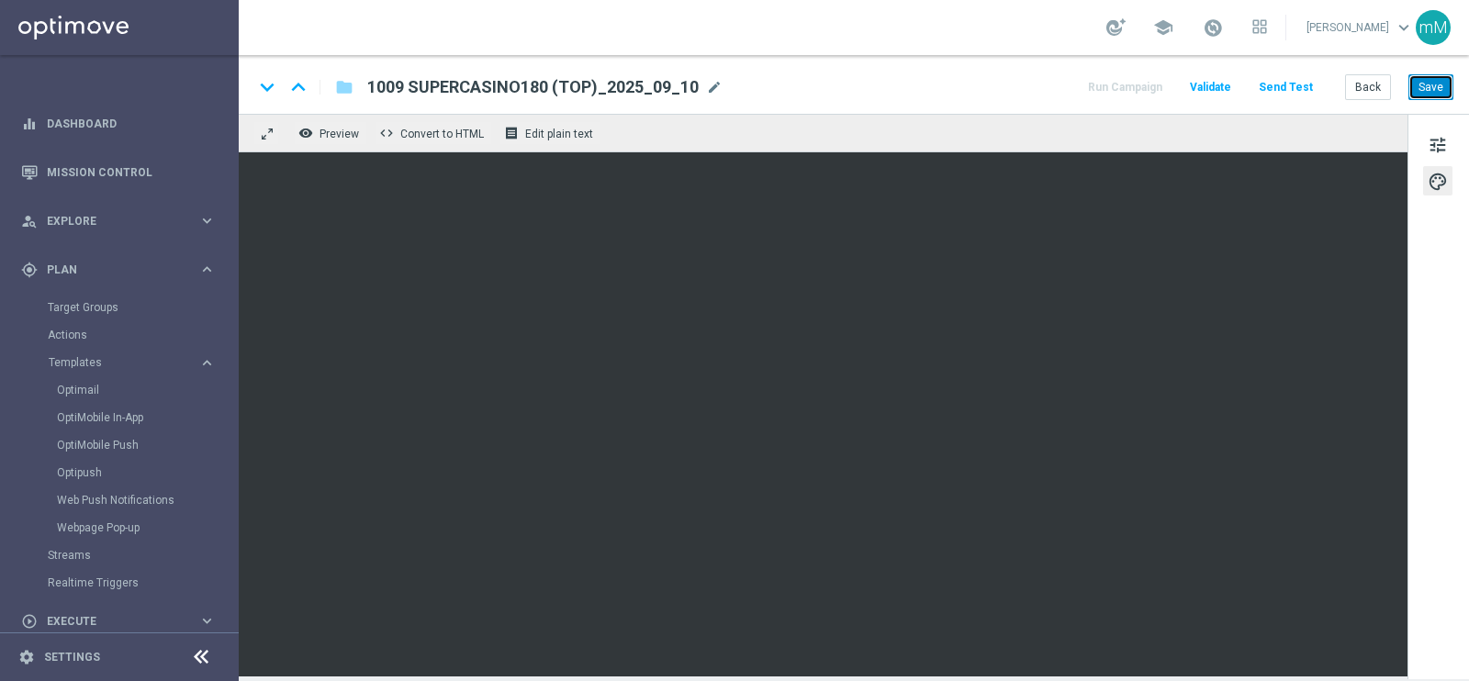
click at [1438, 98] on button "Save" at bounding box center [1431, 87] width 45 height 26
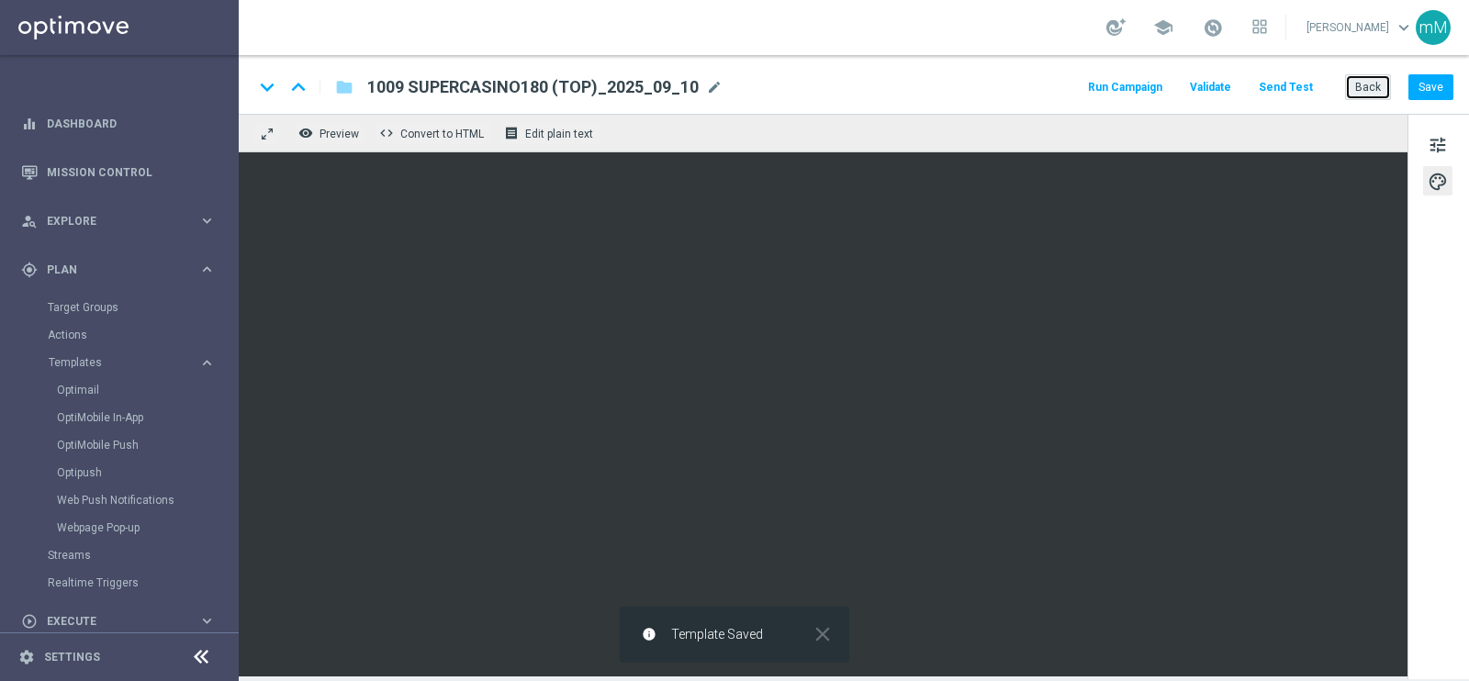
click at [1359, 75] on button "Back" at bounding box center [1368, 87] width 46 height 26
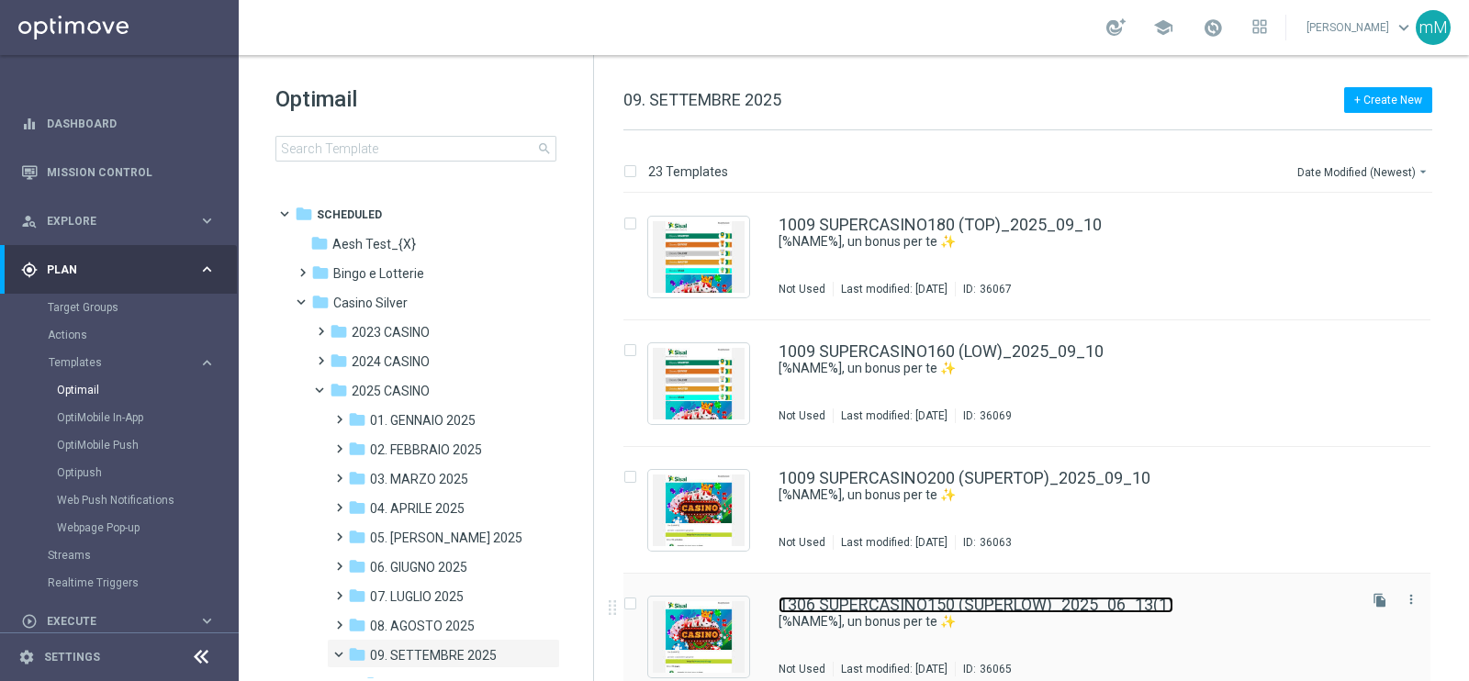
click at [855, 607] on link "1306 SUPERCASINO150 (SUPERLOW)_2025_06_13(1)" at bounding box center [976, 605] width 395 height 17
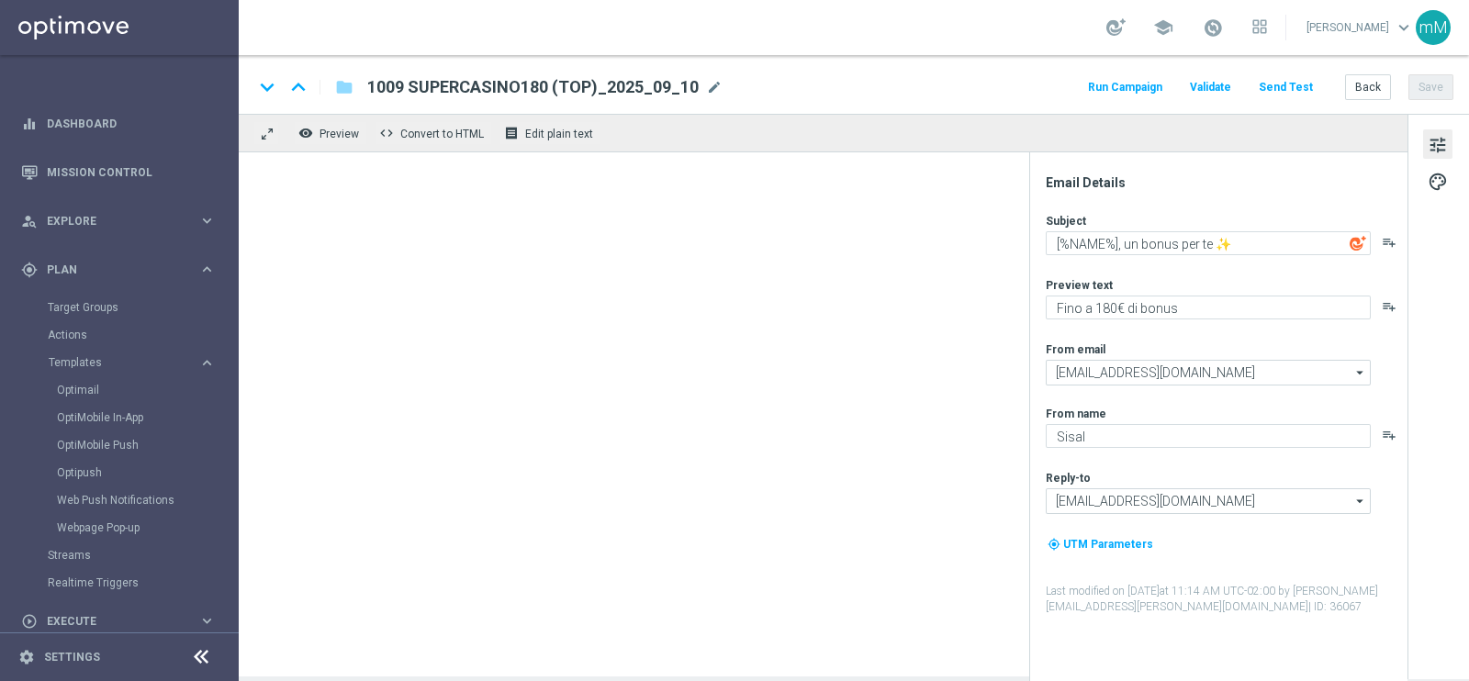
type textarea "​[%NAME%], un bonus per te ✨"
type textarea "Fino a 150€ di bonus"
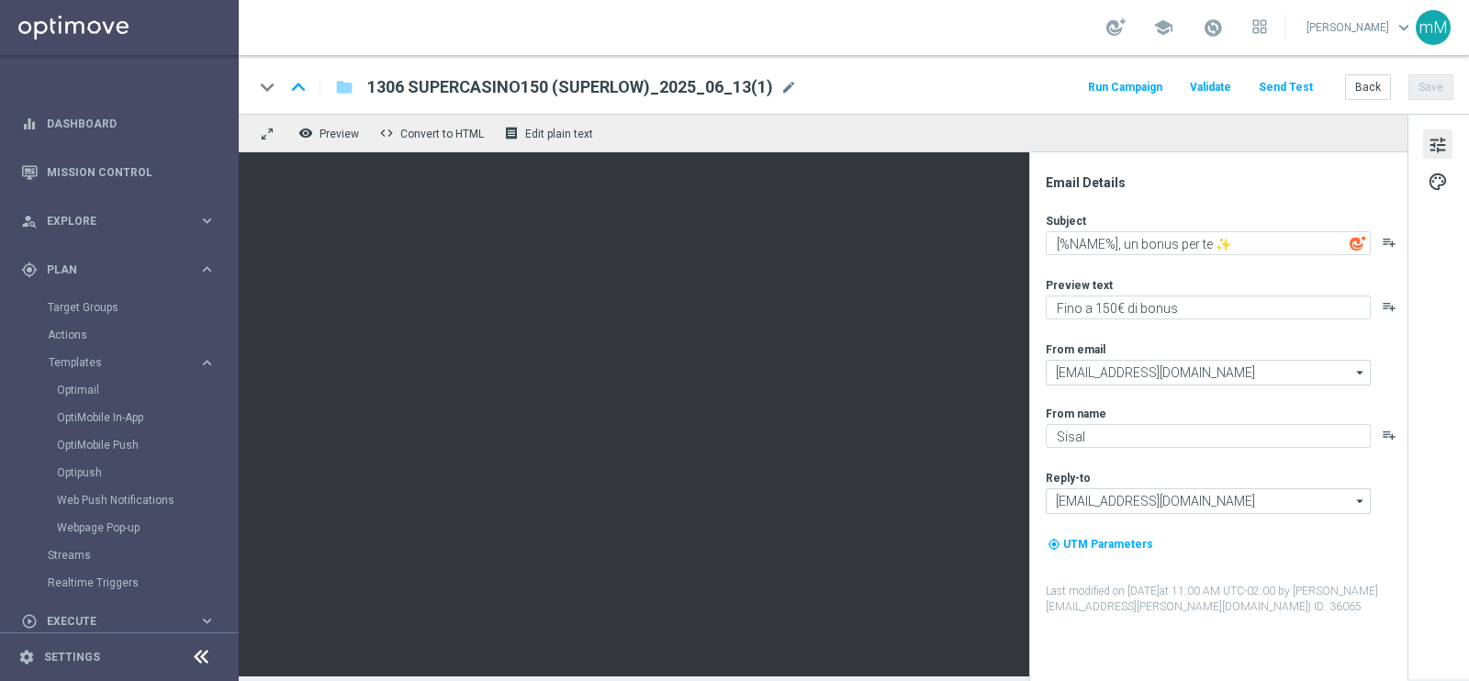
drag, startPoint x: 518, startPoint y: 80, endPoint x: 542, endPoint y: 69, distance: 26.3
click at [542, 69] on div "keyboard_arrow_down keyboard_arrow_up folder 1306 SUPERCASINO150 (SUPERLOW)_202…" at bounding box center [854, 84] width 1231 height 59
click at [478, 84] on span "1306 SUPERCASINO150 (SUPERLOW)_2025_06_13(1)" at bounding box center [570, 87] width 406 height 22
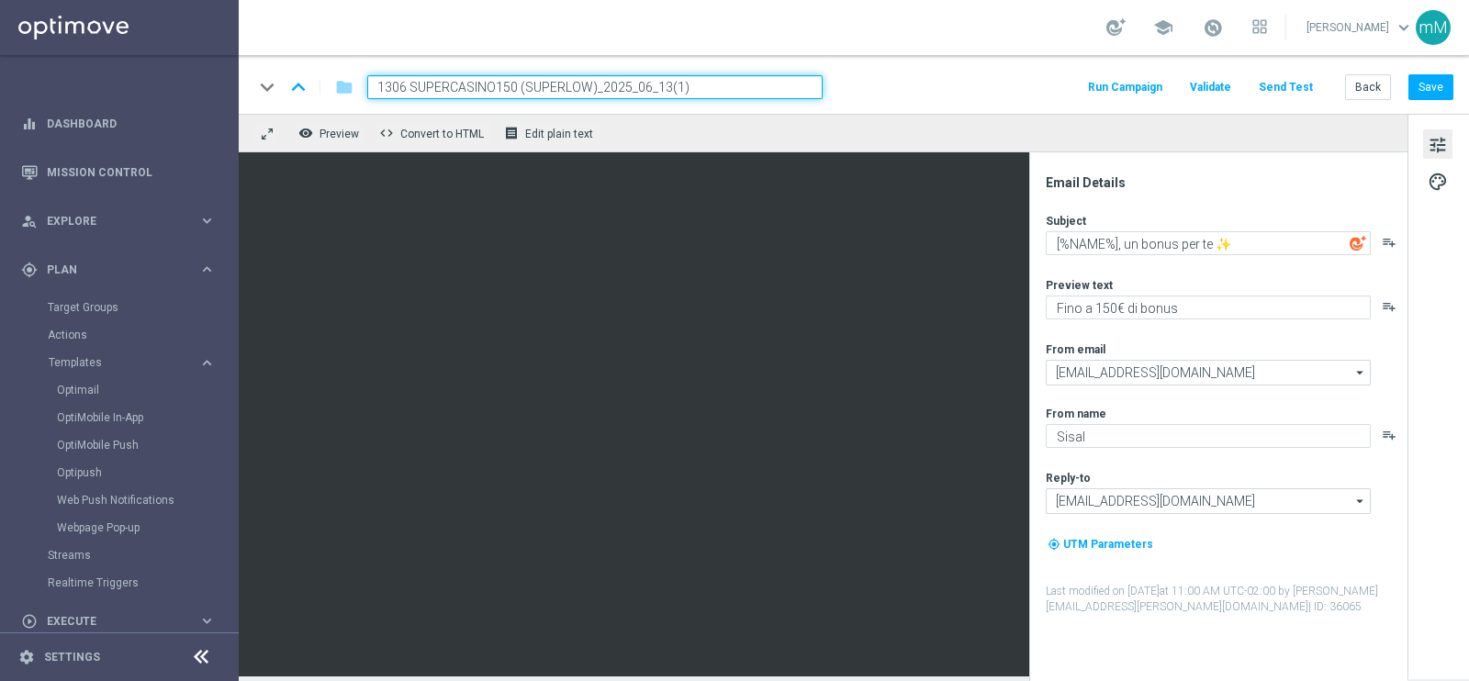
drag, startPoint x: 404, startPoint y: 89, endPoint x: 319, endPoint y: 96, distance: 85.6
click at [319, 96] on div "keyboard_arrow_down keyboard_arrow_up folder 1306 SUPERCASINO150 (SUPERLOW)_202…" at bounding box center [537, 87] width 569 height 24
click at [645, 83] on input "1009 SUPERCASINO150 (SUPERLOW)_2025_06_13(1)" at bounding box center [595, 87] width 456 height 24
type input "1009 SUPERCASINO150 (SUPERLOW)_2025_09_10"
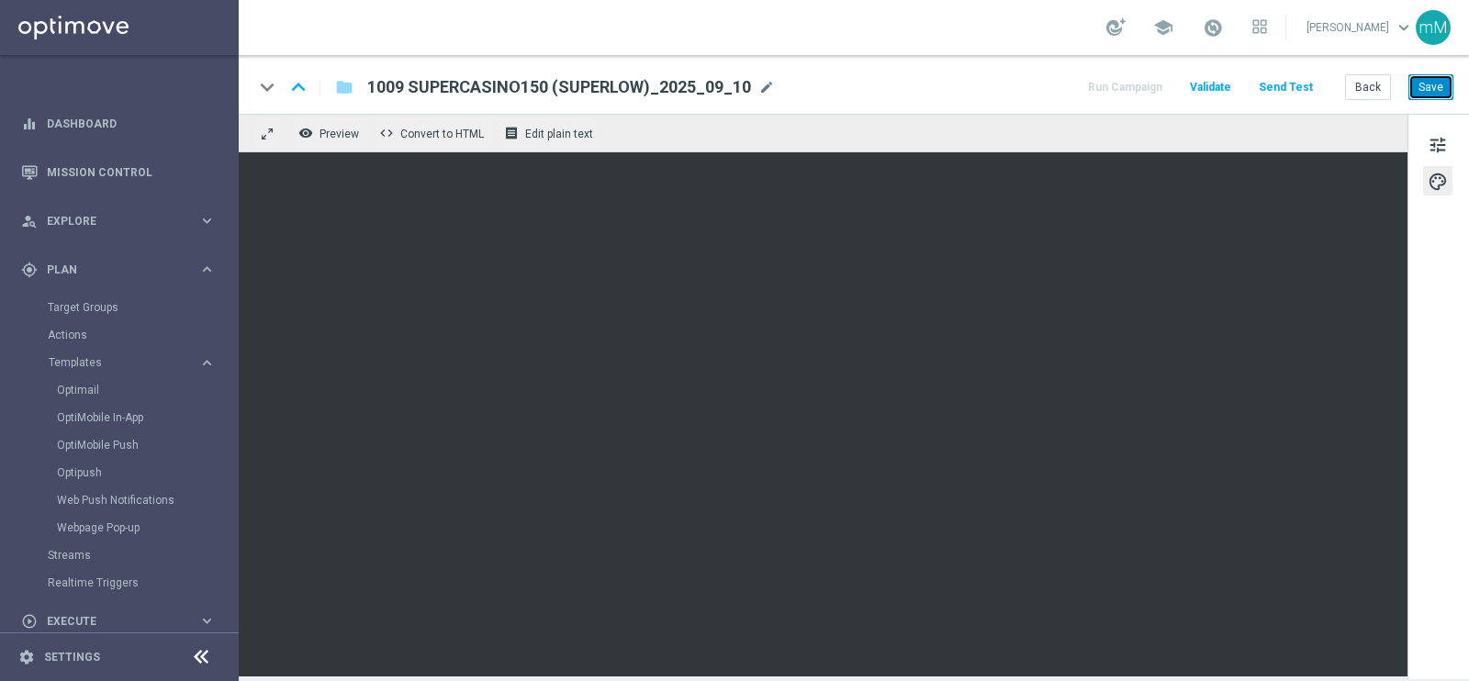
click at [1423, 82] on button "Save" at bounding box center [1431, 87] width 45 height 26
click at [1363, 96] on button "Back" at bounding box center [1368, 87] width 46 height 26
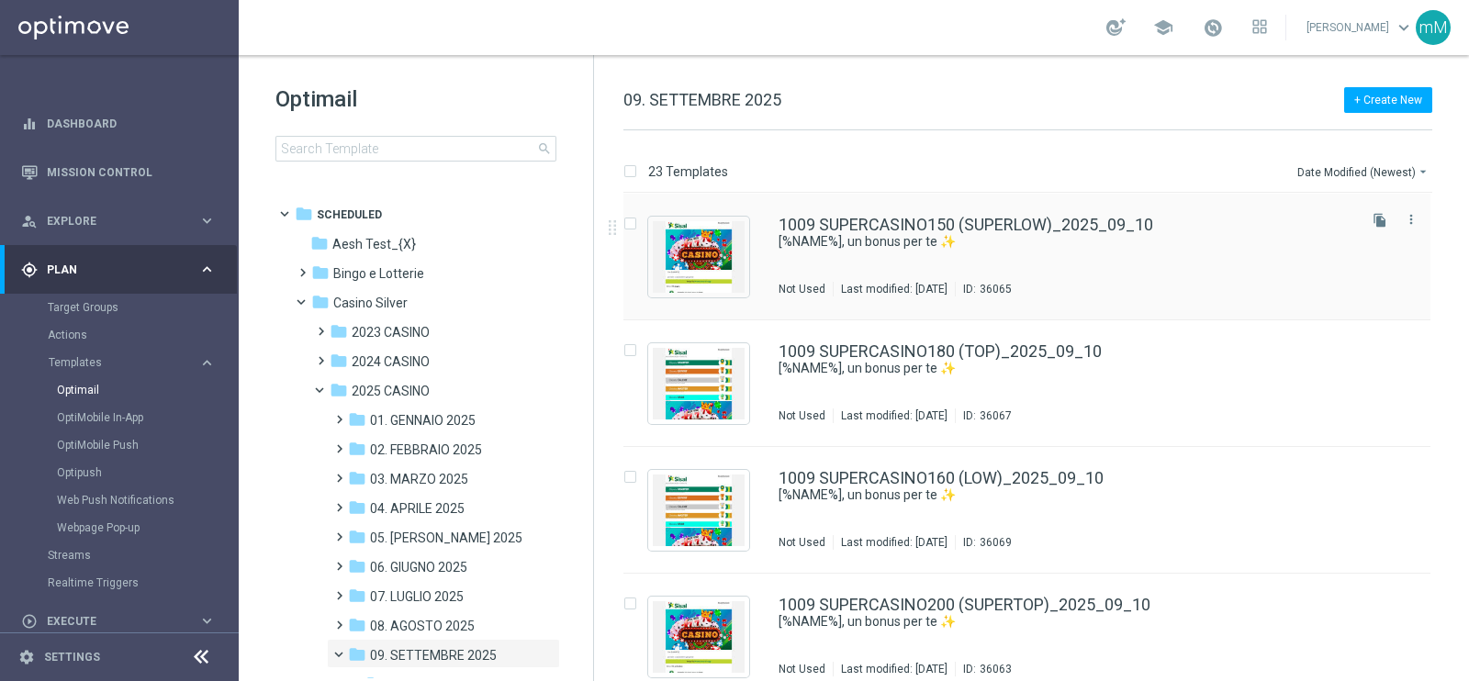
click at [1019, 279] on div "1009 SUPERCASINO150 (SUPERLOW)_2025_09_10 ​[%NAME%], un bonus per te ✨ Not Used…" at bounding box center [1066, 257] width 575 height 80
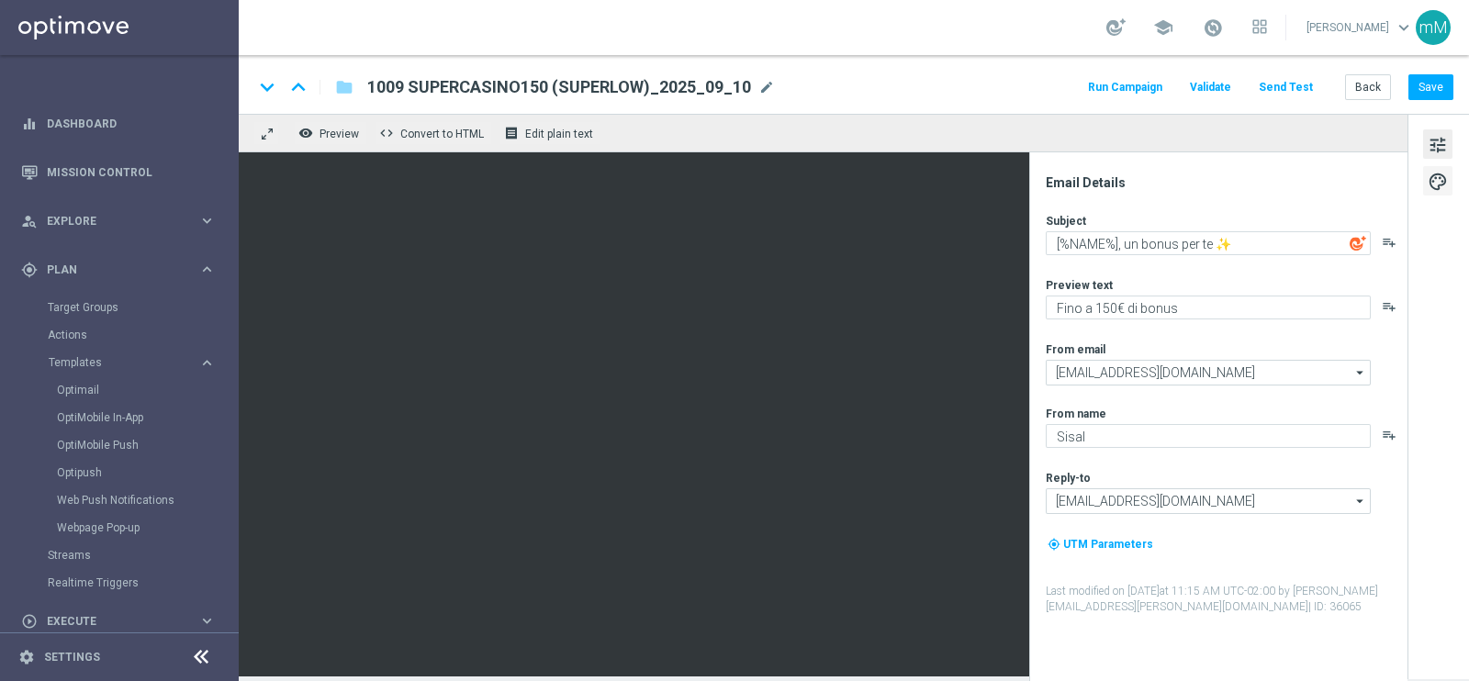
click at [1438, 175] on span "palette" at bounding box center [1438, 182] width 20 height 24
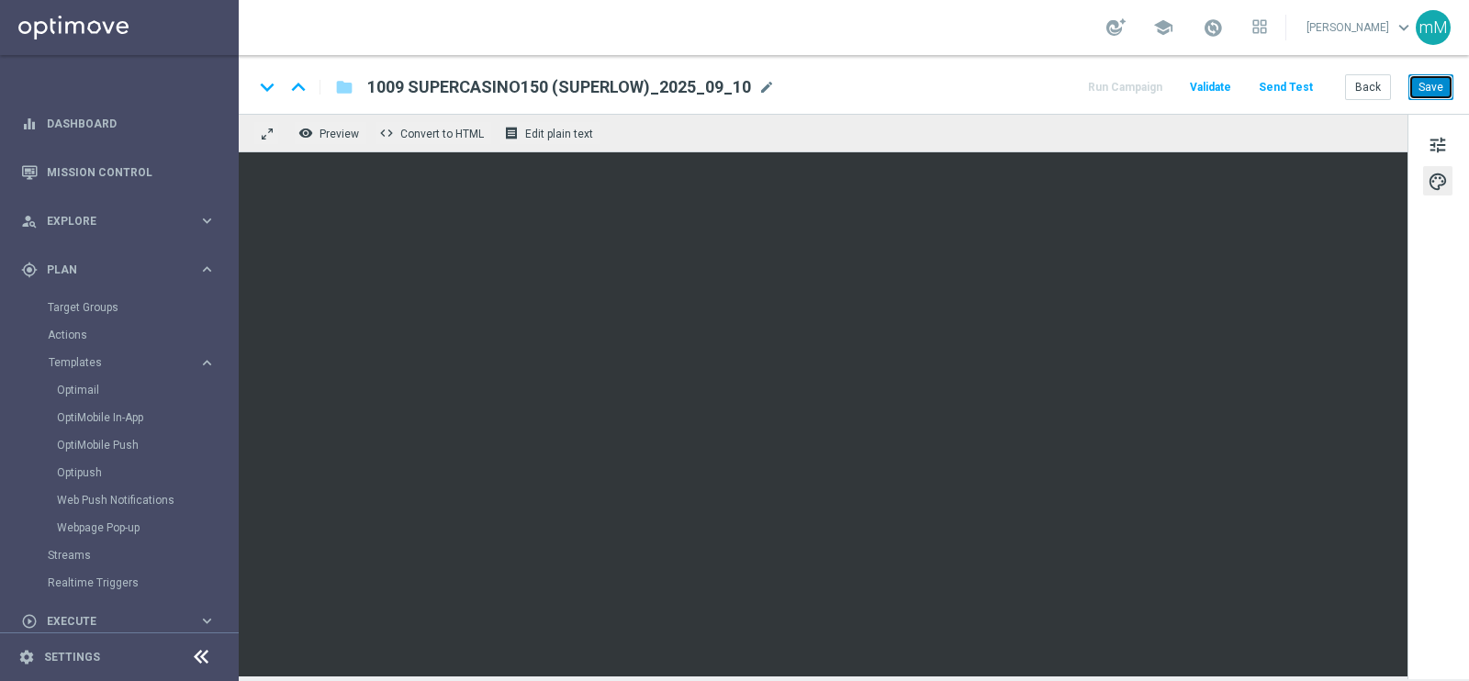
click at [1437, 85] on button "Save" at bounding box center [1431, 87] width 45 height 26
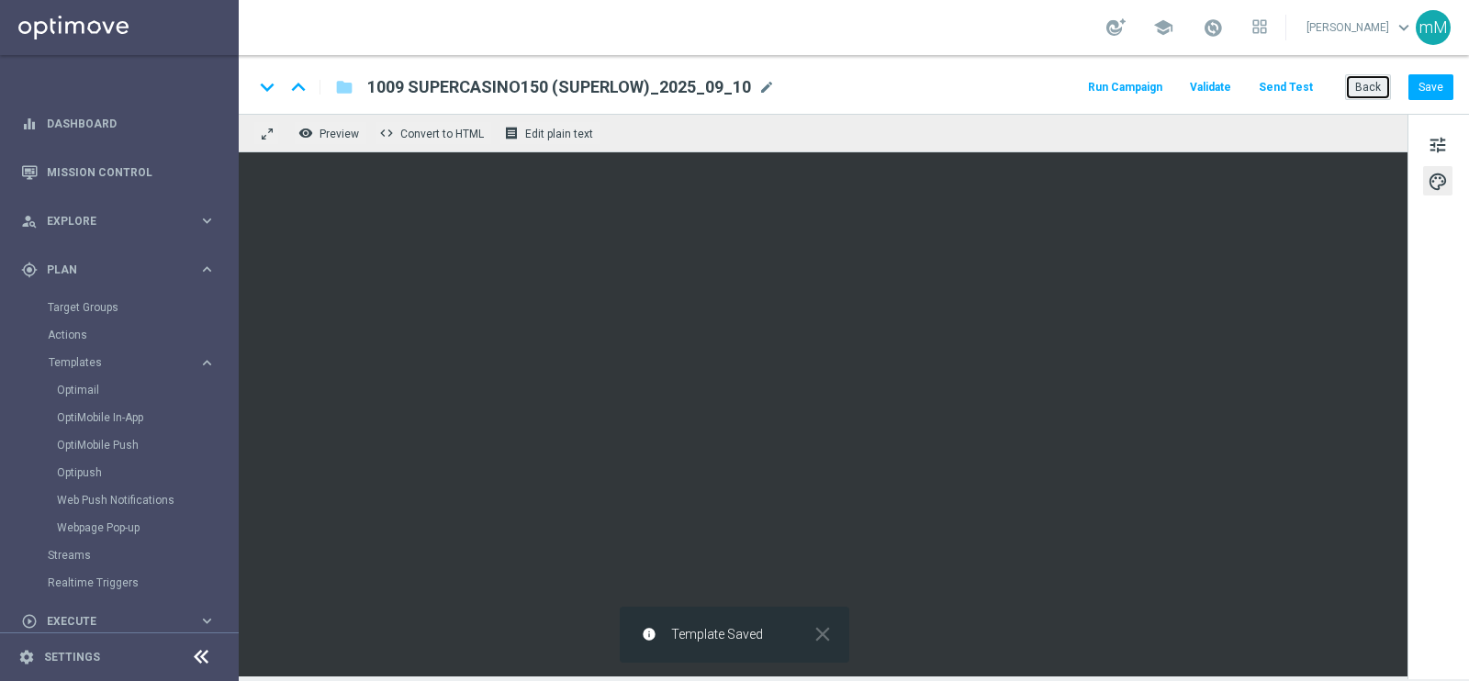
click at [1370, 82] on button "Back" at bounding box center [1368, 87] width 46 height 26
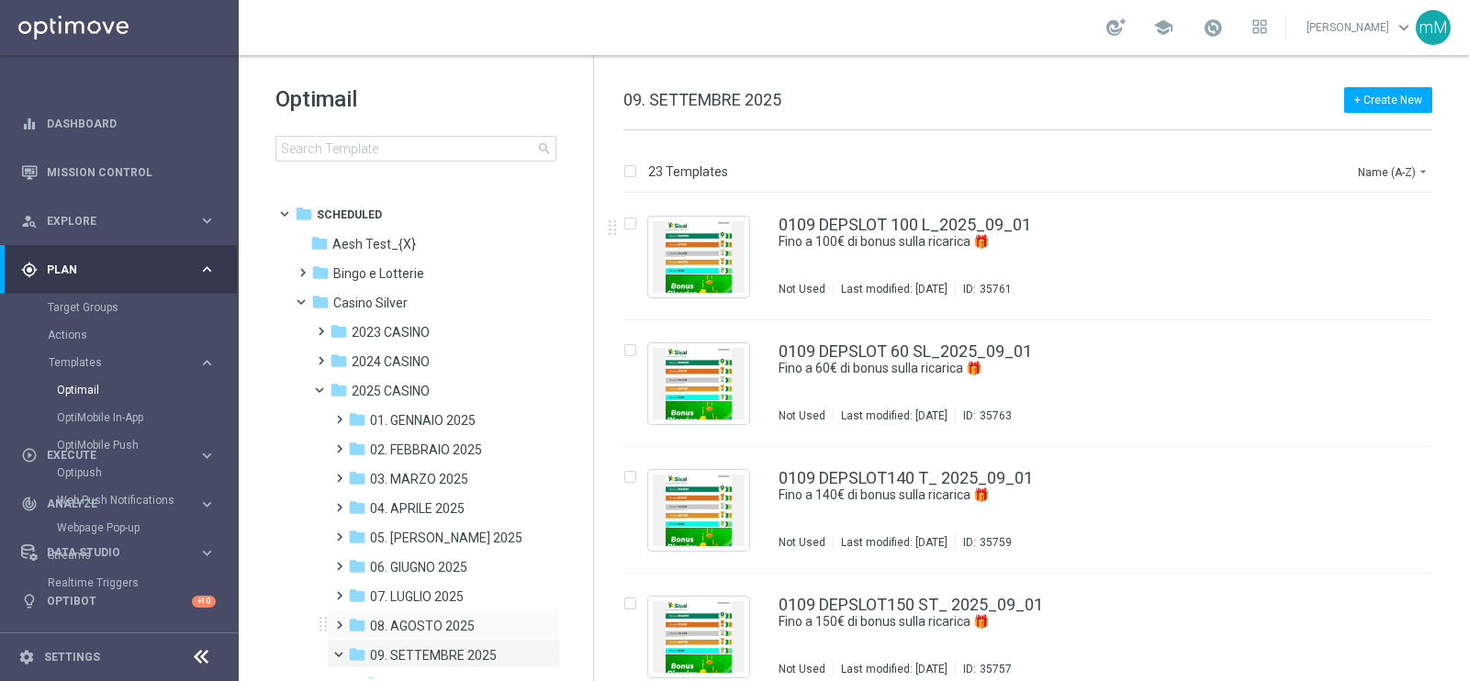
click at [424, 614] on div "folder 08. AGOSTO 2025 more_vert" at bounding box center [443, 624] width 233 height 29
click at [426, 620] on span "08. AGOSTO 2025" at bounding box center [422, 626] width 105 height 17
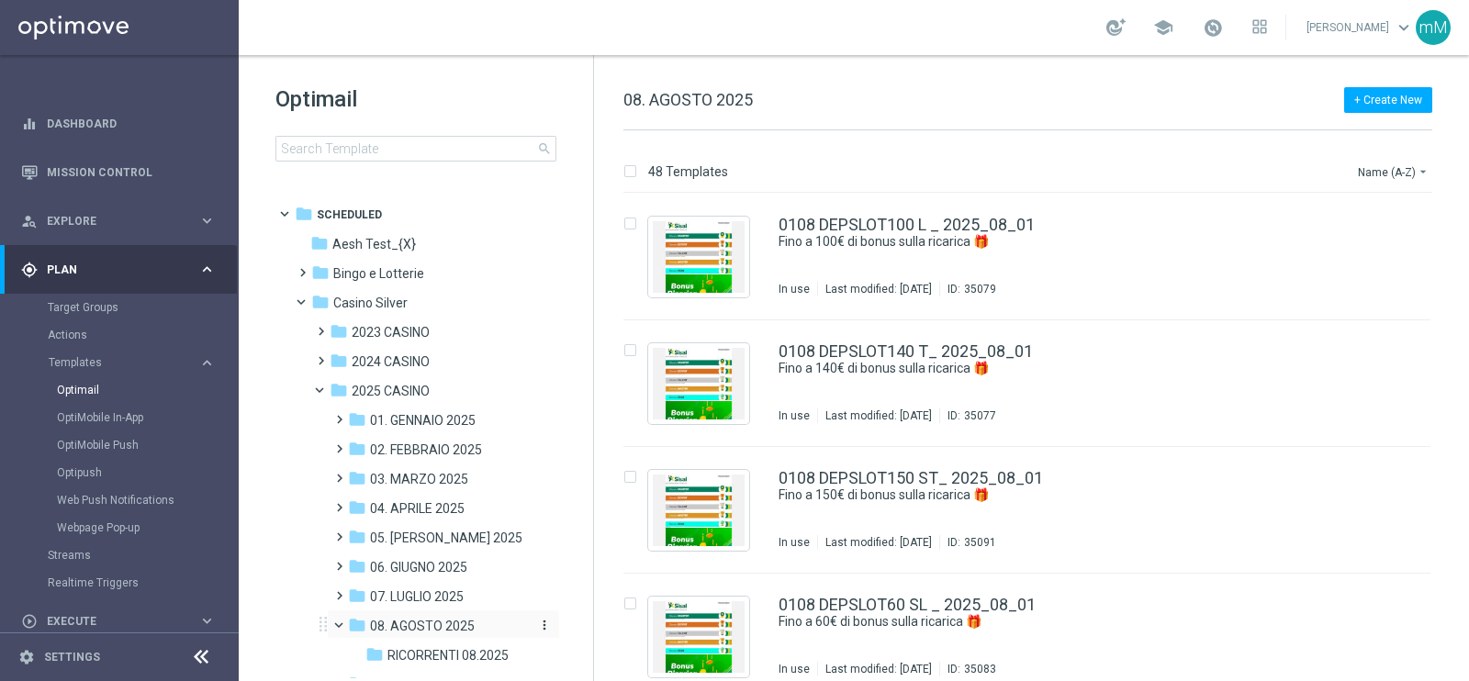
scroll to position [102, 0]
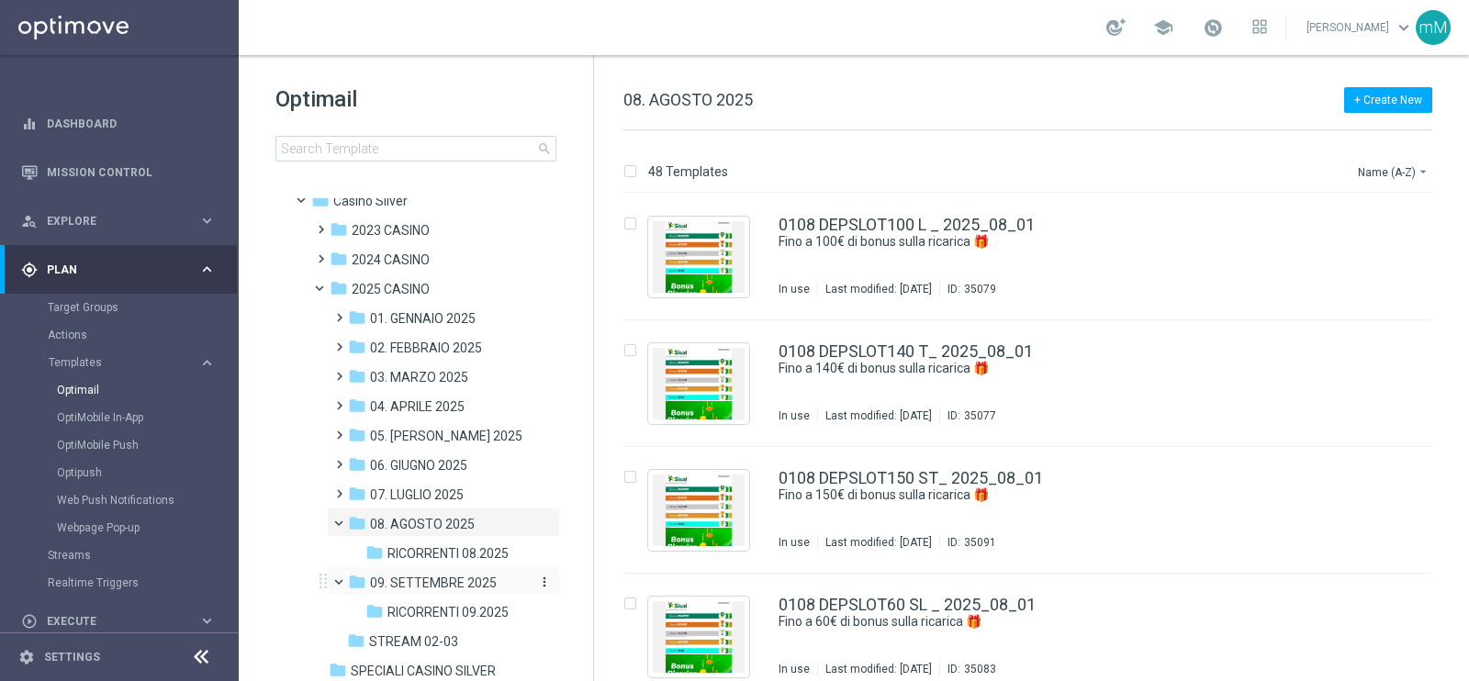
click at [456, 582] on span "09. SETTEMBRE 2025" at bounding box center [433, 583] width 127 height 17
click at [1385, 162] on button "Name (A-Z) arrow_drop_down" at bounding box center [1394, 172] width 76 height 22
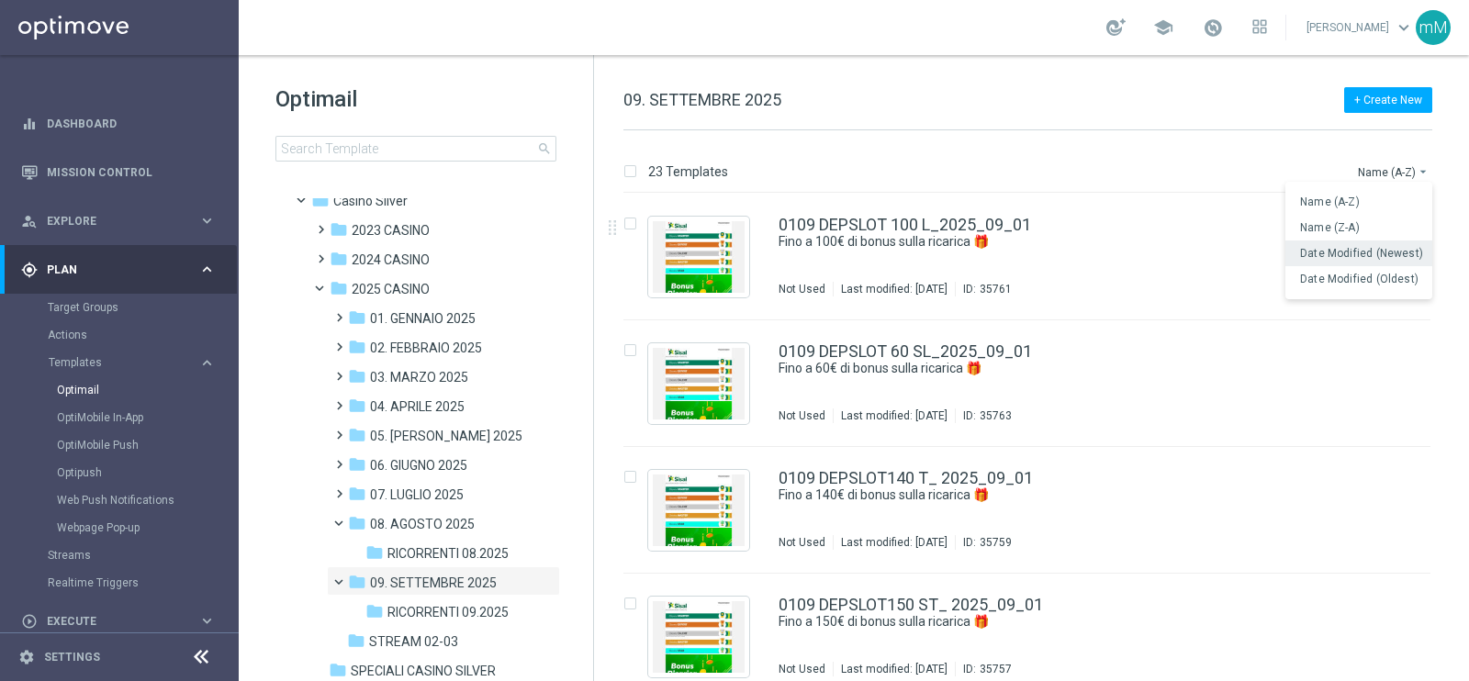
click at [1382, 258] on span "Date Modified (Newest)" at bounding box center [1361, 253] width 123 height 13
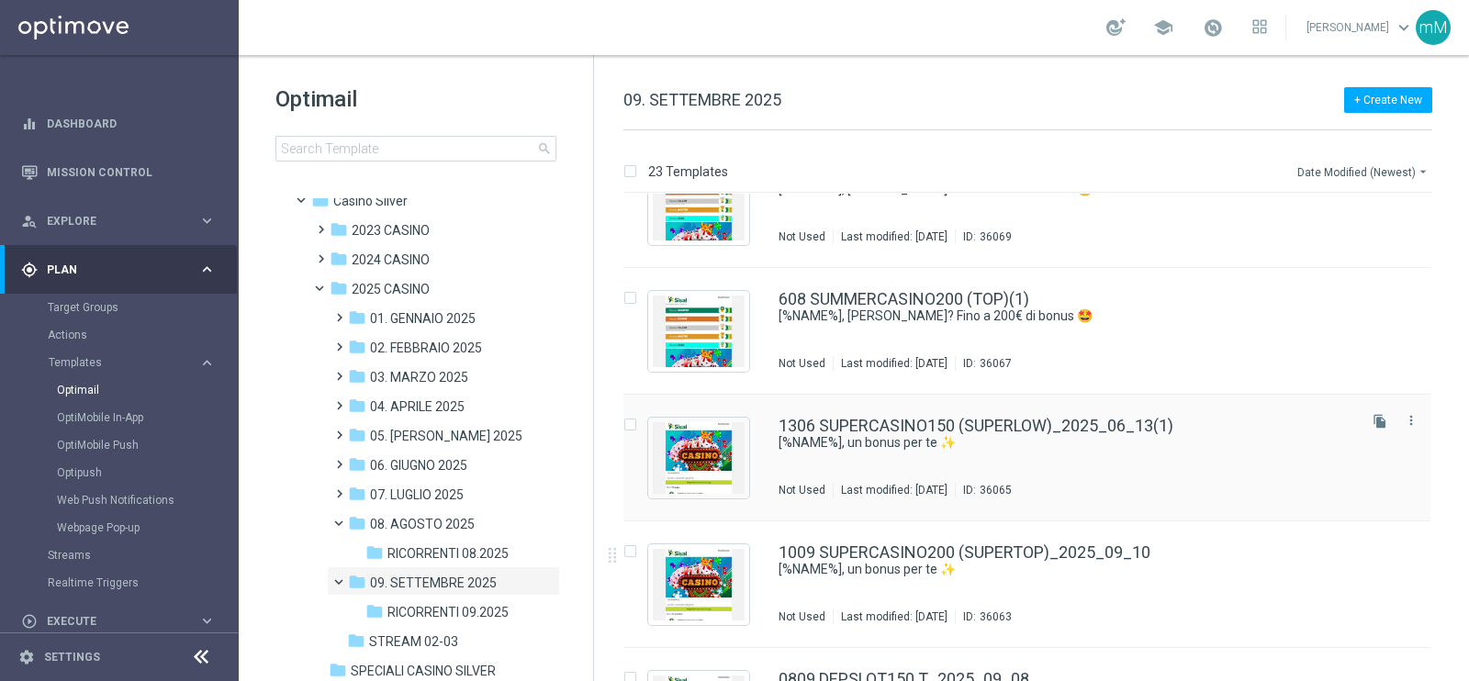
scroll to position [77, 0]
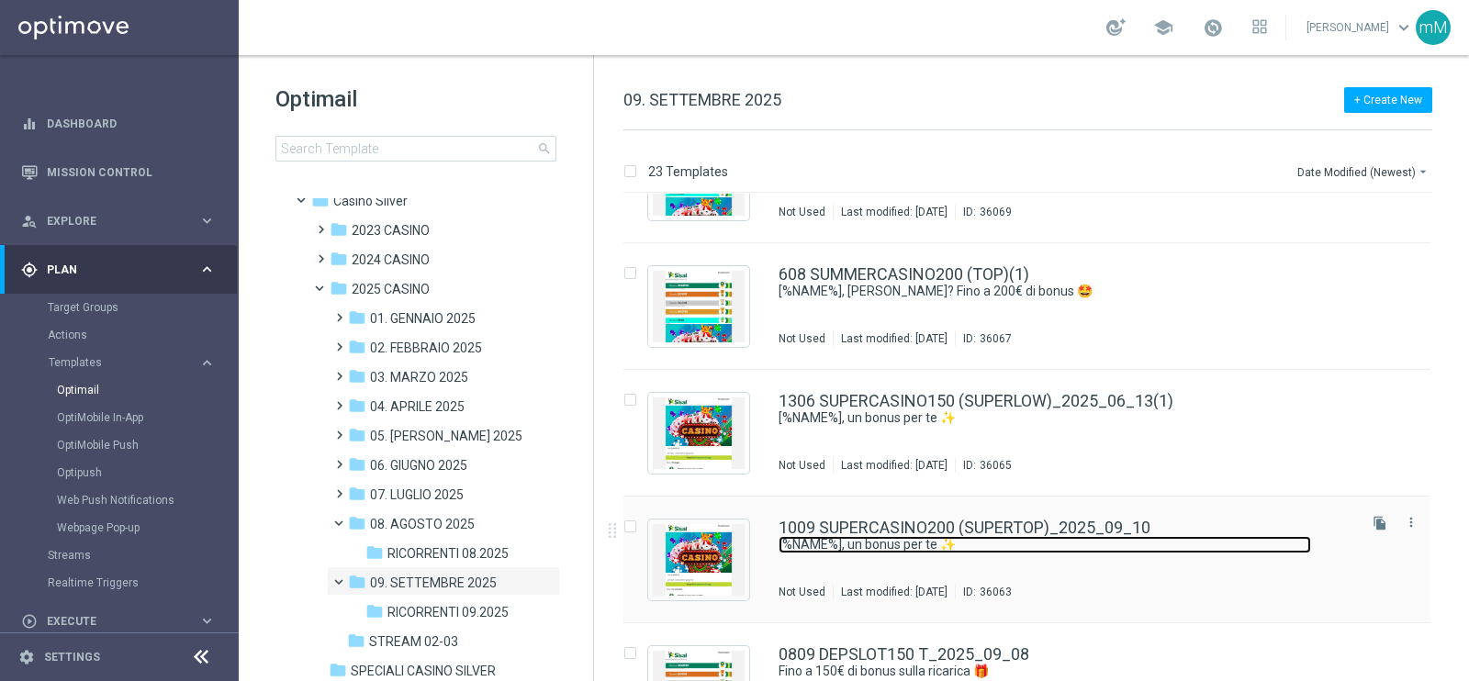
click at [1047, 537] on link "[%NAME%], un bonus per te ✨" at bounding box center [1045, 544] width 533 height 17
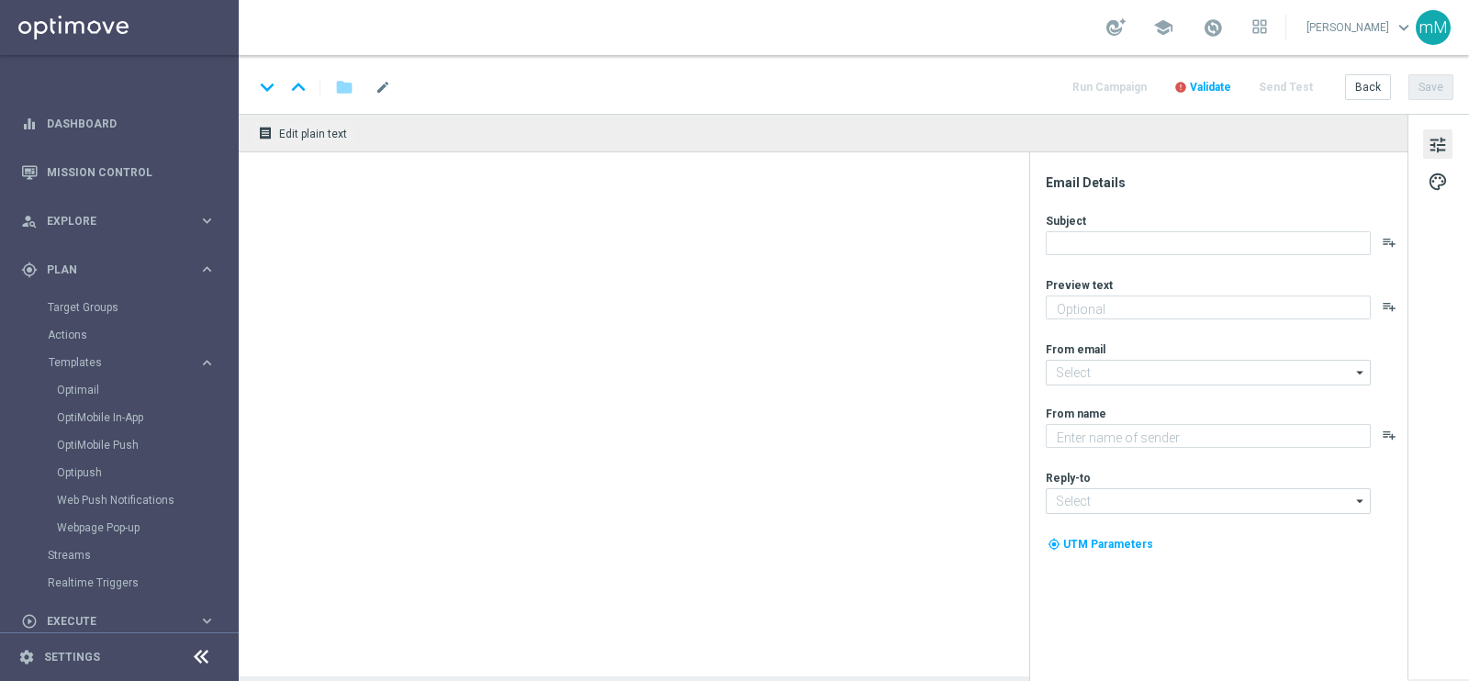
type textarea "Fino a 200€ di bonus"
type textarea "Sisal"
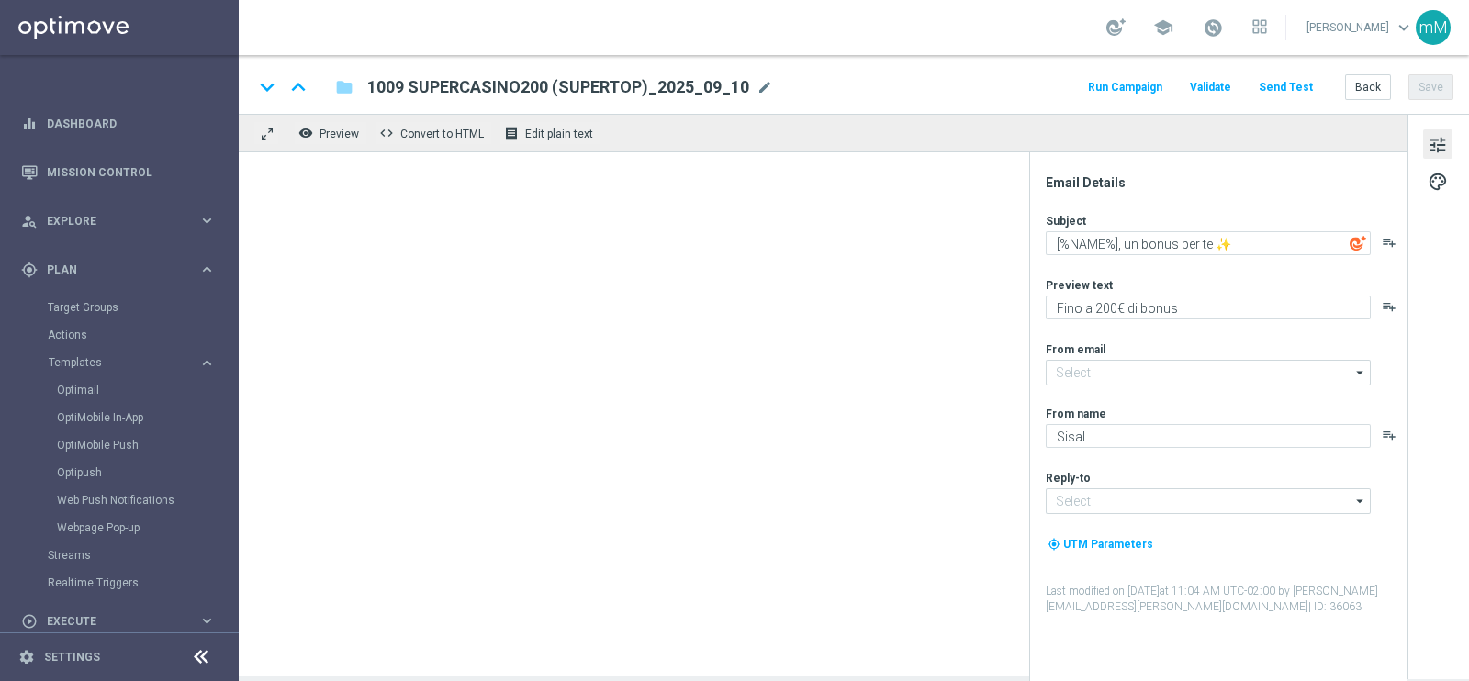
type input "[EMAIL_ADDRESS][DOMAIN_NAME]"
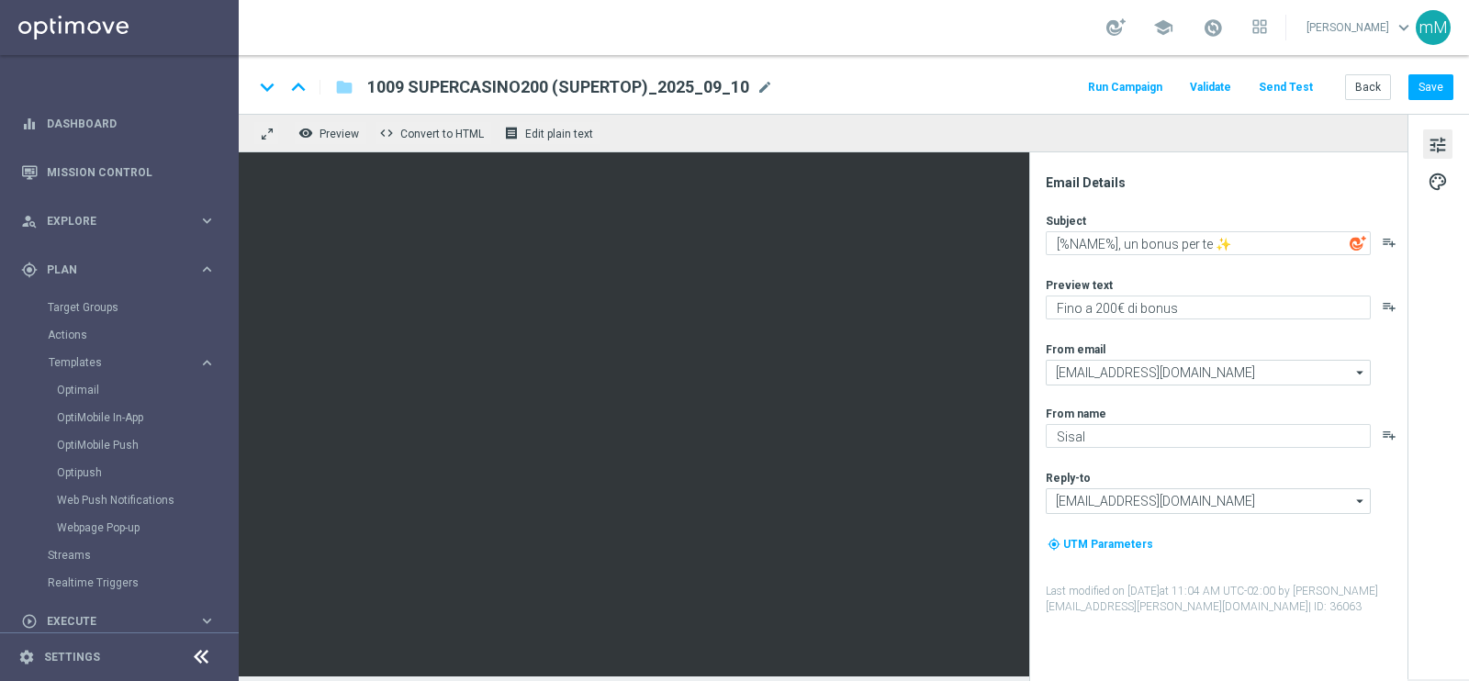
drag, startPoint x: 650, startPoint y: 91, endPoint x: 746, endPoint y: 90, distance: 95.5
click at [746, 90] on span "1009 SUPERCASINO200 (SUPERTOP)_2025_09_10" at bounding box center [558, 87] width 382 height 22
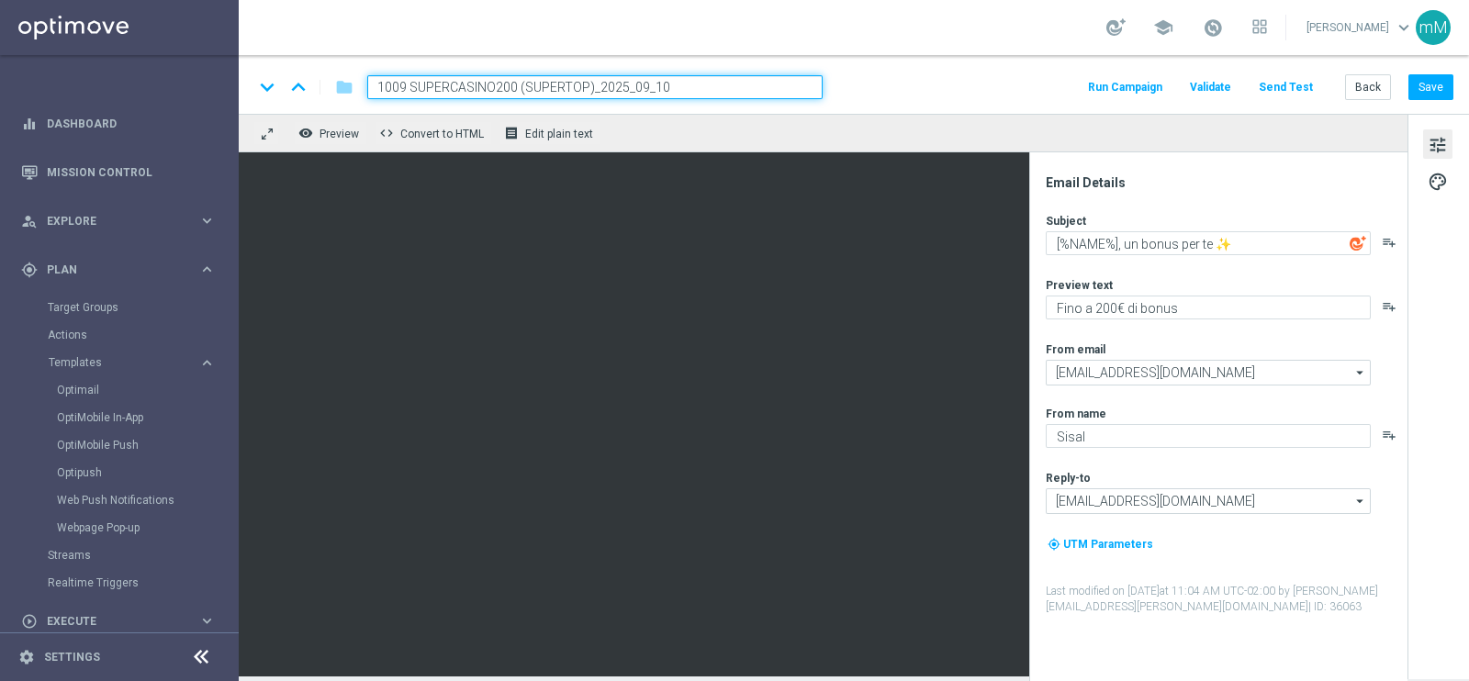
drag, startPoint x: 680, startPoint y: 84, endPoint x: 591, endPoint y: 92, distance: 89.4
click at [591, 92] on input "1009 SUPERCASINO200 (SUPERTOP)_2025_09_10" at bounding box center [595, 87] width 456 height 24
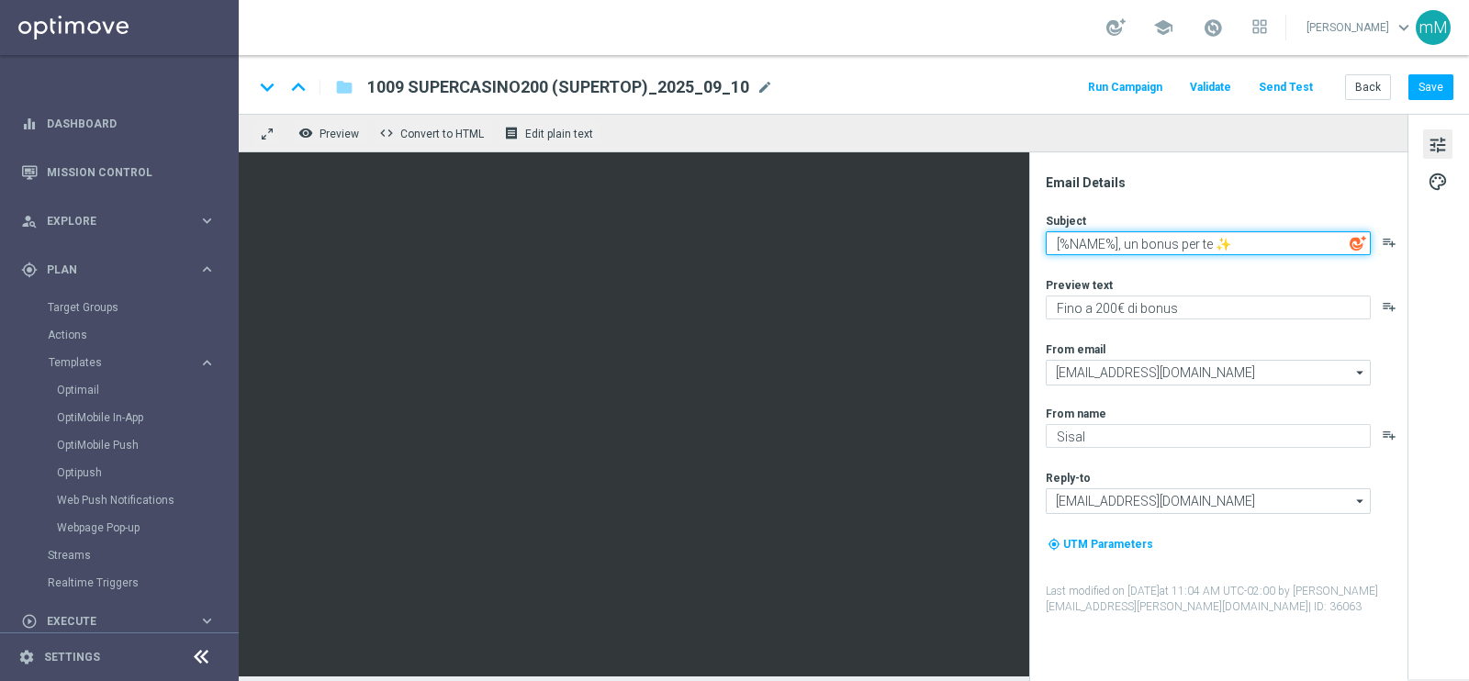
click at [1148, 249] on textarea "[%NAME%], un bonus per te ✨" at bounding box center [1208, 243] width 325 height 24
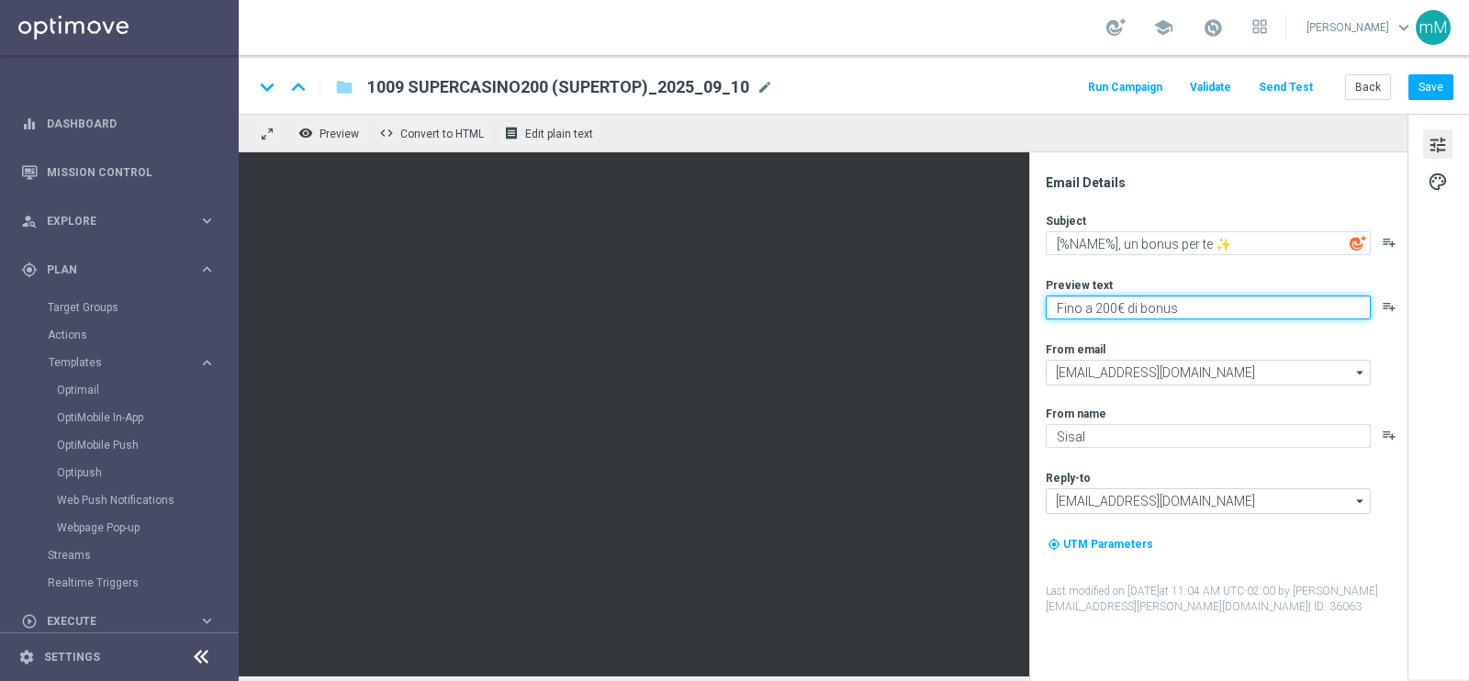
click at [1125, 306] on textarea "Fino a 200€ di bonus" at bounding box center [1208, 308] width 325 height 24
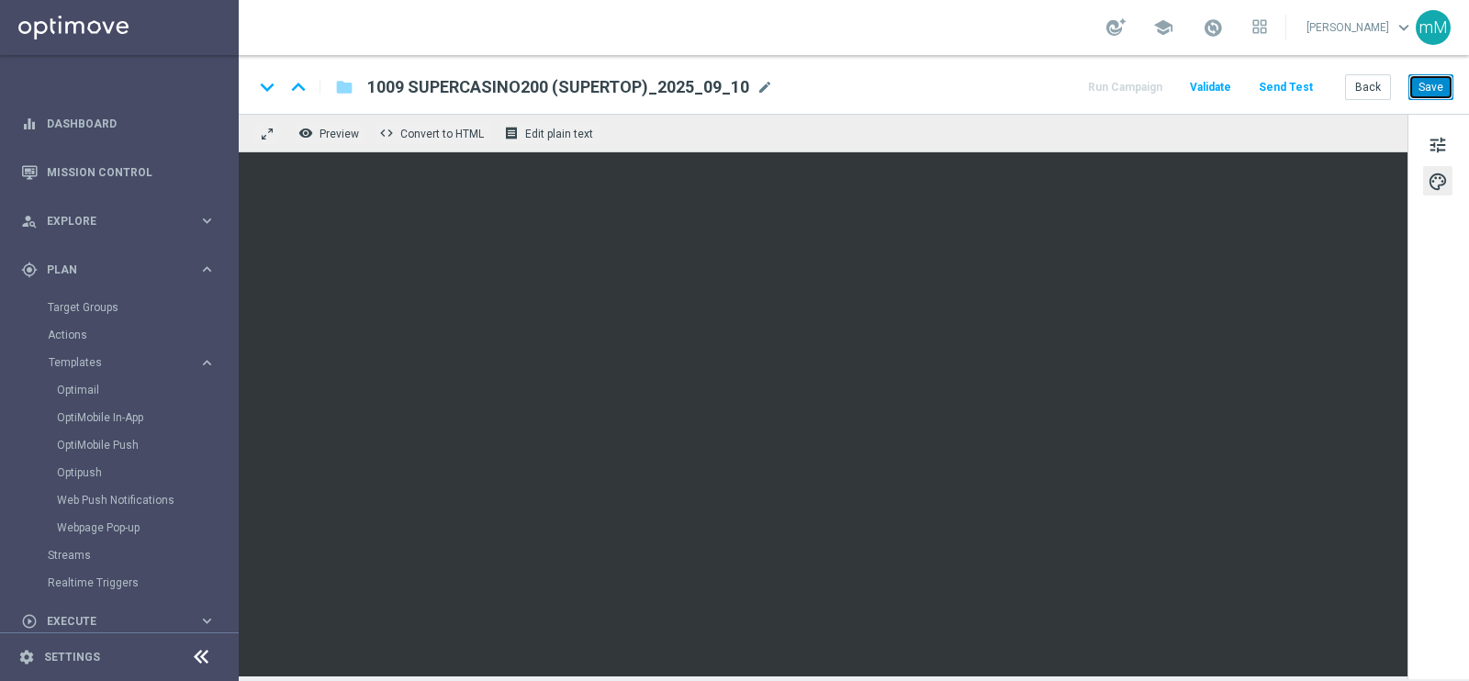
click at [1440, 78] on button "Save" at bounding box center [1431, 87] width 45 height 26
click at [622, 94] on span "1009 SUPERCASINO200 (SUPERTOP)_2025_09_10" at bounding box center [558, 87] width 382 height 22
click at [1440, 149] on span "tune" at bounding box center [1438, 145] width 20 height 24
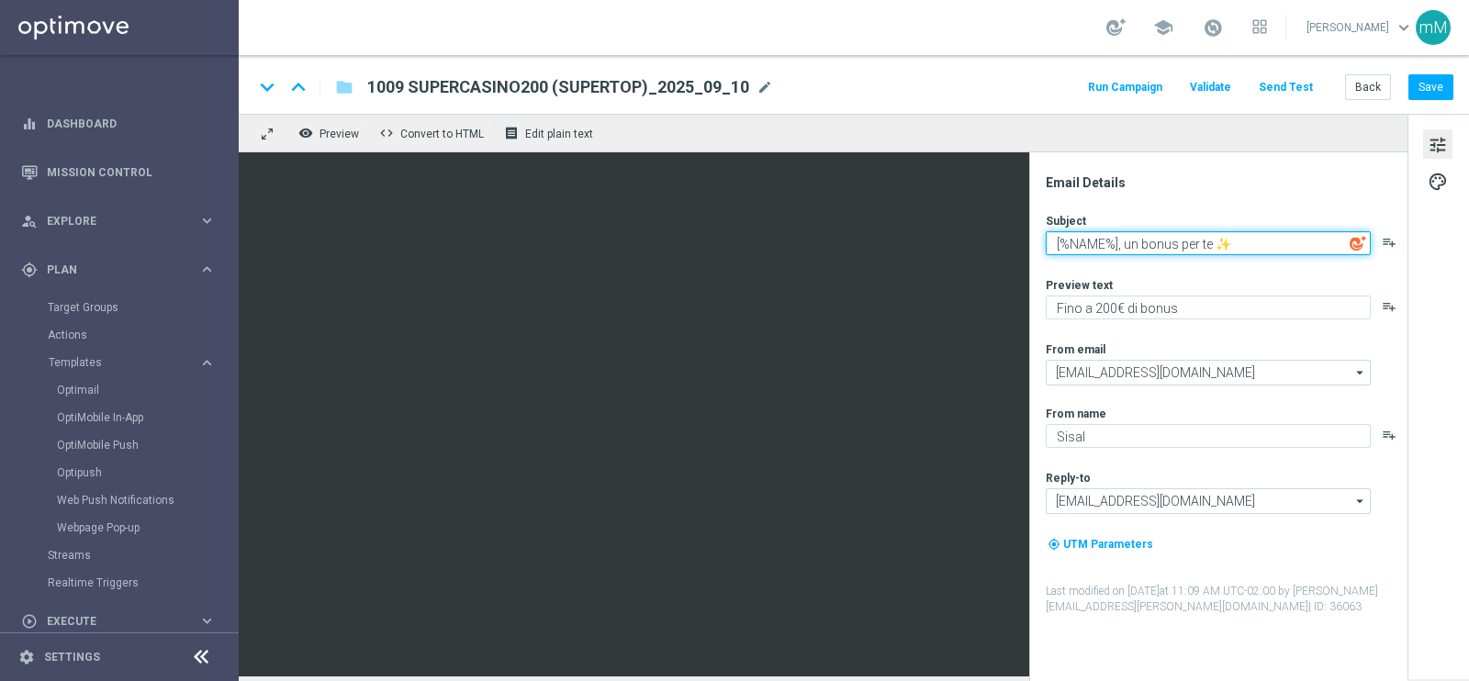
click at [1191, 241] on textarea "[%NAME%], un bonus per te ✨" at bounding box center [1208, 243] width 325 height 24
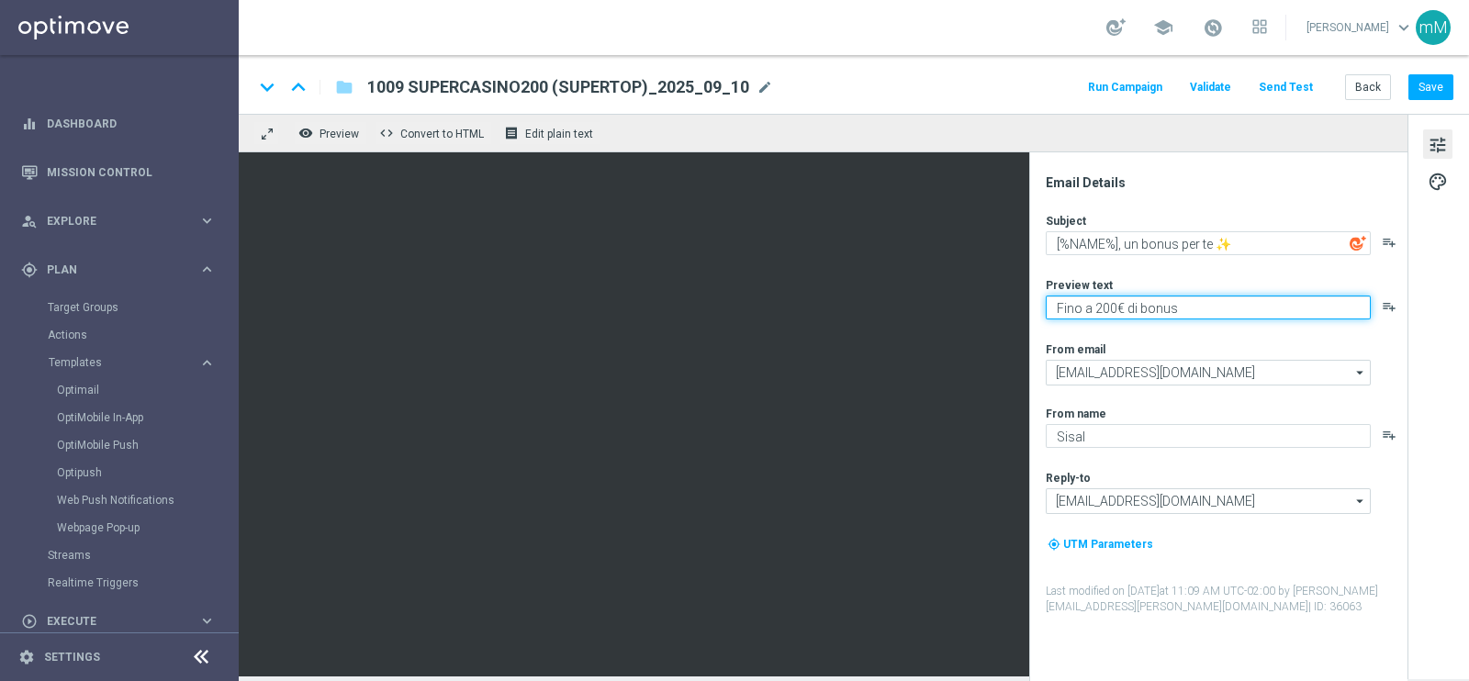
click at [1134, 313] on textarea "Fino a 200€ di bonus" at bounding box center [1208, 308] width 325 height 24
